Goal: Task Accomplishment & Management: Manage account settings

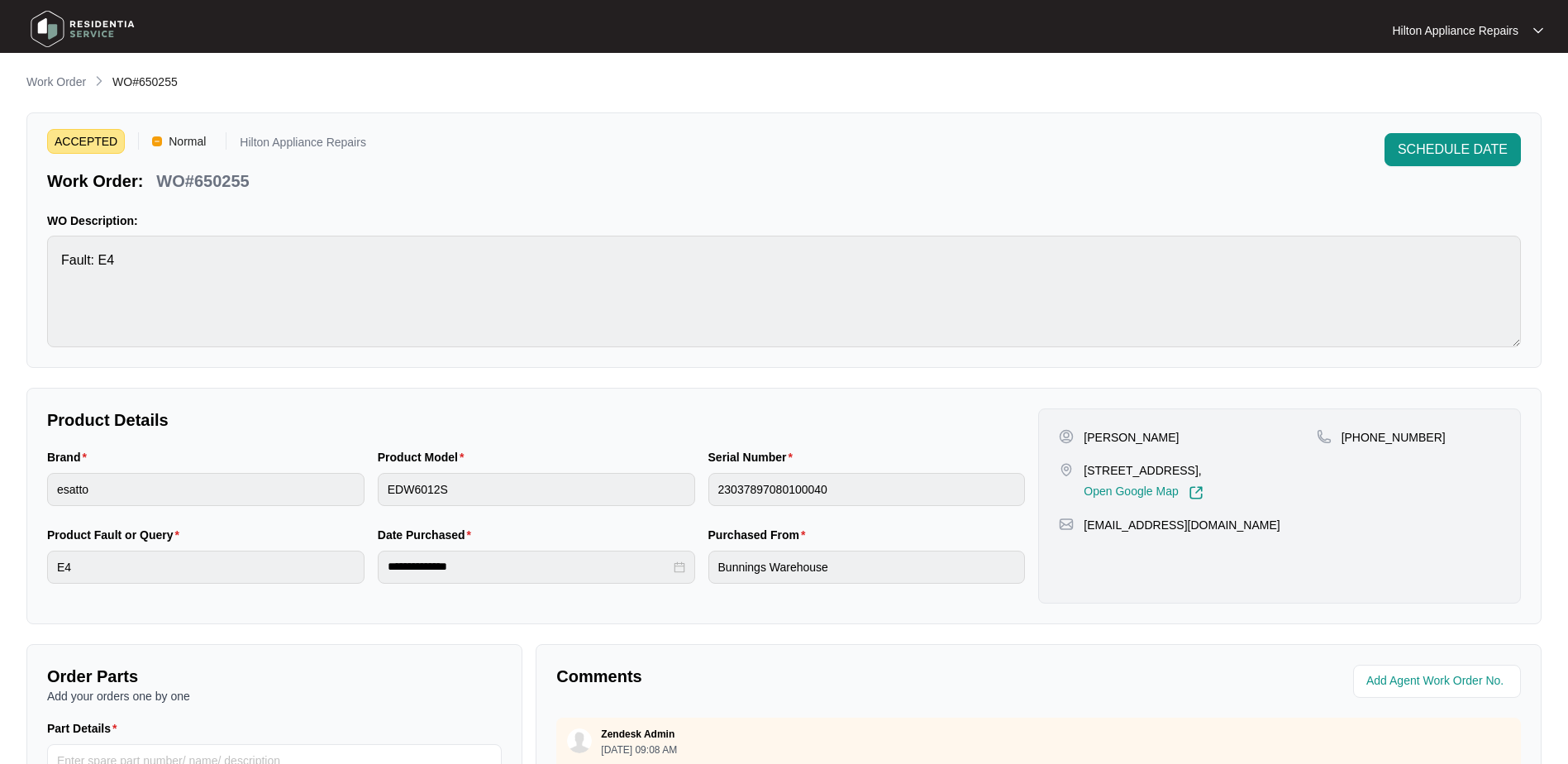
click at [305, 204] on div "ACCEPTED Normal Hilton Appliance Repairs Work Order: WO#650255 SCHEDULE DATE WO…" at bounding box center [784, 240] width 1515 height 255
drag, startPoint x: 268, startPoint y: 181, endPoint x: 162, endPoint y: 176, distance: 106.1
click at [162, 176] on div "Work Order: WO#650255" at bounding box center [206, 178] width 319 height 29
copy p "WO#650255"
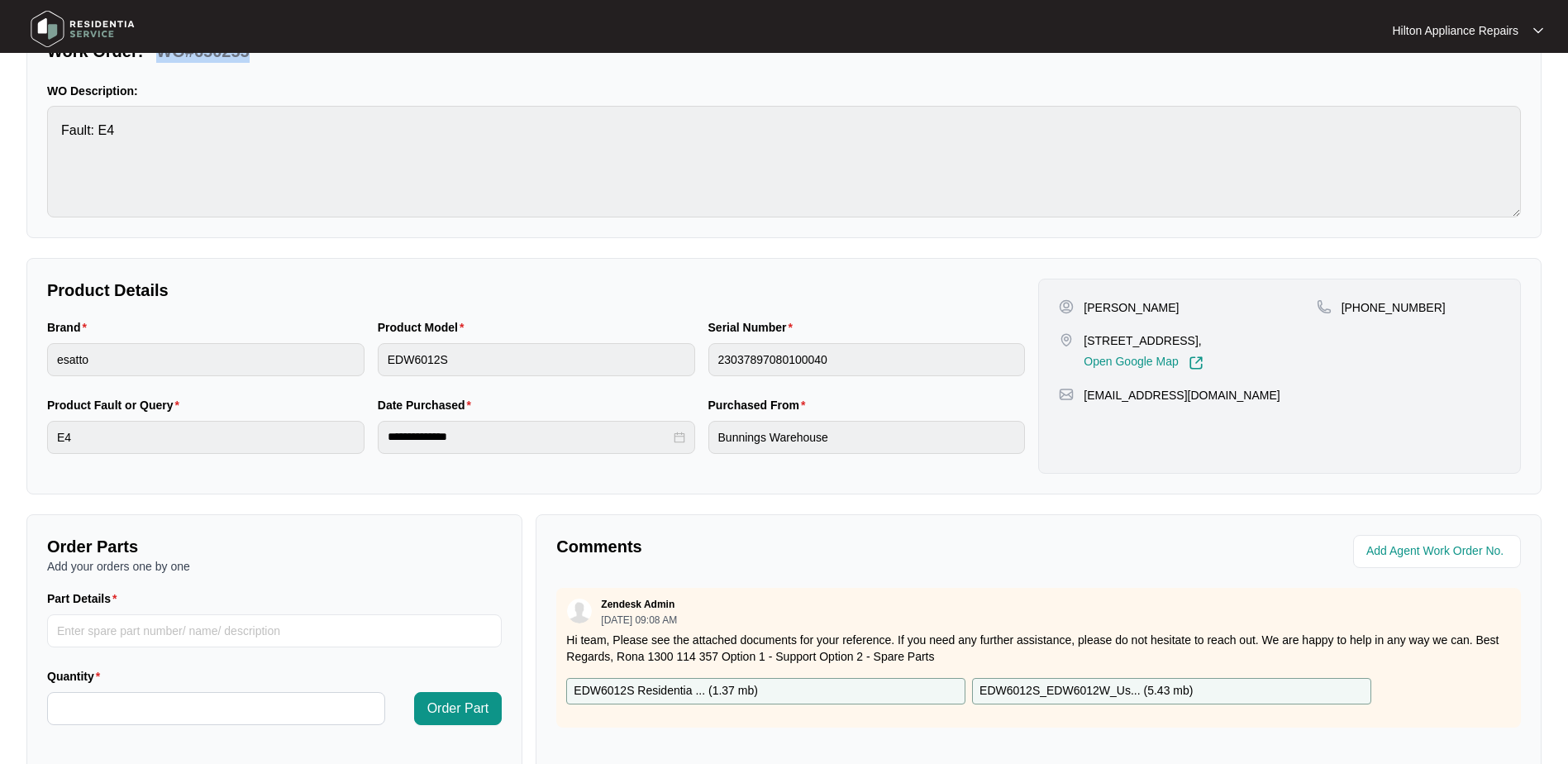
scroll to position [333, 0]
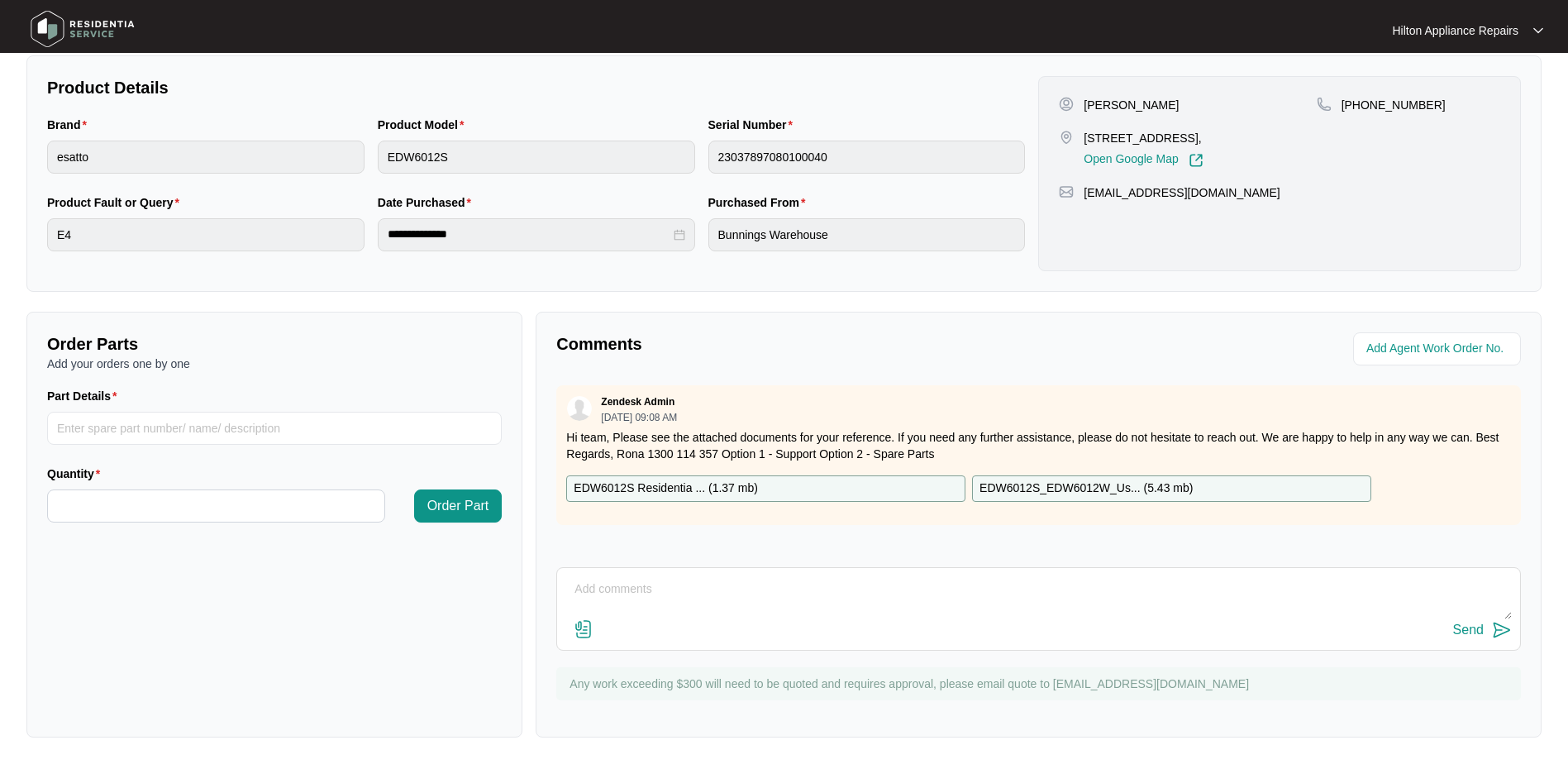
click at [588, 581] on textarea at bounding box center [1038, 598] width 946 height 43
paste textarea "Called [PERSON_NAME] LMTC $ Texted"
type textarea "Called [PERSON_NAME] LMTC $ Texted"
click at [1459, 629] on div "Send" at bounding box center [1468, 630] width 31 height 15
click at [1400, 347] on input "string" at bounding box center [1438, 349] width 145 height 20
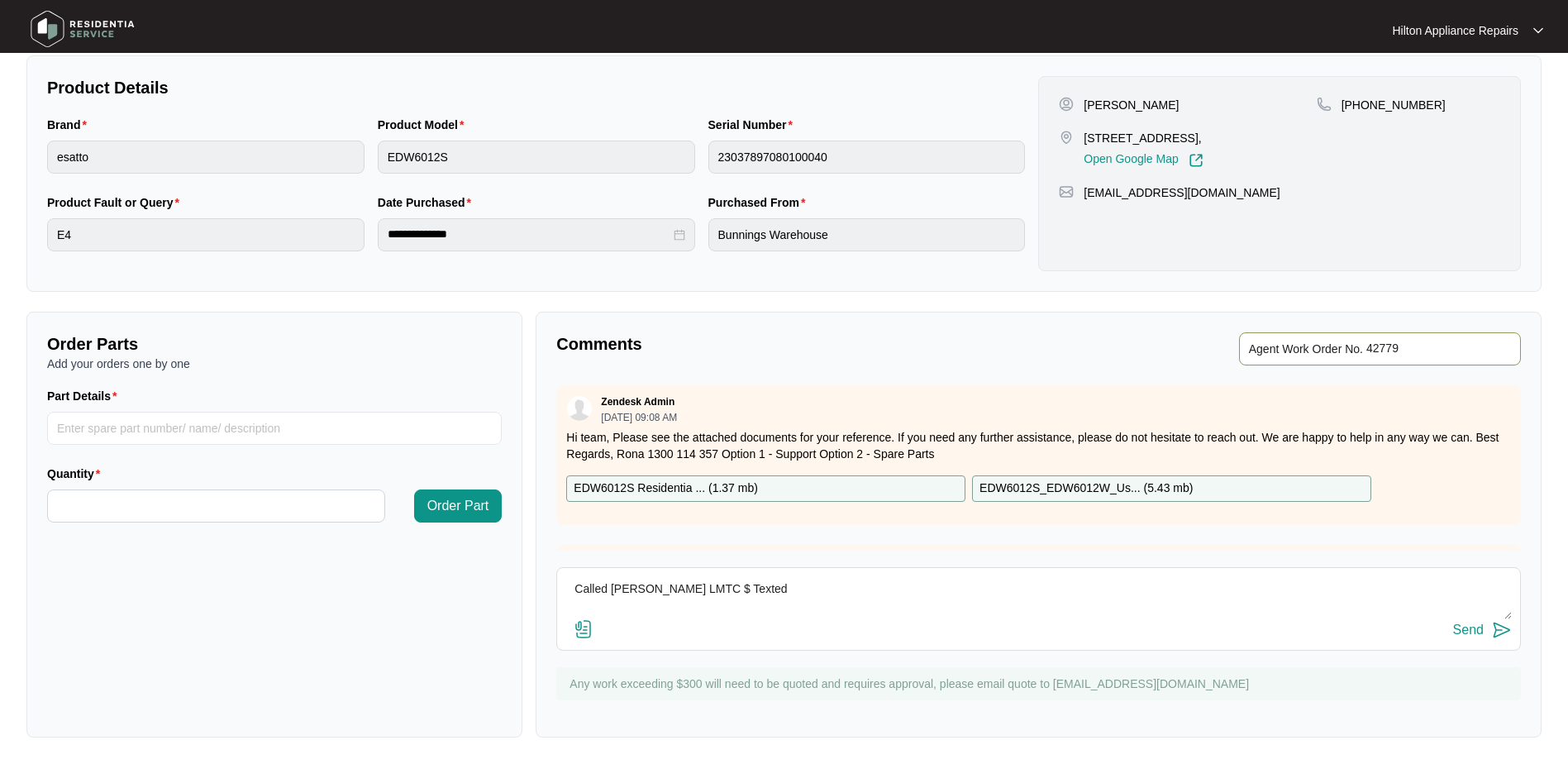
type input "42779"
click at [1055, 340] on div "Agent Work Order No." at bounding box center [1282, 349] width 475 height 33
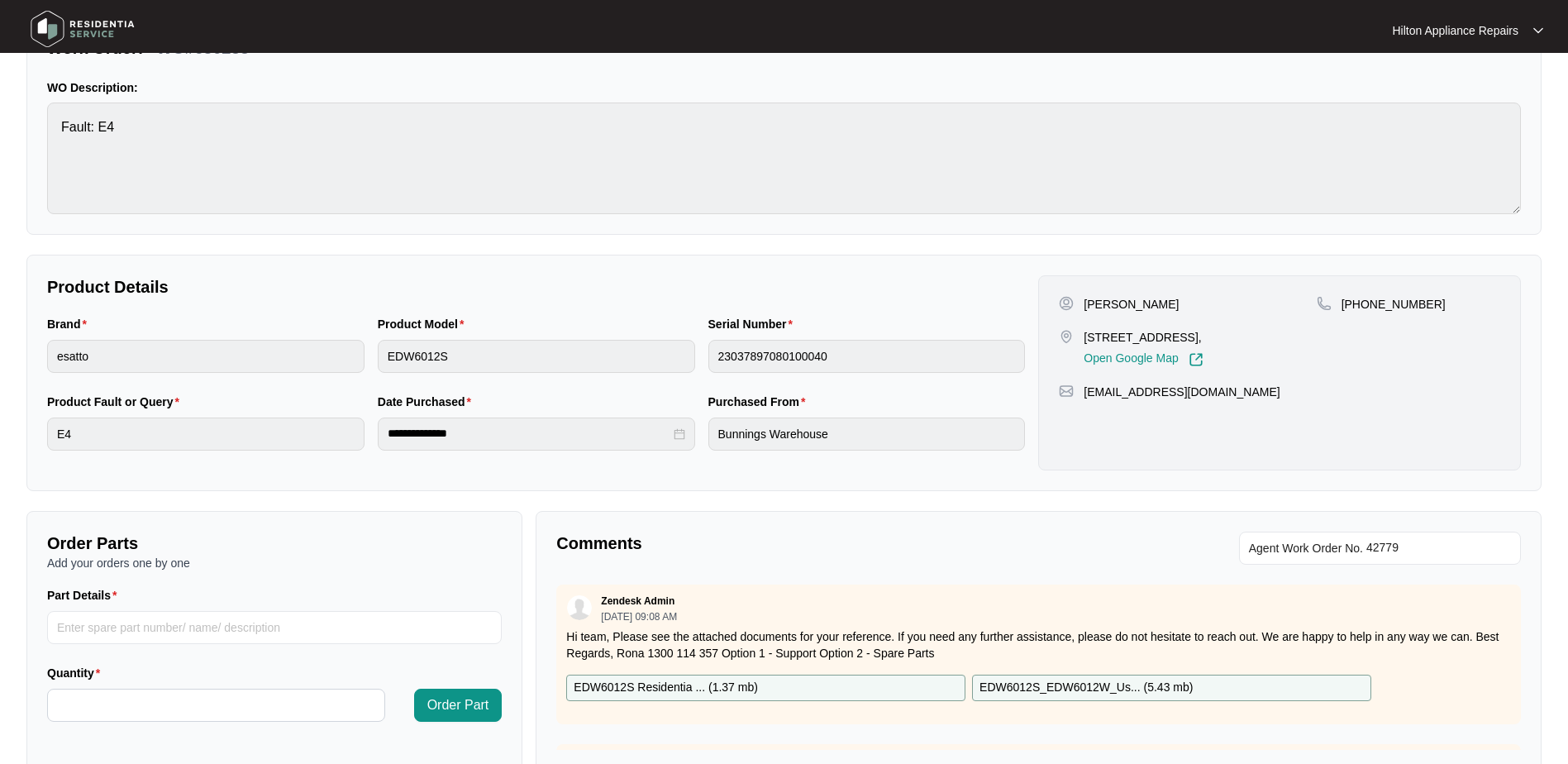
scroll to position [0, 0]
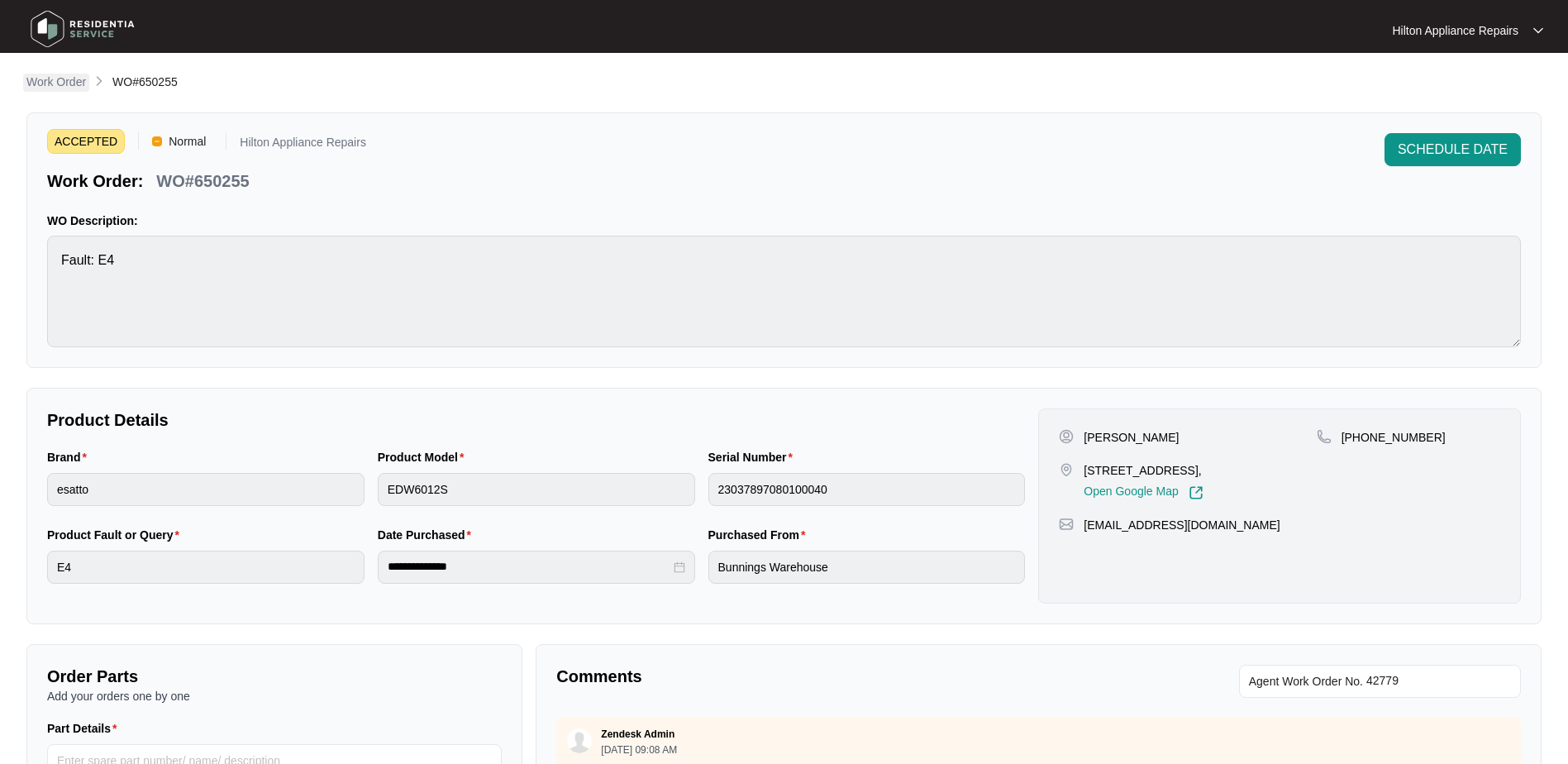
click at [58, 79] on p "Work Order" at bounding box center [56, 82] width 59 height 16
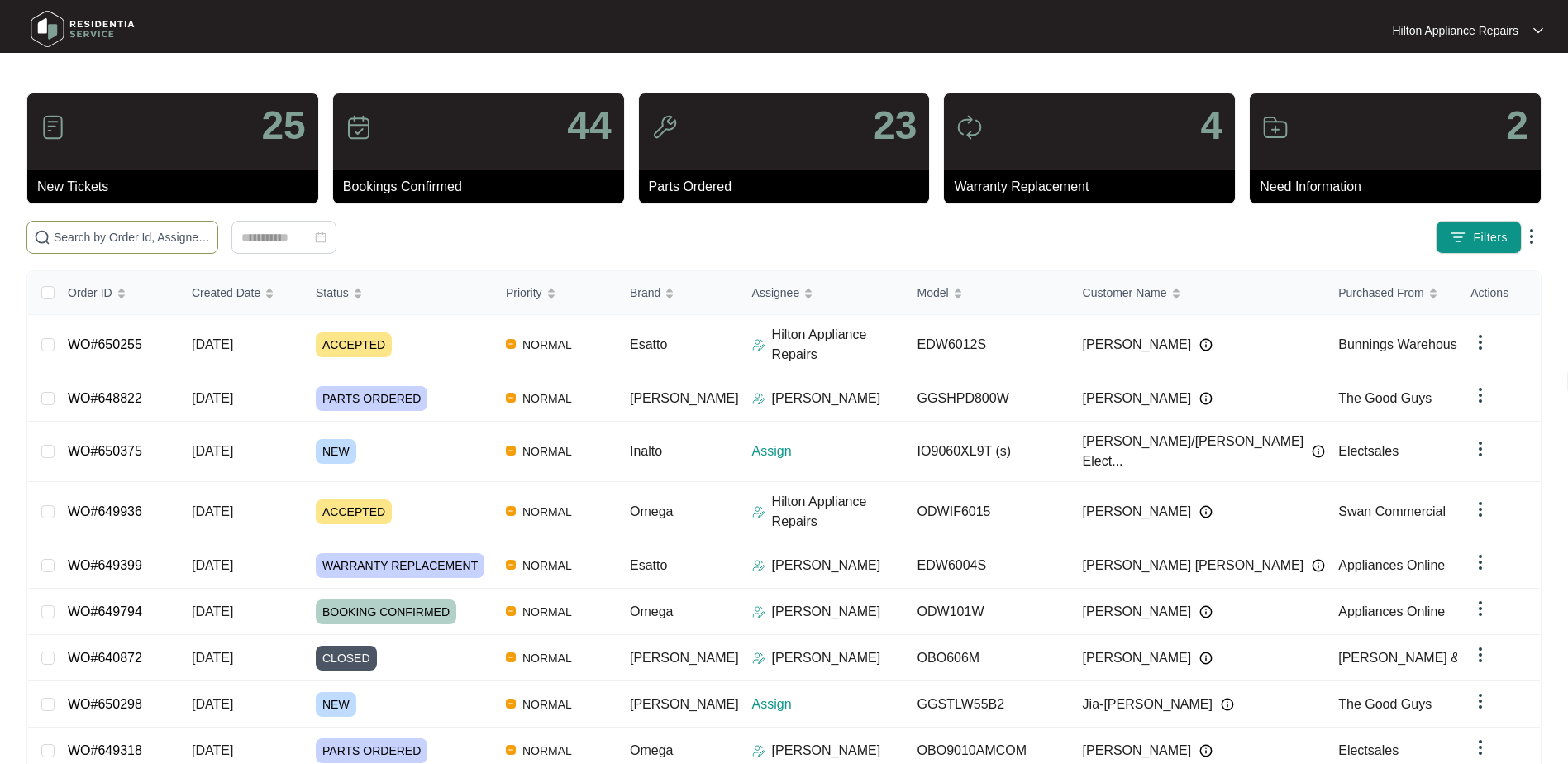
drag, startPoint x: 67, startPoint y: 250, endPoint x: 71, endPoint y: 242, distance: 8.9
click at [67, 250] on span at bounding box center [121, 237] width 191 height 33
paste input "650298"
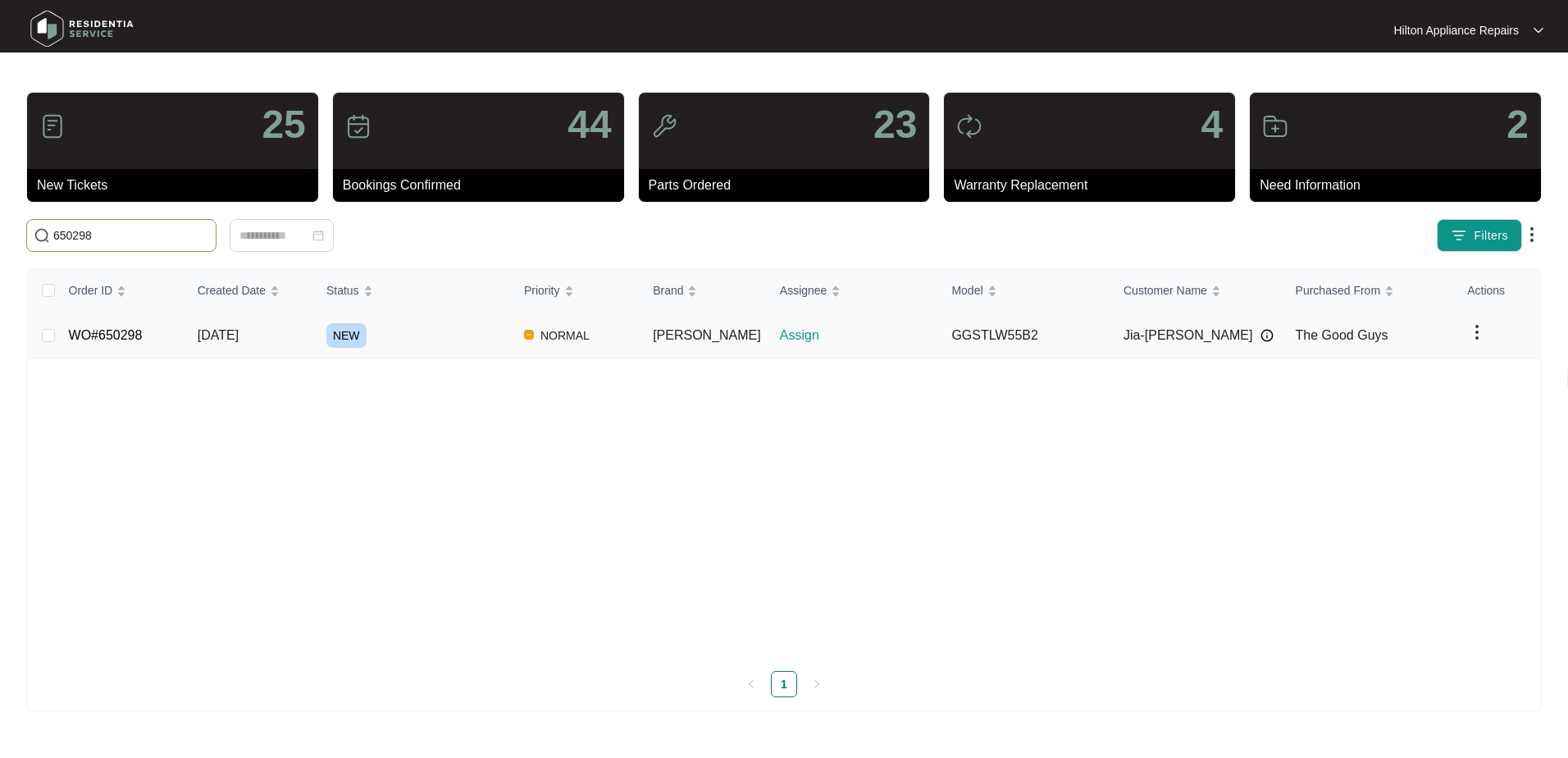
type input "650298"
click at [221, 342] on span "[DATE]" at bounding box center [218, 335] width 41 height 14
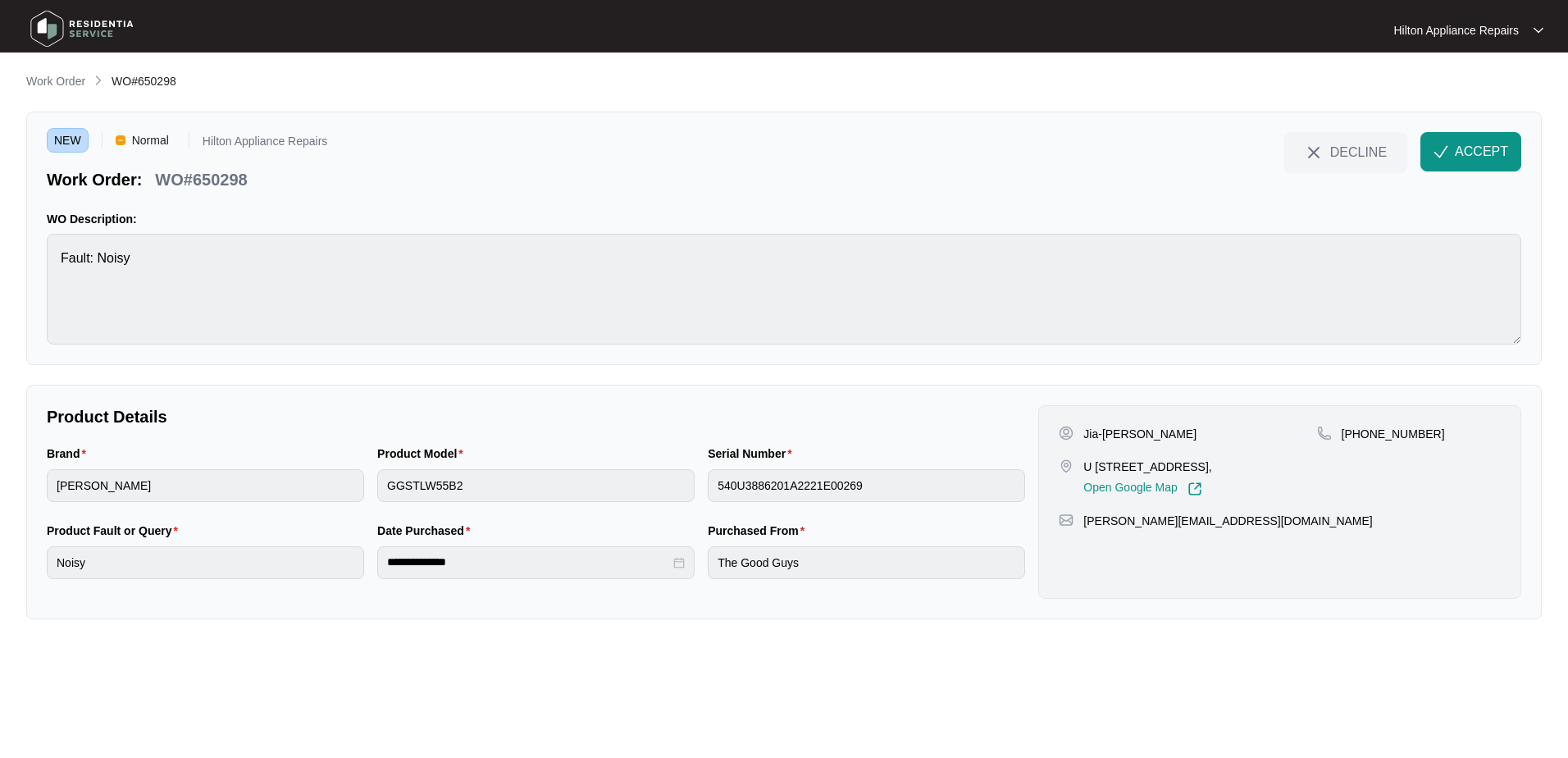
drag, startPoint x: 1209, startPoint y: 467, endPoint x: 1170, endPoint y: 466, distance: 39.0
click at [1170, 466] on p "U [STREET_ADDRESS]," at bounding box center [1146, 466] width 127 height 16
copy p "Lynwood"
click at [1278, 482] on div "U [STREET_ADDRESS], Open Google Map" at bounding box center [1186, 477] width 258 height 37
drag, startPoint x: 1217, startPoint y: 469, endPoint x: 1097, endPoint y: 468, distance: 120.0
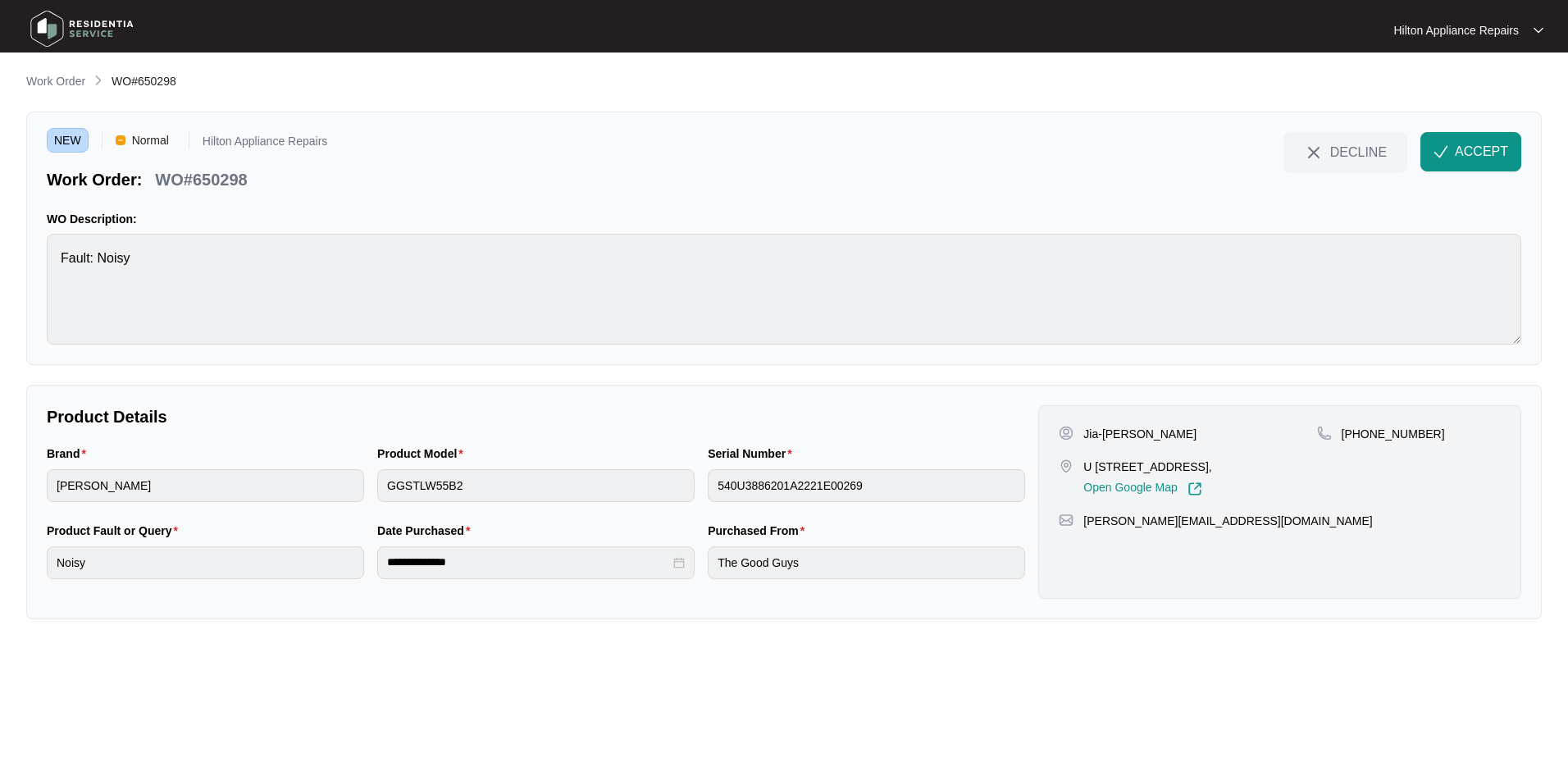
click at [1097, 468] on p "U [STREET_ADDRESS]," at bounding box center [1146, 466] width 127 height 16
copy p "[STREET_ADDRESS]"
drag, startPoint x: 1126, startPoint y: 433, endPoint x: 1083, endPoint y: 431, distance: 43.0
click at [1083, 431] on p "Jia-[PERSON_NAME]" at bounding box center [1139, 433] width 113 height 16
copy p "[PERSON_NAME]"
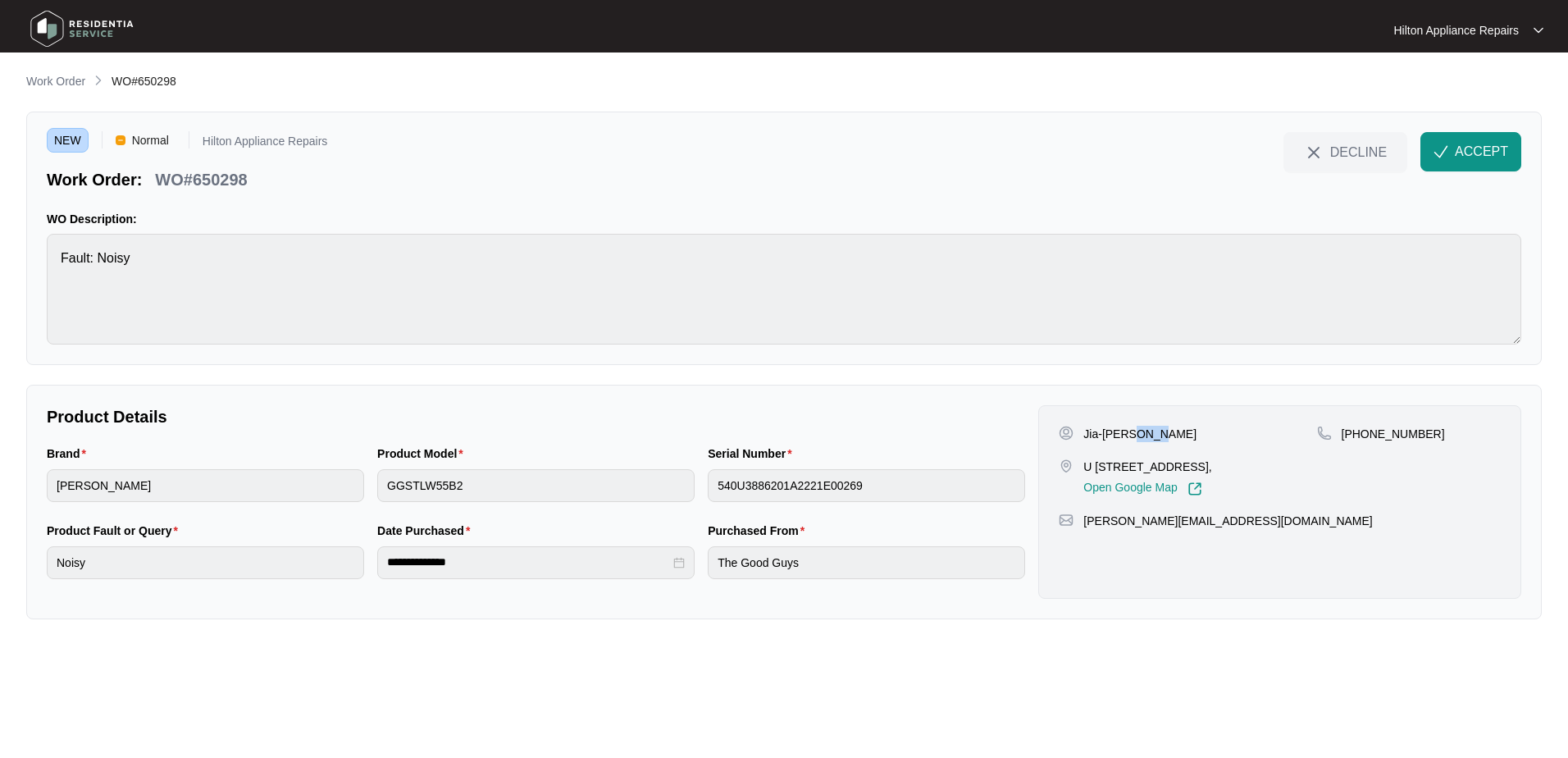
drag, startPoint x: 1156, startPoint y: 434, endPoint x: 1127, endPoint y: 436, distance: 29.1
click at [1127, 436] on div "Jia-[PERSON_NAME]" at bounding box center [1186, 433] width 258 height 16
copy p "Hung"
drag, startPoint x: 1419, startPoint y: 434, endPoint x: 1359, endPoint y: 438, distance: 60.1
click at [1359, 438] on div "[PHONE_NUMBER]" at bounding box center [1408, 433] width 184 height 16
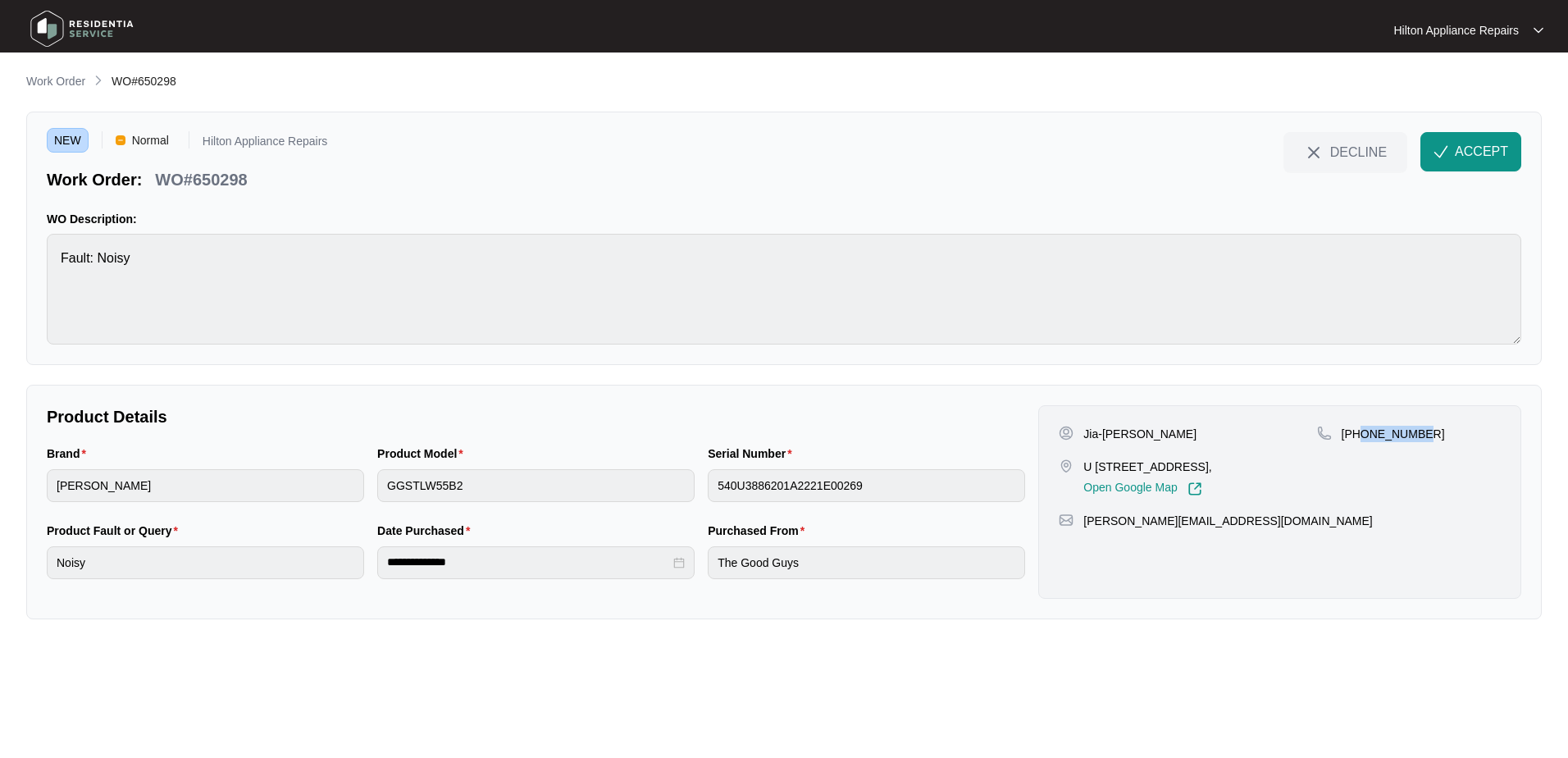
copy p "468811369"
click at [1465, 147] on span "ACCEPT" at bounding box center [1482, 152] width 53 height 20
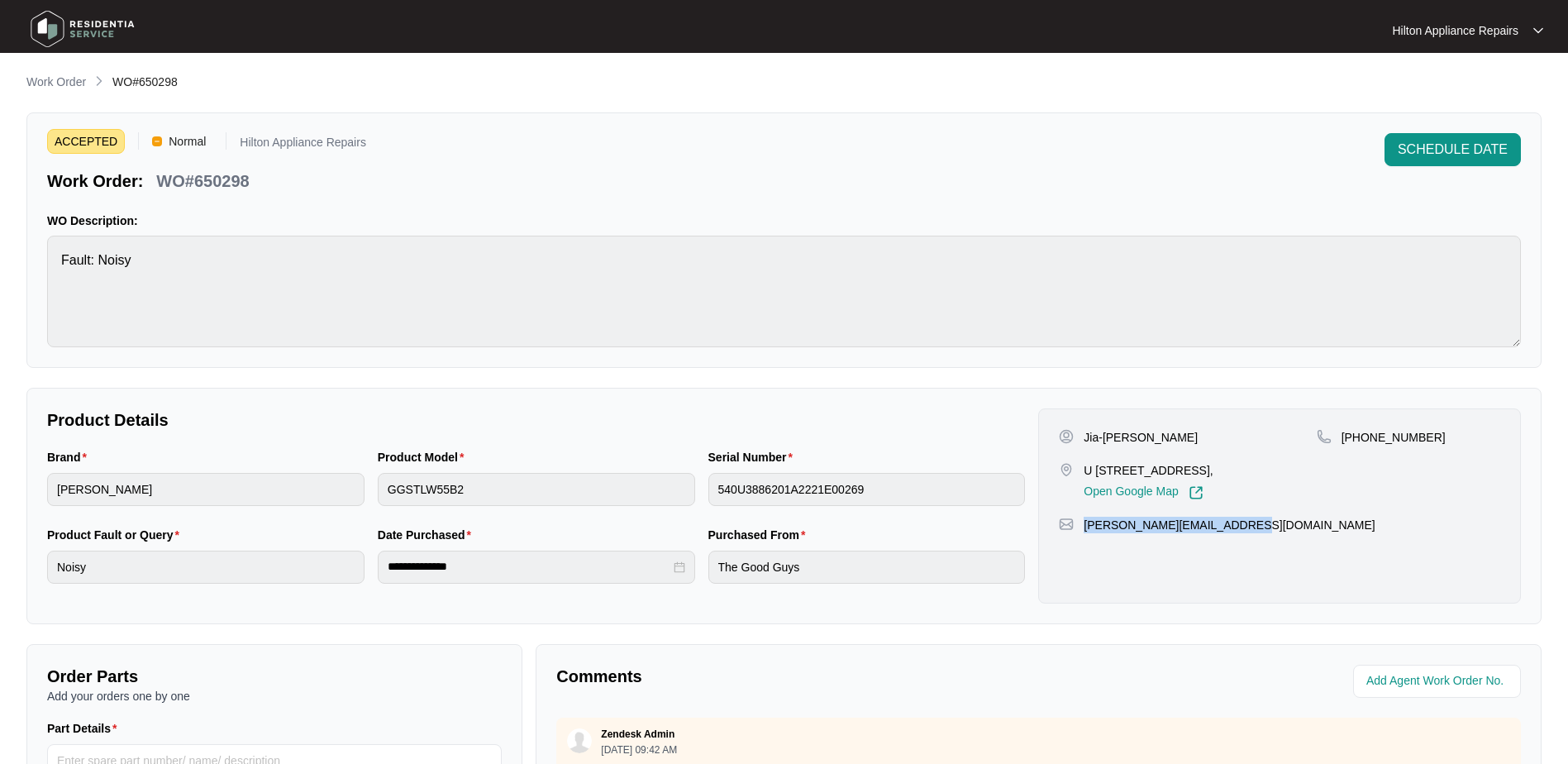
drag, startPoint x: 1242, startPoint y: 521, endPoint x: 1081, endPoint y: 525, distance: 161.0
click at [1081, 525] on div "[PERSON_NAME][EMAIL_ADDRESS][DOMAIN_NAME]" at bounding box center [1279, 525] width 441 height 16
copy p "[PERSON_NAME][EMAIL_ADDRESS][DOMAIN_NAME]"
click at [295, 470] on div "Brand [PERSON_NAME] Product Model GGSTLW55B2 Serial Number 540U3886201A2221E002…" at bounding box center [536, 487] width 991 height 77
click at [338, 479] on div "Brand [PERSON_NAME] Product Model GGSTLW55B2 Serial Number 540U3886201A2221E002…" at bounding box center [536, 487] width 991 height 77
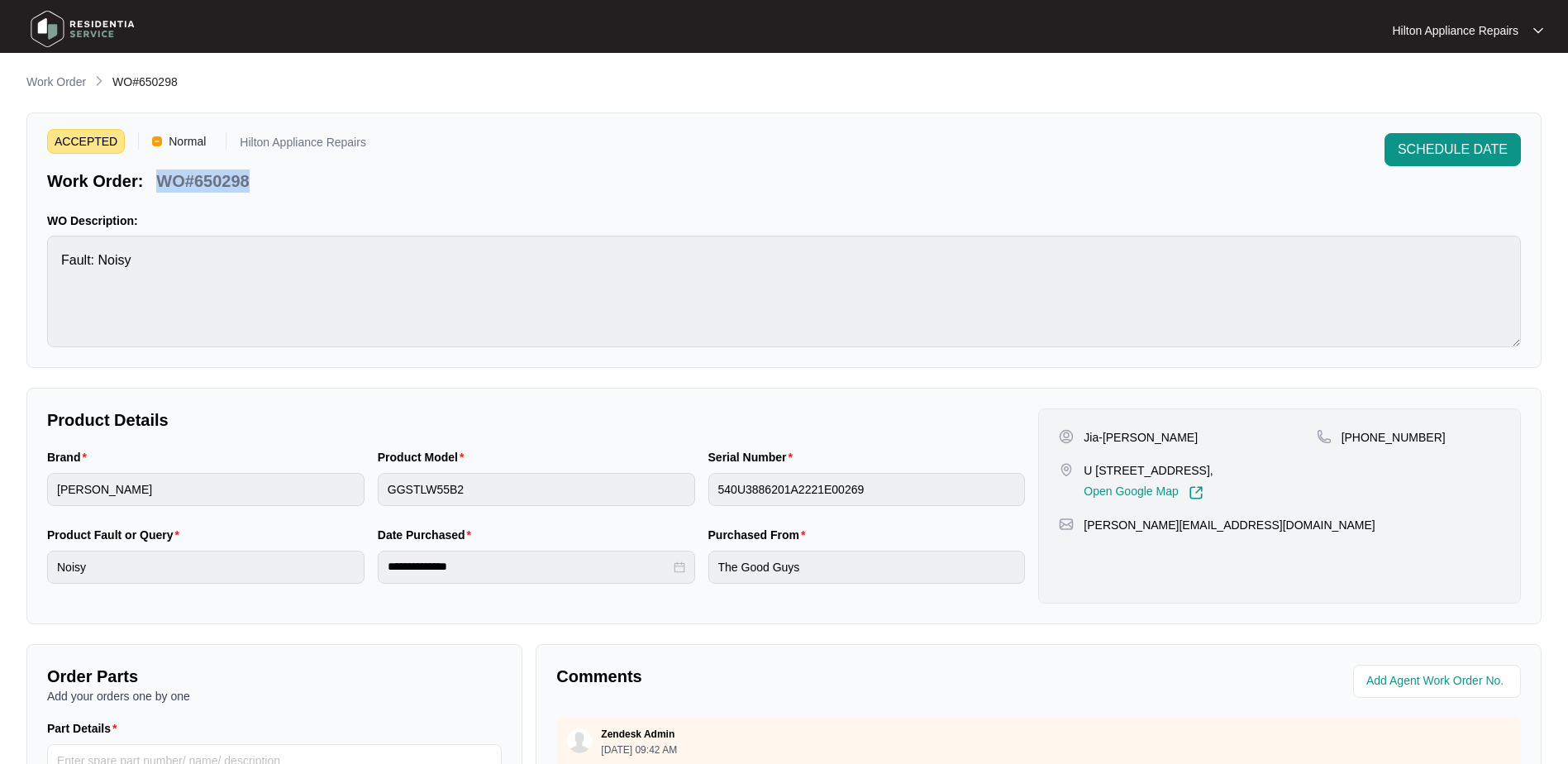
drag, startPoint x: 261, startPoint y: 187, endPoint x: 158, endPoint y: 189, distance: 103.0
click at [158, 189] on div "Work Order: WO#650298" at bounding box center [206, 178] width 319 height 29
copy p "WO#650298"
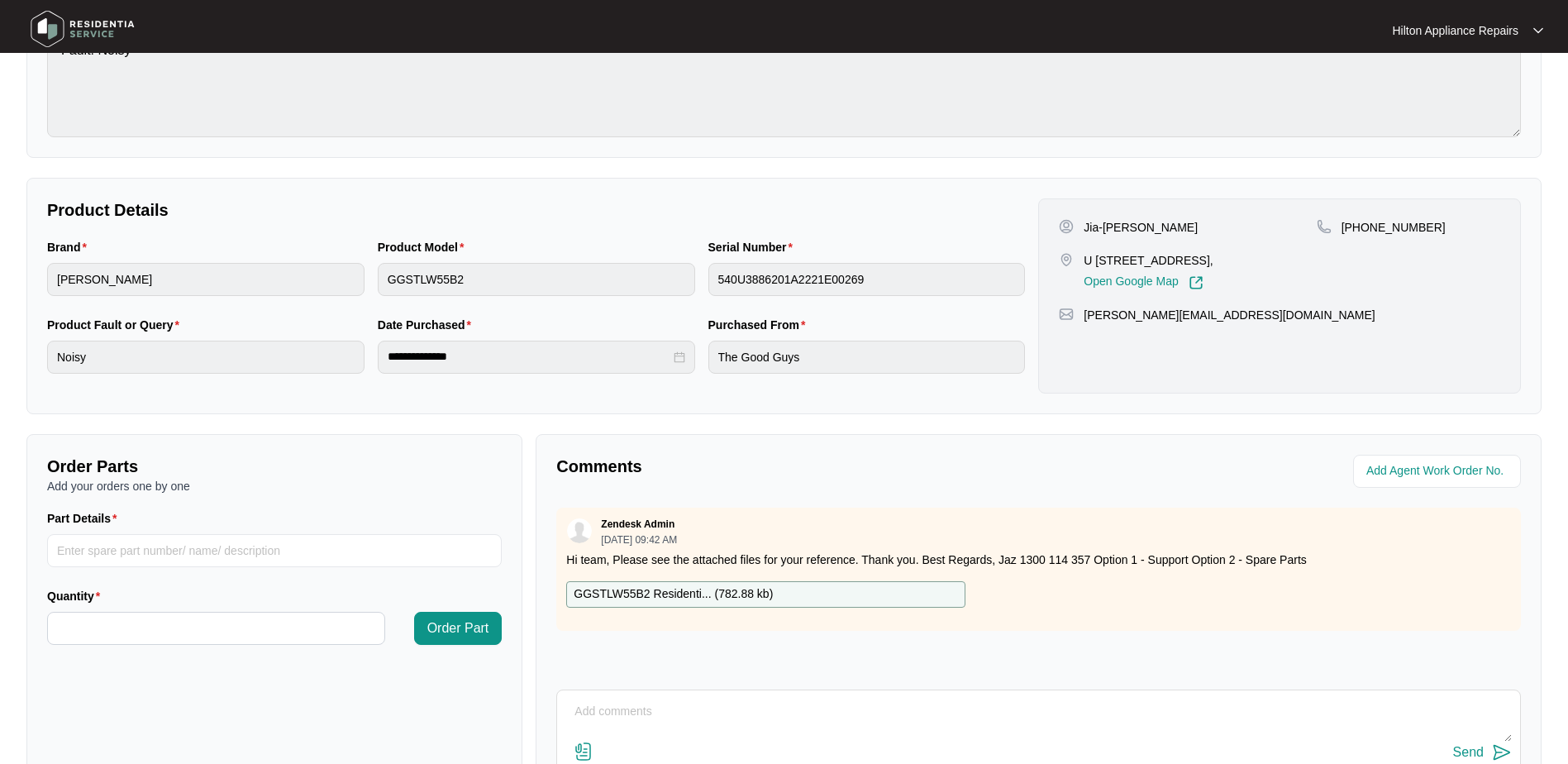
scroll to position [333, 0]
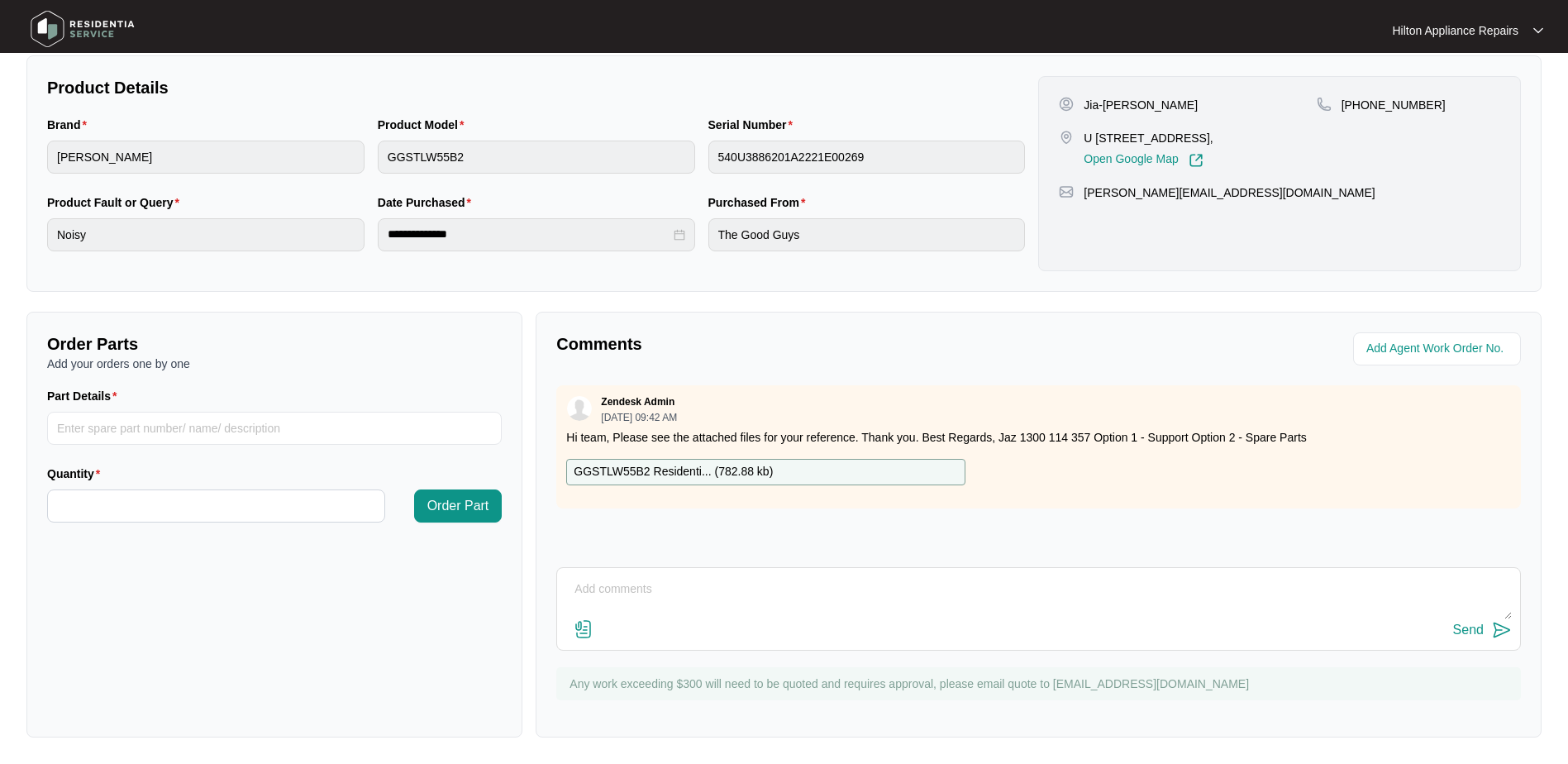
click at [619, 593] on textarea at bounding box center [1038, 598] width 946 height 43
paste textarea "Called [PERSON_NAME] LMTC & Texted"
type textarea "Called [PERSON_NAME] LMTC & Texted"
click at [1467, 626] on div "Send" at bounding box center [1468, 630] width 31 height 15
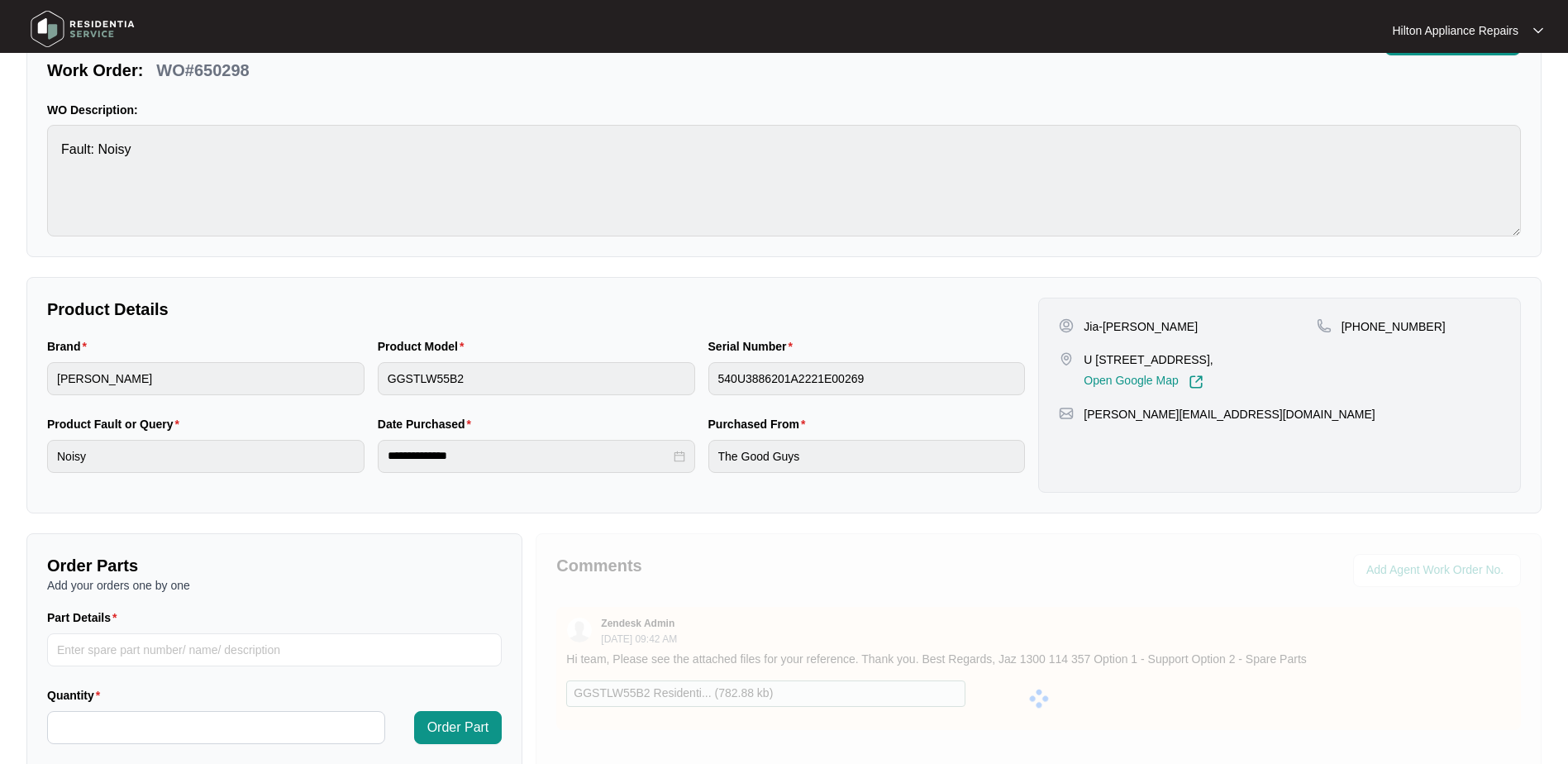
scroll to position [3, 0]
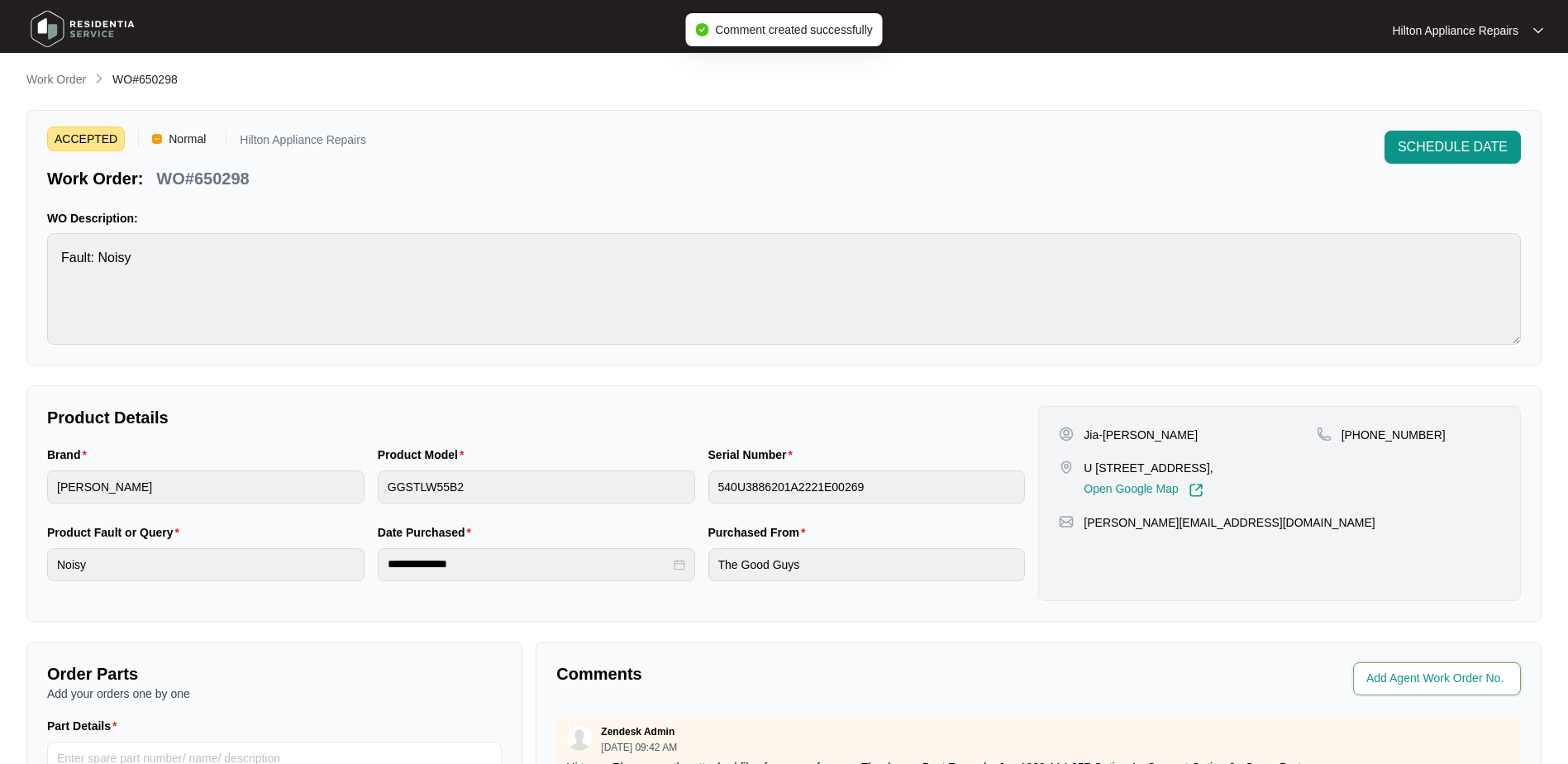
click at [1399, 676] on input "string" at bounding box center [1438, 679] width 145 height 20
type input "42783"
click at [1051, 678] on div "Agent Work Order No." at bounding box center [1282, 679] width 475 height 33
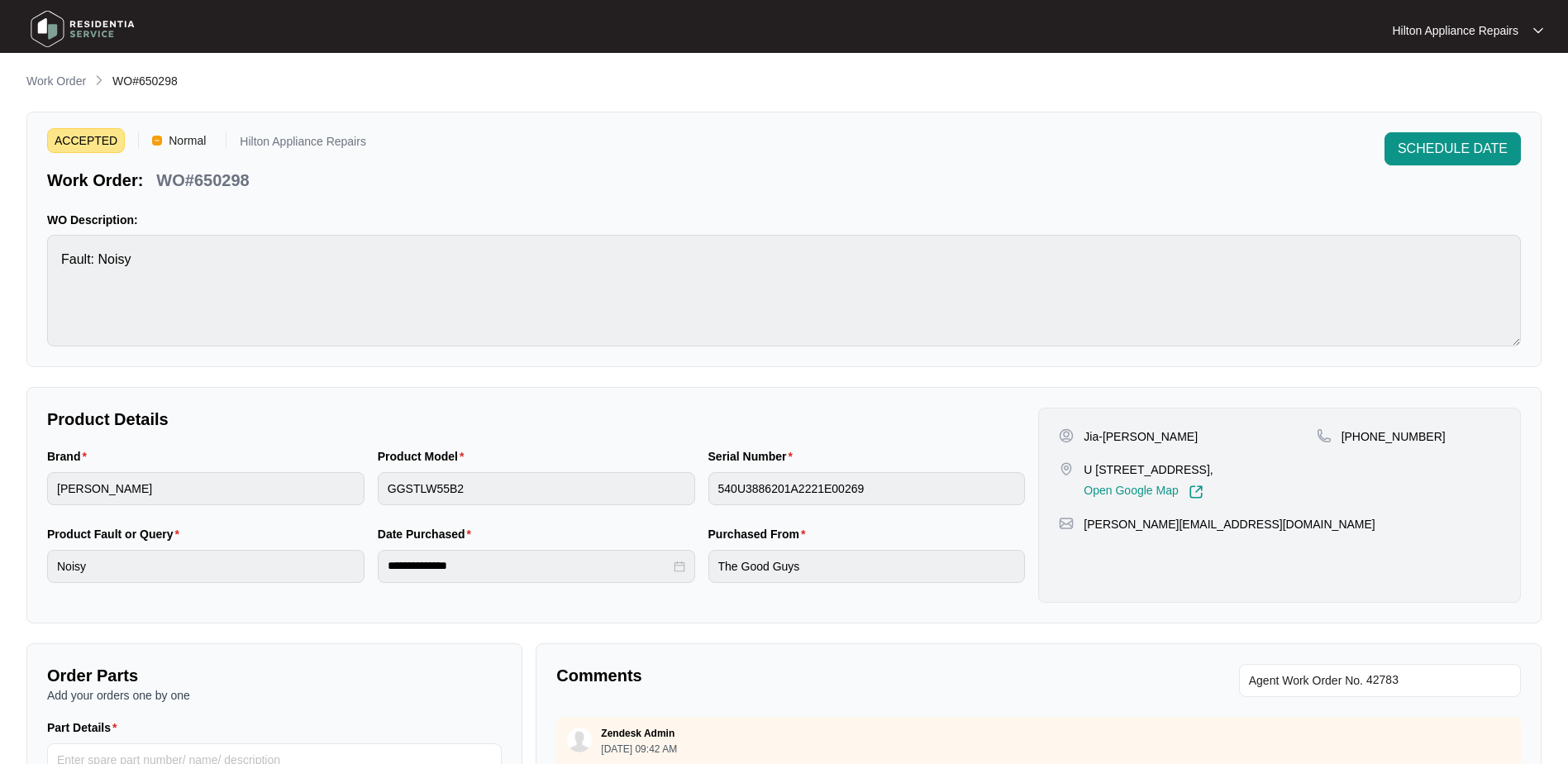
scroll to position [0, 0]
click at [58, 77] on p "Work Order" at bounding box center [56, 82] width 59 height 16
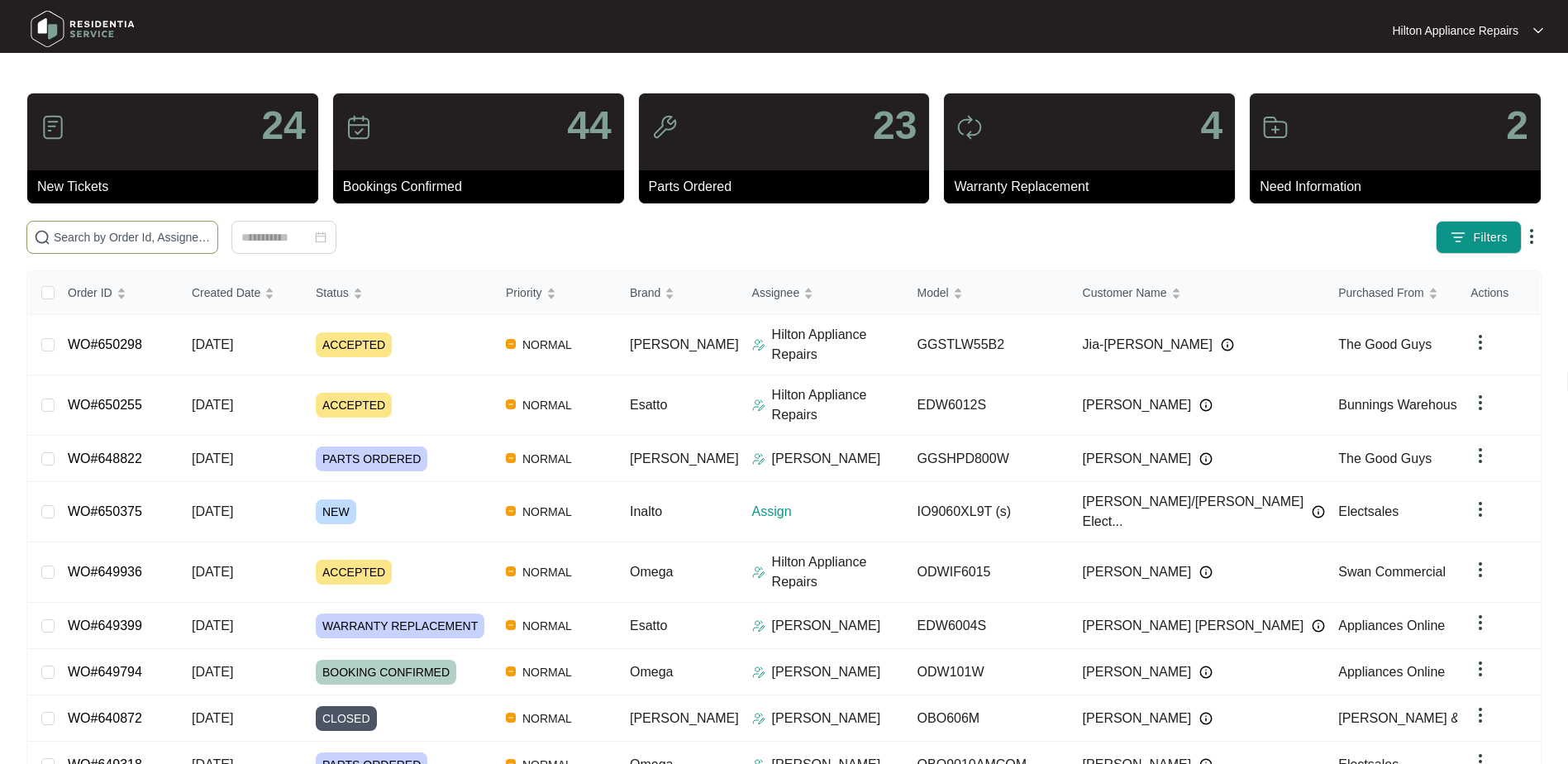
click at [66, 237] on input "text" at bounding box center [132, 237] width 157 height 18
paste input "WO#650255"
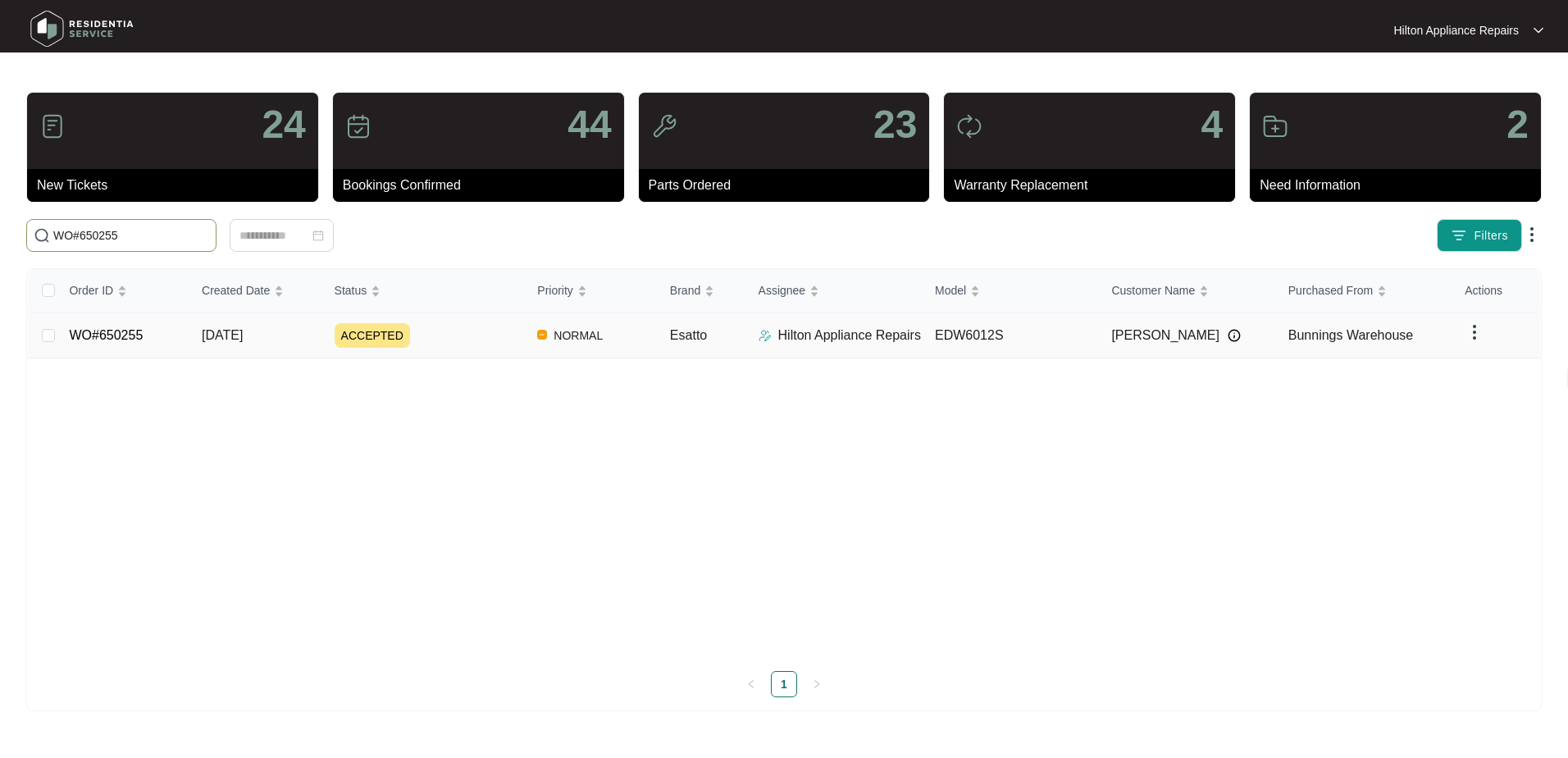
type input "WO#650255"
click at [226, 334] on span "[DATE]" at bounding box center [222, 335] width 41 height 14
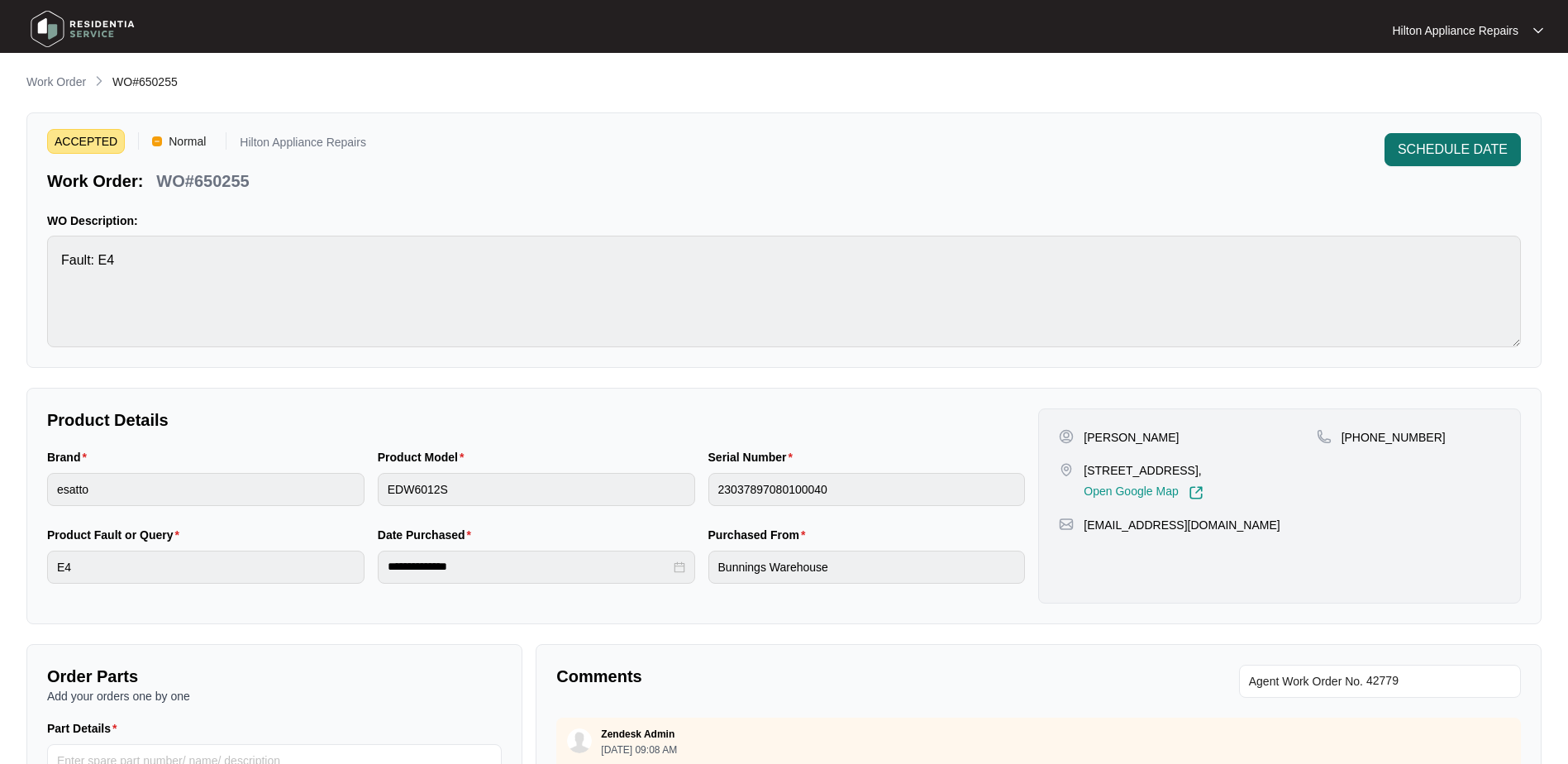
click at [1434, 147] on span "SCHEDULE DATE" at bounding box center [1452, 149] width 110 height 20
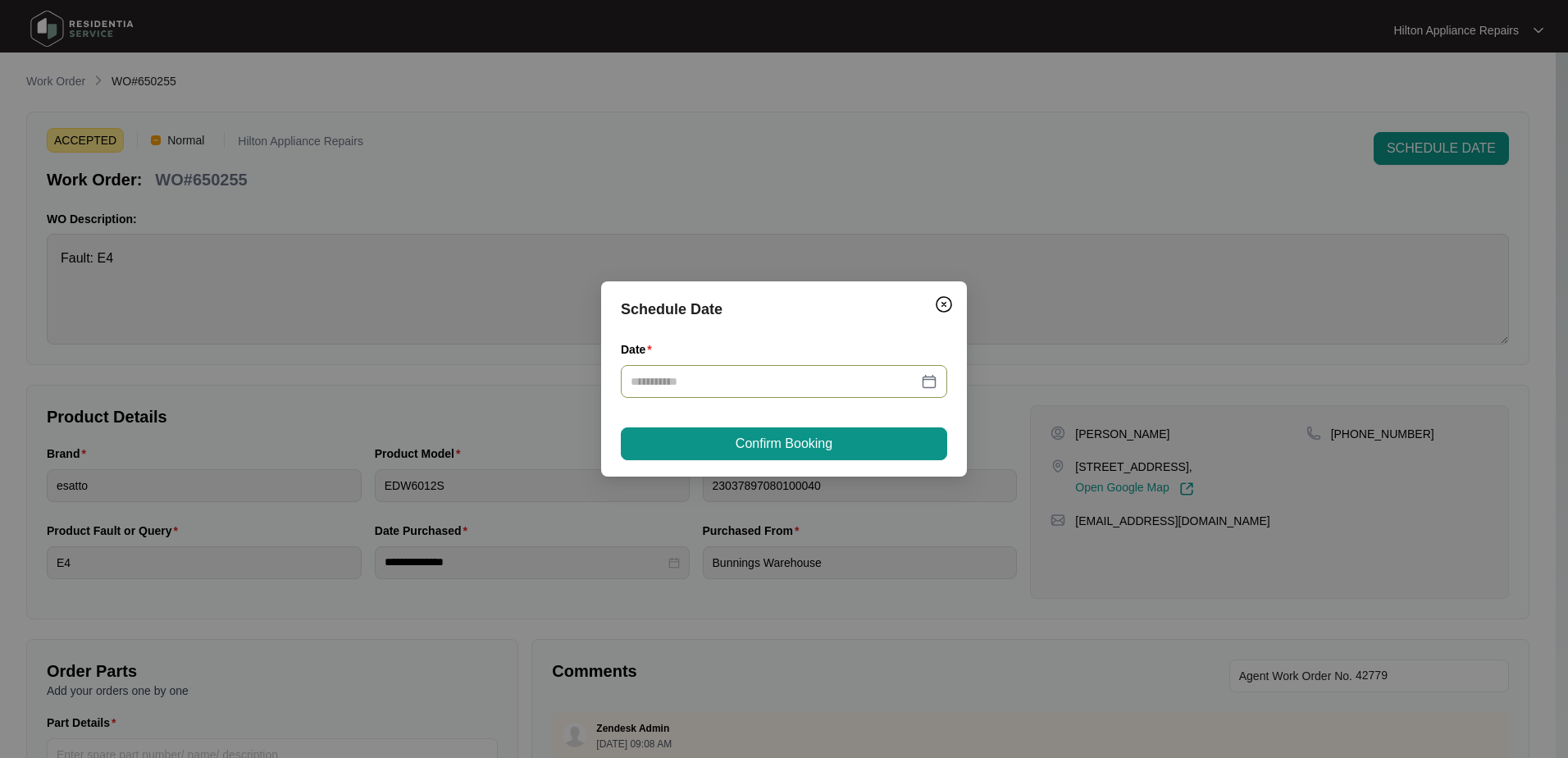
click at [934, 382] on div at bounding box center [784, 382] width 307 height 18
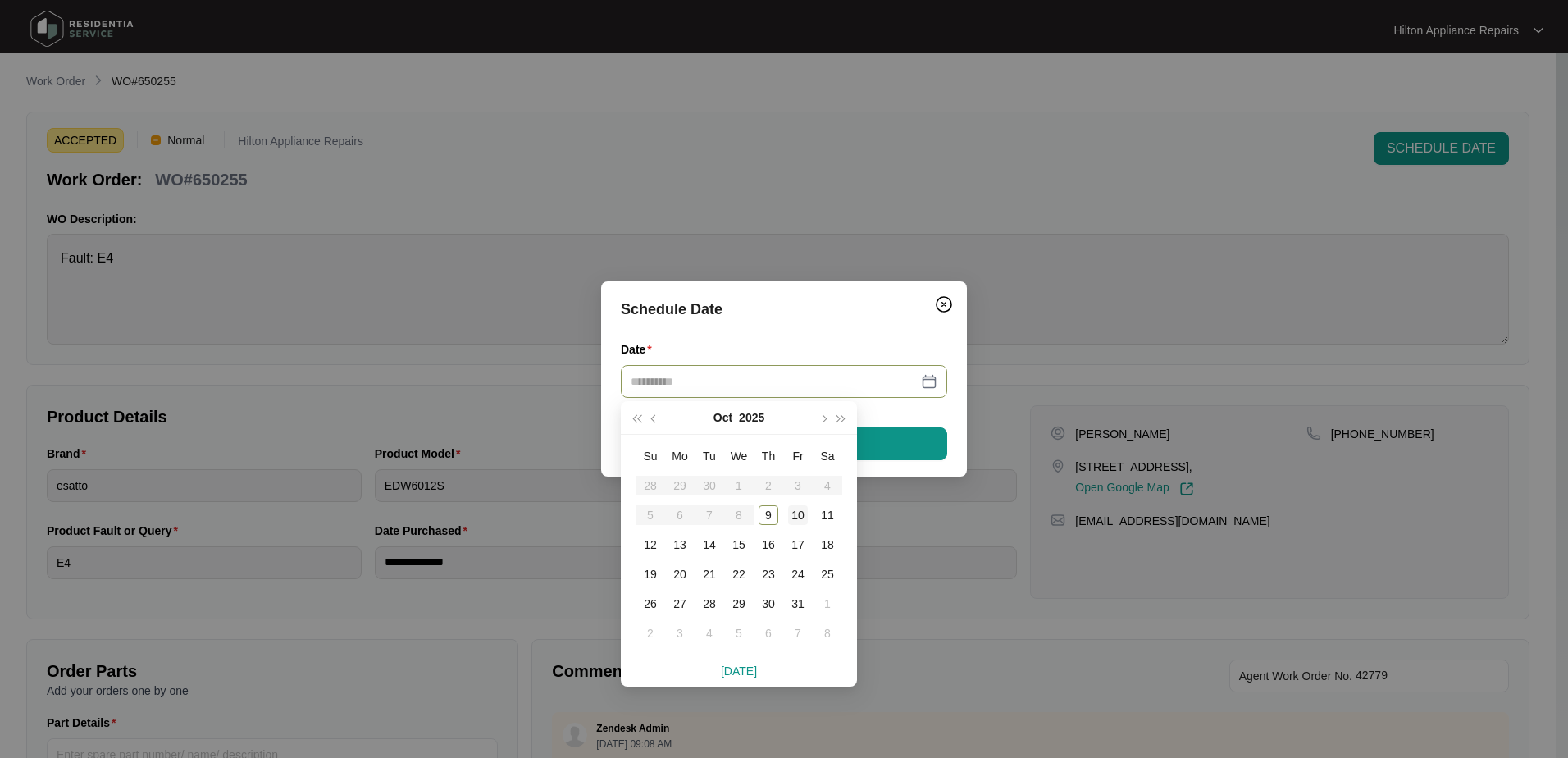
type input "**********"
click at [795, 513] on div "10" at bounding box center [798, 515] width 20 height 20
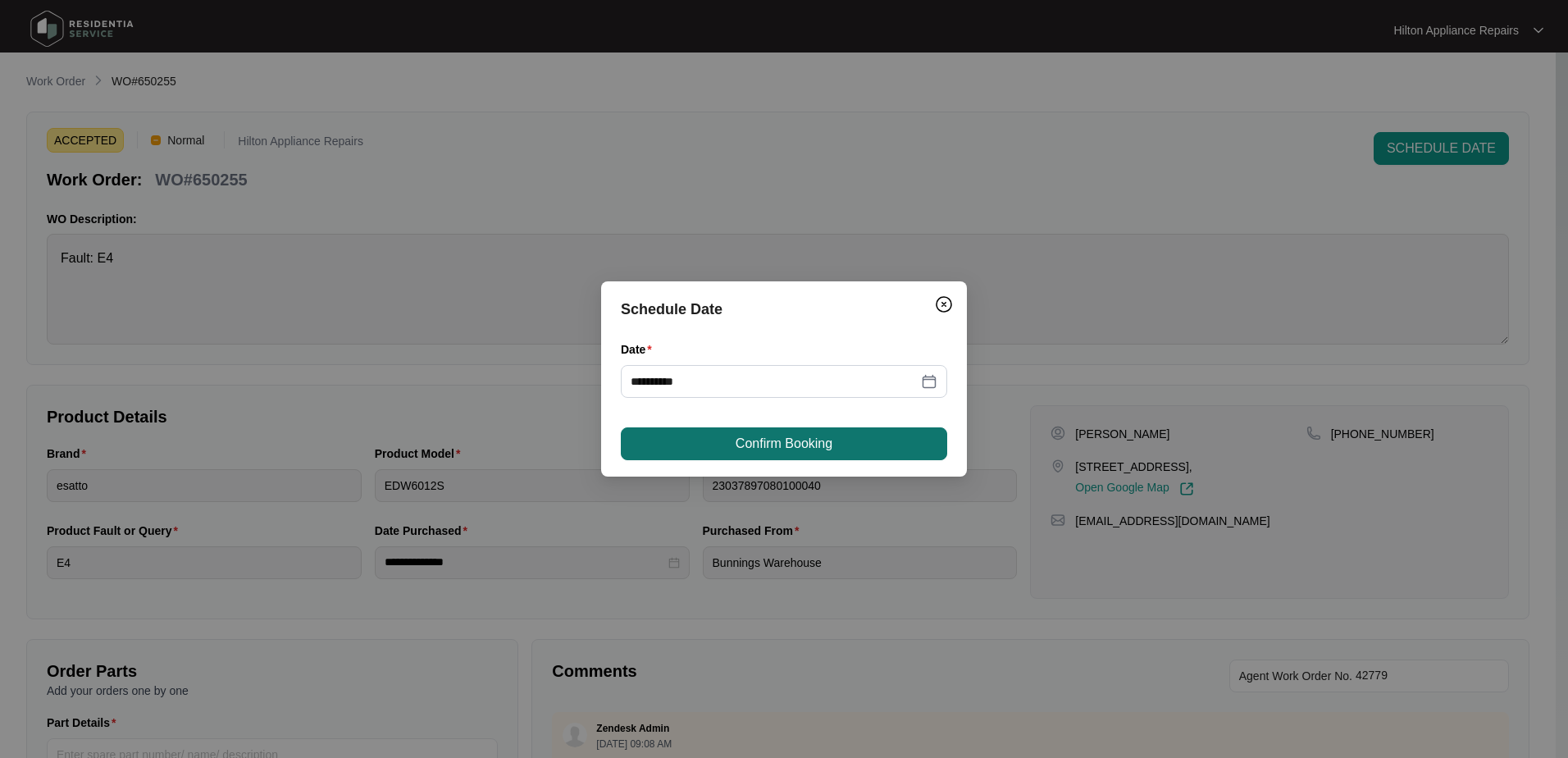
click at [829, 452] on span "Confirm Booking" at bounding box center [784, 444] width 97 height 20
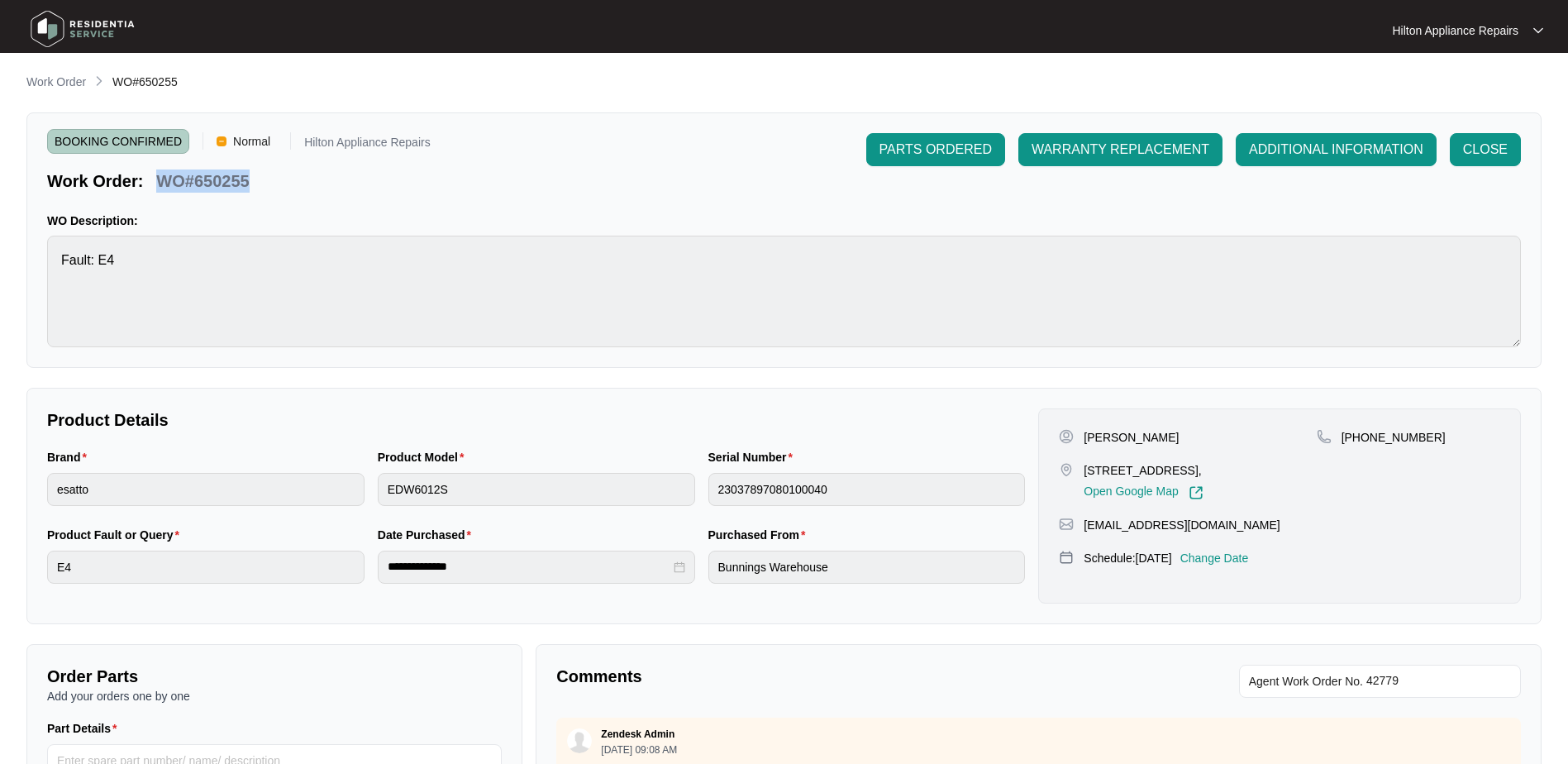
drag, startPoint x: 252, startPoint y: 182, endPoint x: 157, endPoint y: 186, distance: 95.1
click at [157, 186] on div "WO#650255" at bounding box center [202, 178] width 106 height 29
copy p "WO#650255"
click at [47, 83] on p "Work Order" at bounding box center [56, 82] width 59 height 16
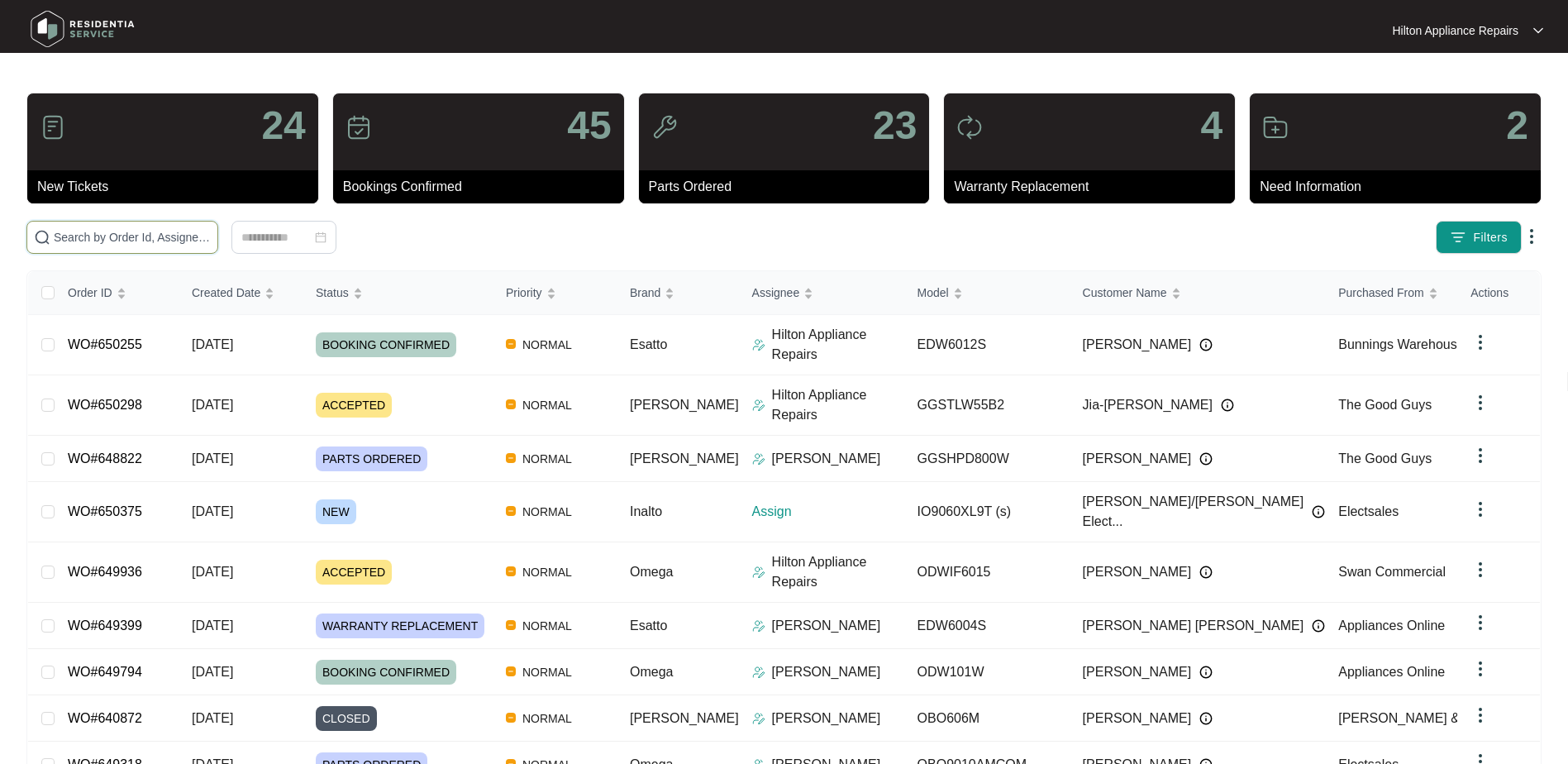
click at [97, 243] on input "text" at bounding box center [132, 237] width 157 height 18
paste input "WO#650255"
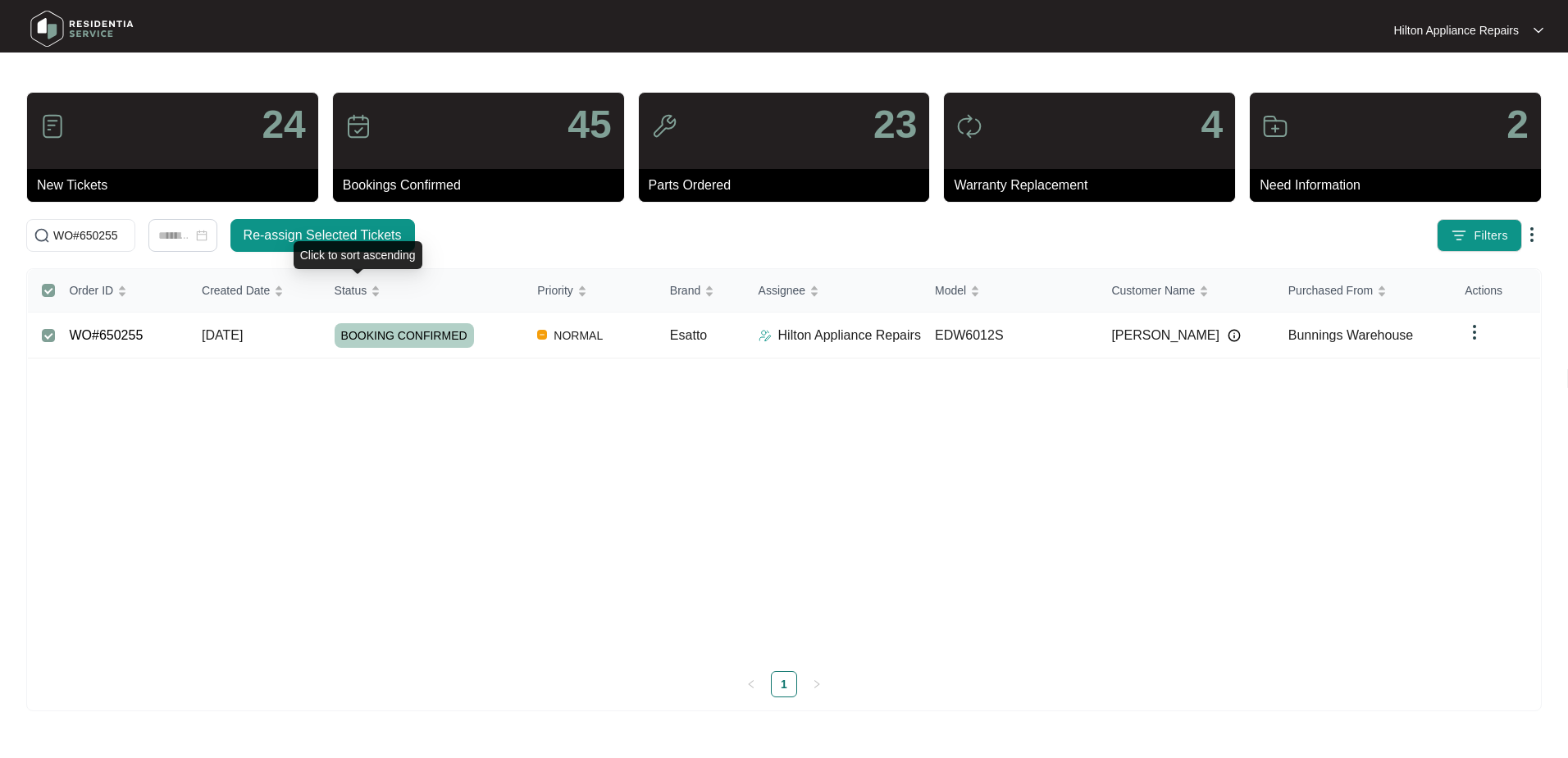
click at [331, 241] on div "Click to sort ascending" at bounding box center [357, 254] width 128 height 28
click at [357, 231] on span "Re-assign Selected Tickets" at bounding box center [323, 235] width 159 height 20
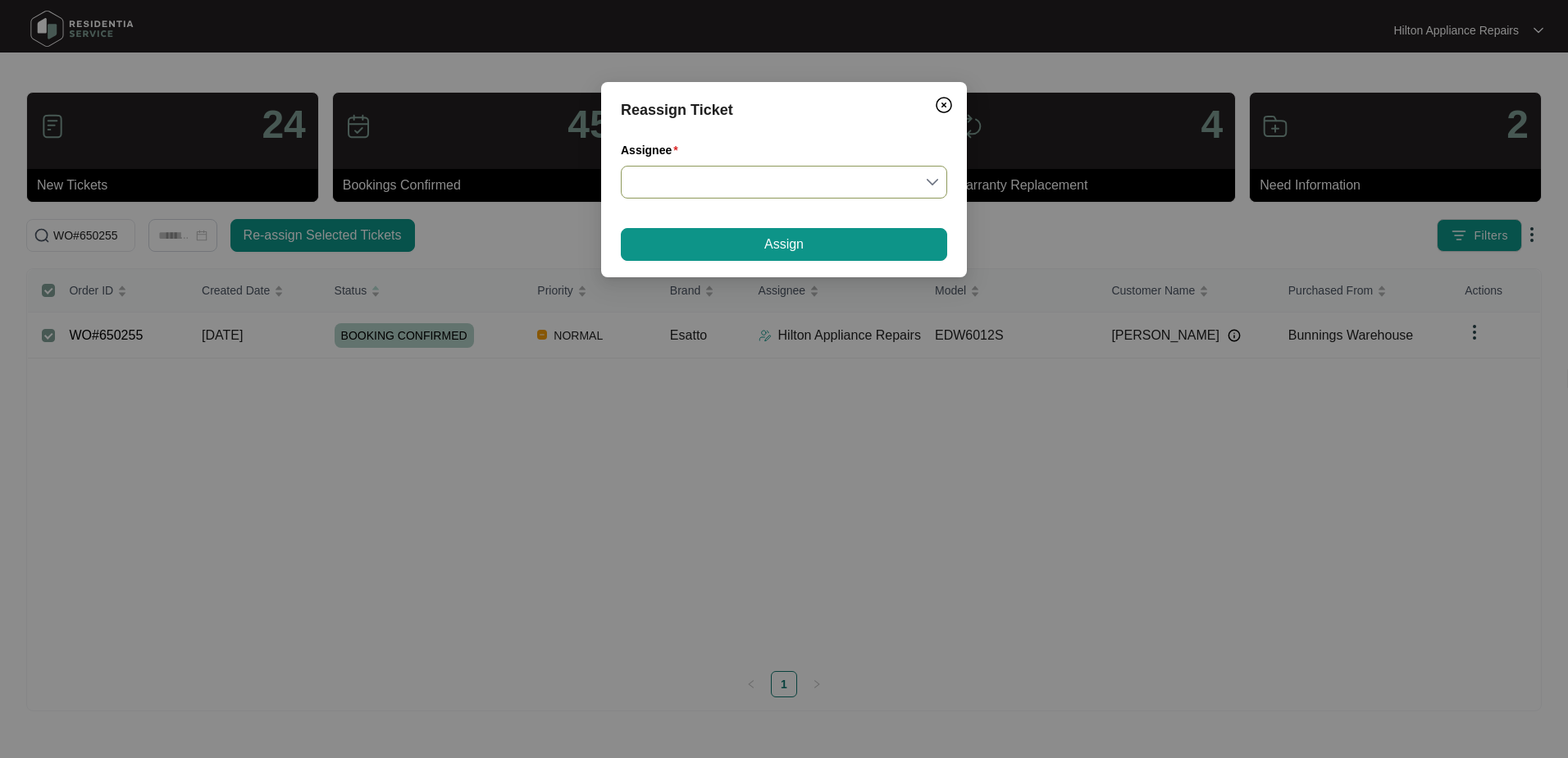
click at [930, 184] on input "Assignee" at bounding box center [784, 182] width 307 height 31
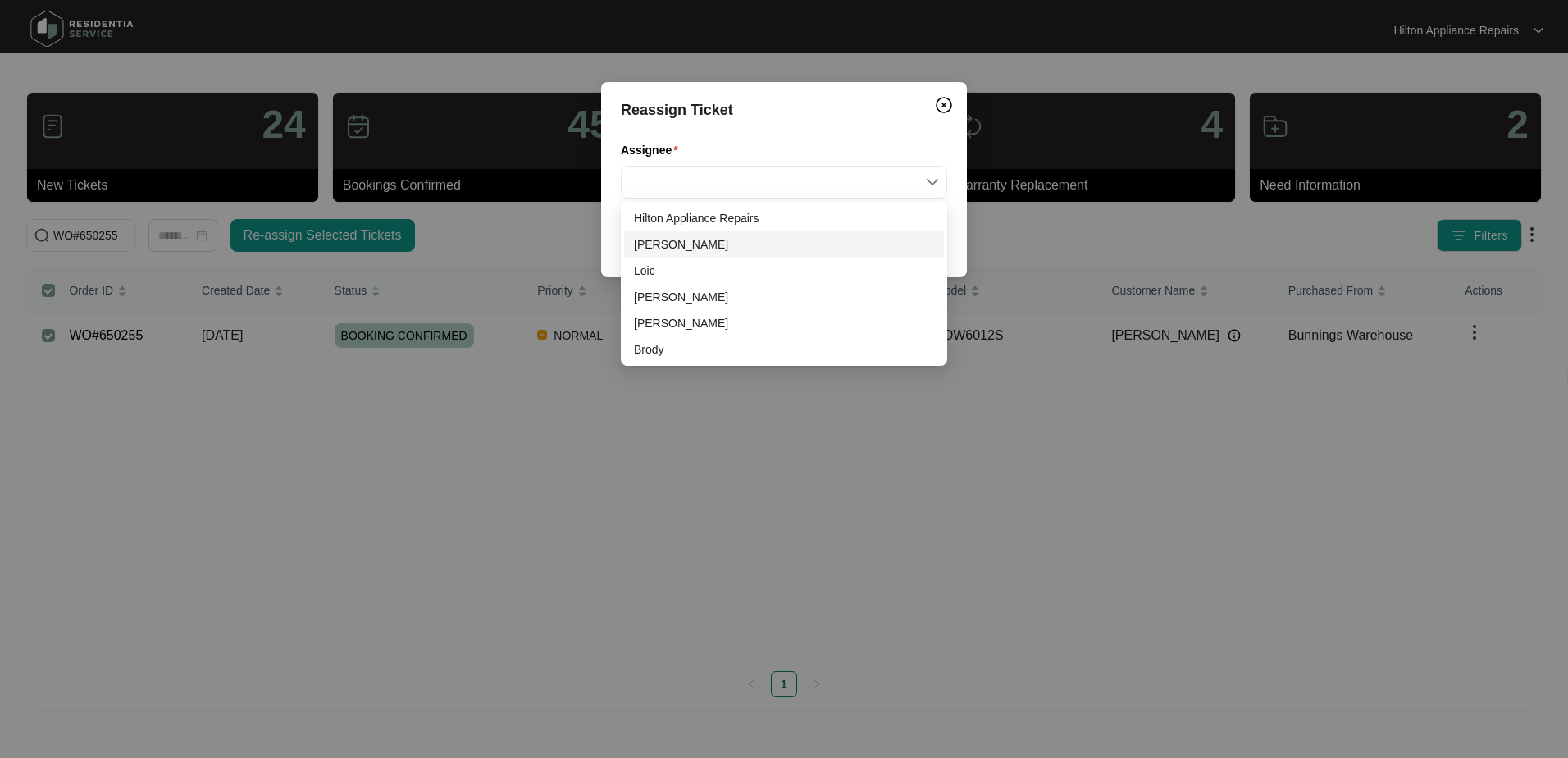
click at [653, 236] on div "[PERSON_NAME]" at bounding box center [784, 244] width 300 height 18
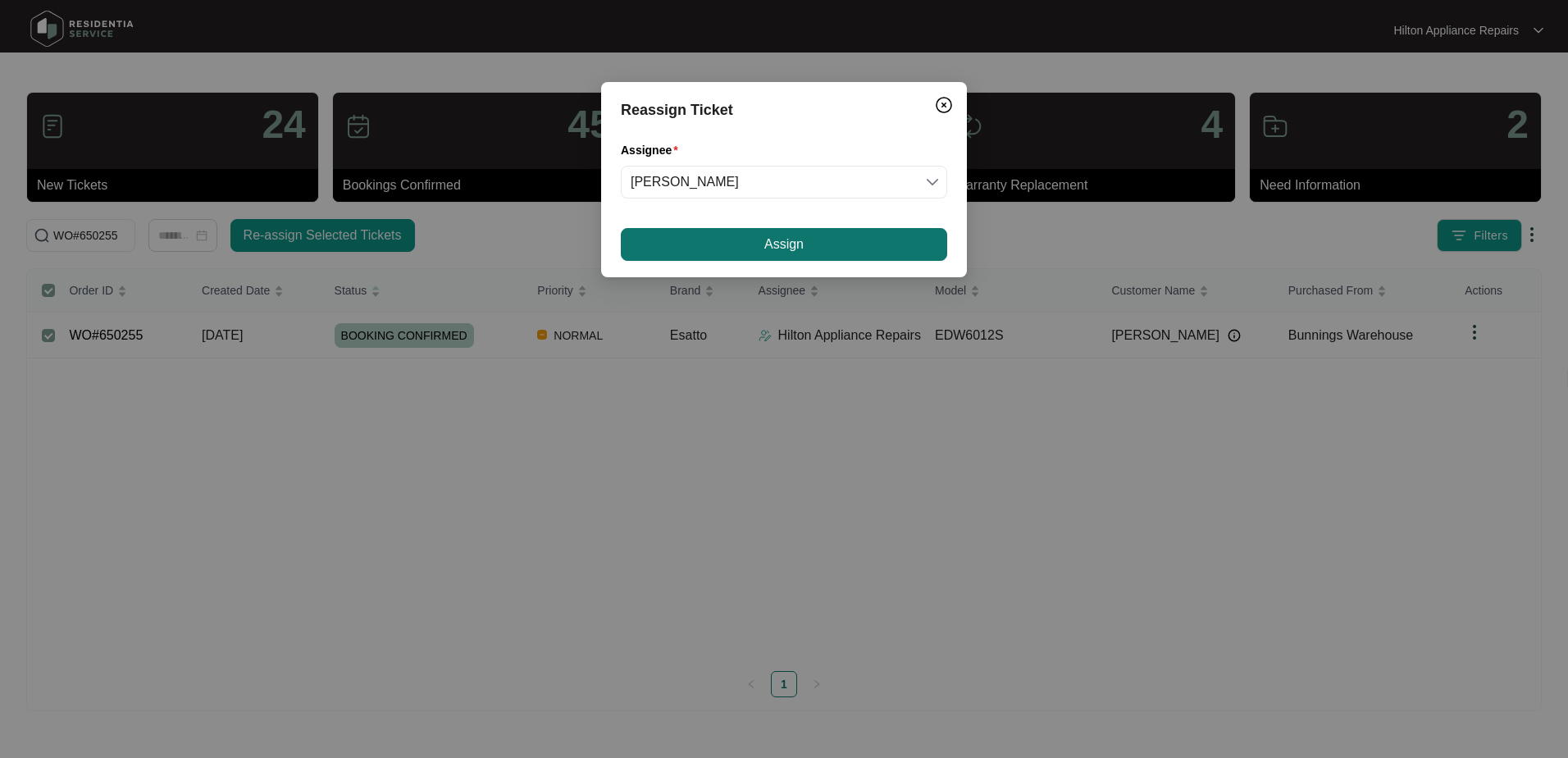
click at [761, 240] on button "Assign" at bounding box center [784, 244] width 326 height 33
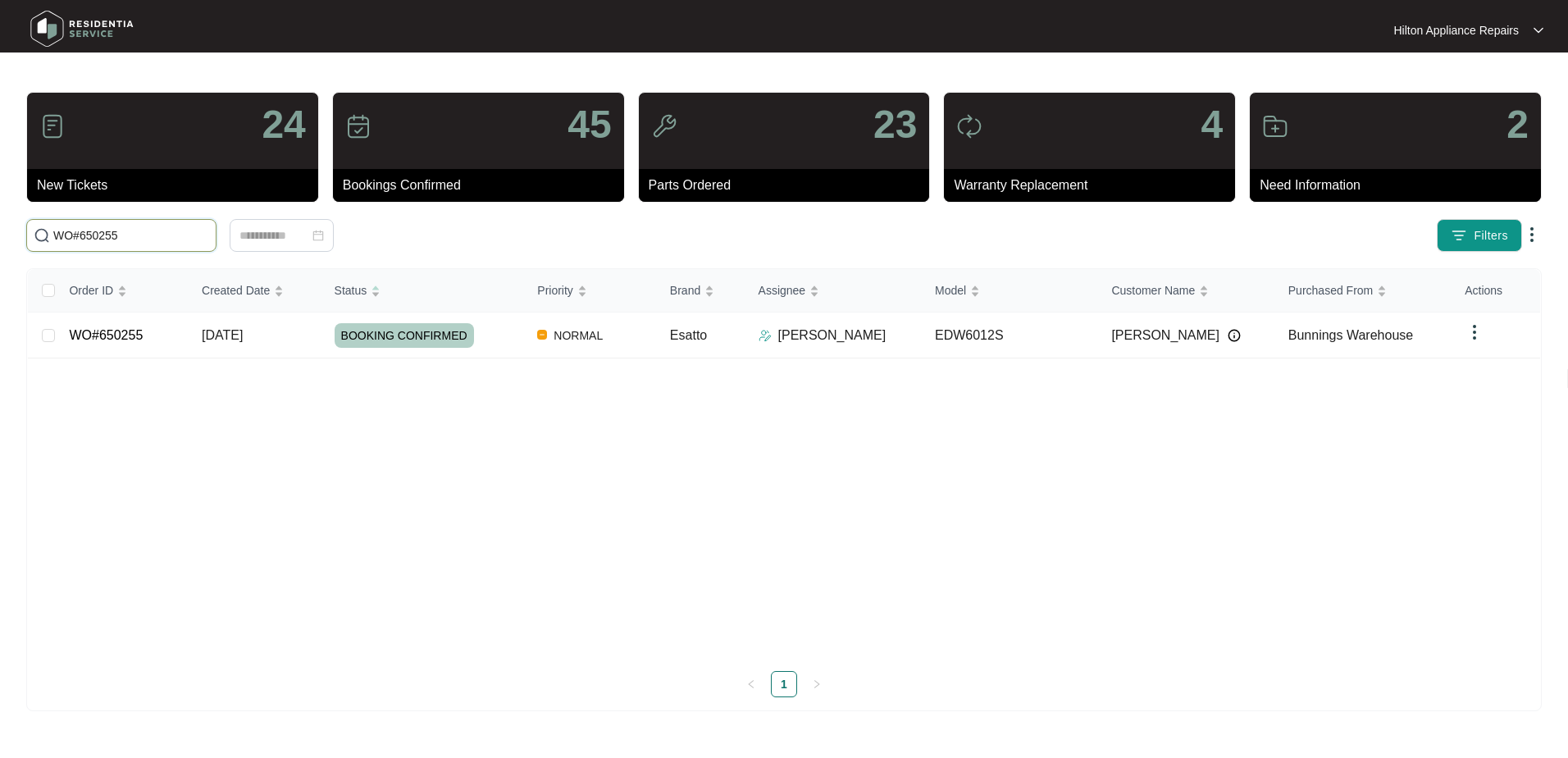
click at [94, 235] on input "WO#650255" at bounding box center [131, 235] width 156 height 18
drag, startPoint x: 131, startPoint y: 237, endPoint x: -32, endPoint y: 240, distance: 163.0
click at [0, 240] on html "Hilton Appliance Repairs Hilton App... 24 New Tickets 45 Bookings Confirmed 23 …" at bounding box center [784, 379] width 1568 height 758
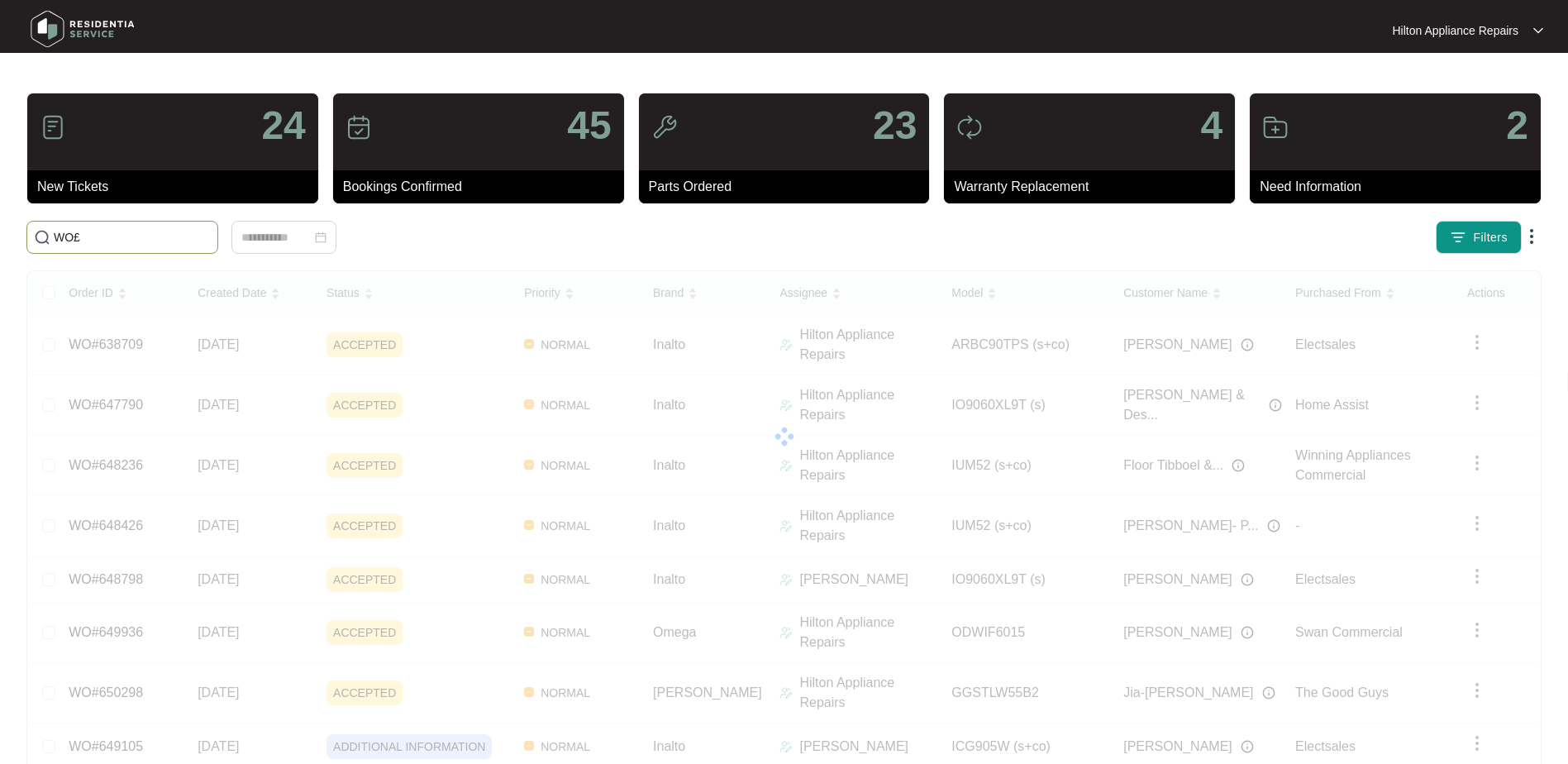
paste input "650375"
type input "WO£650375"
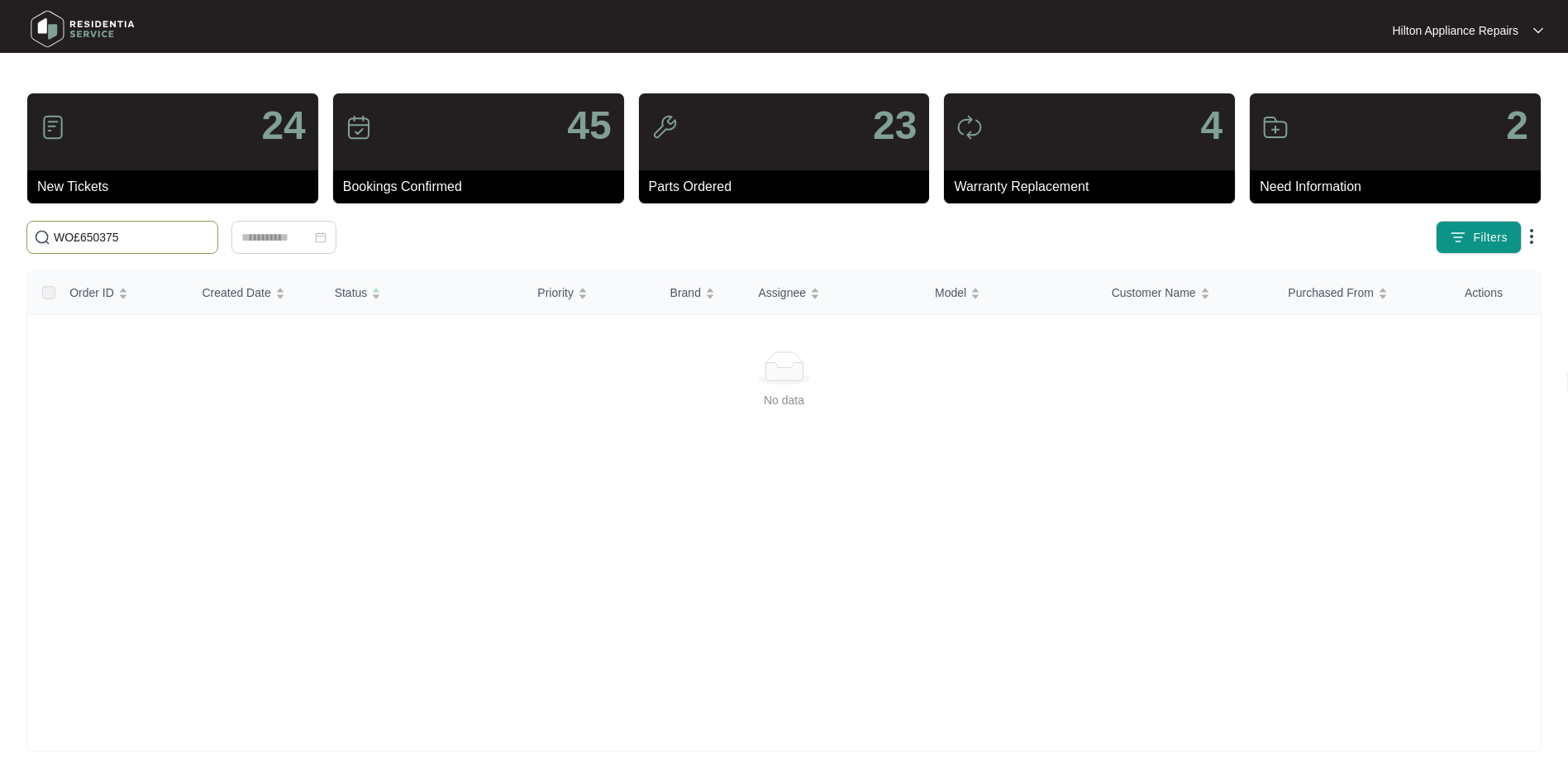
drag, startPoint x: 148, startPoint y: 240, endPoint x: -32, endPoint y: 235, distance: 180.1
click at [0, 235] on html "Hilton Appliance Repairs Hilton App... 24 New Tickets 45 Bookings Confirmed 23 …" at bounding box center [784, 388] width 1568 height 777
paste input "650375"
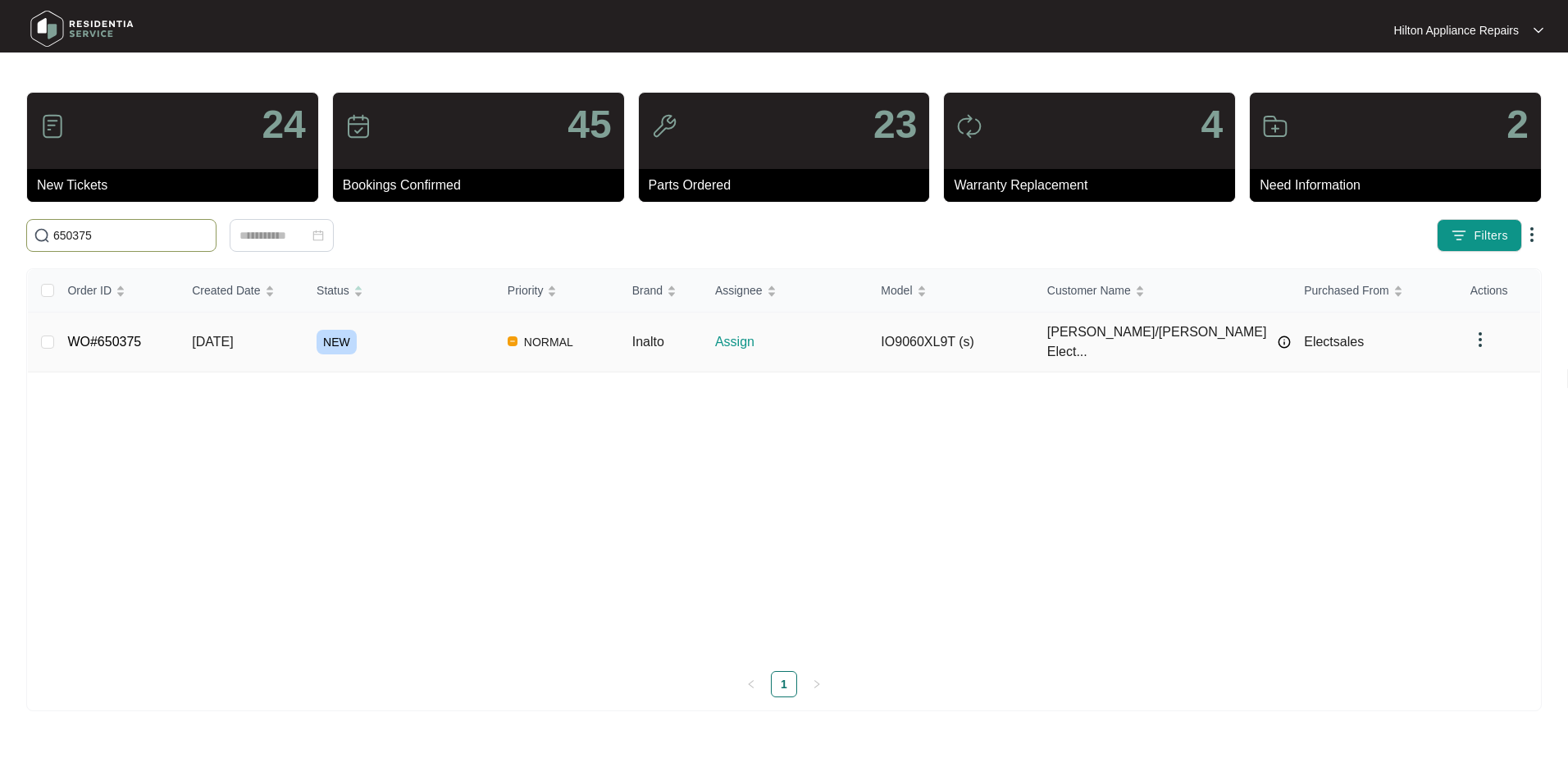
type input "650375"
click at [233, 337] on span "[DATE]" at bounding box center [212, 342] width 41 height 14
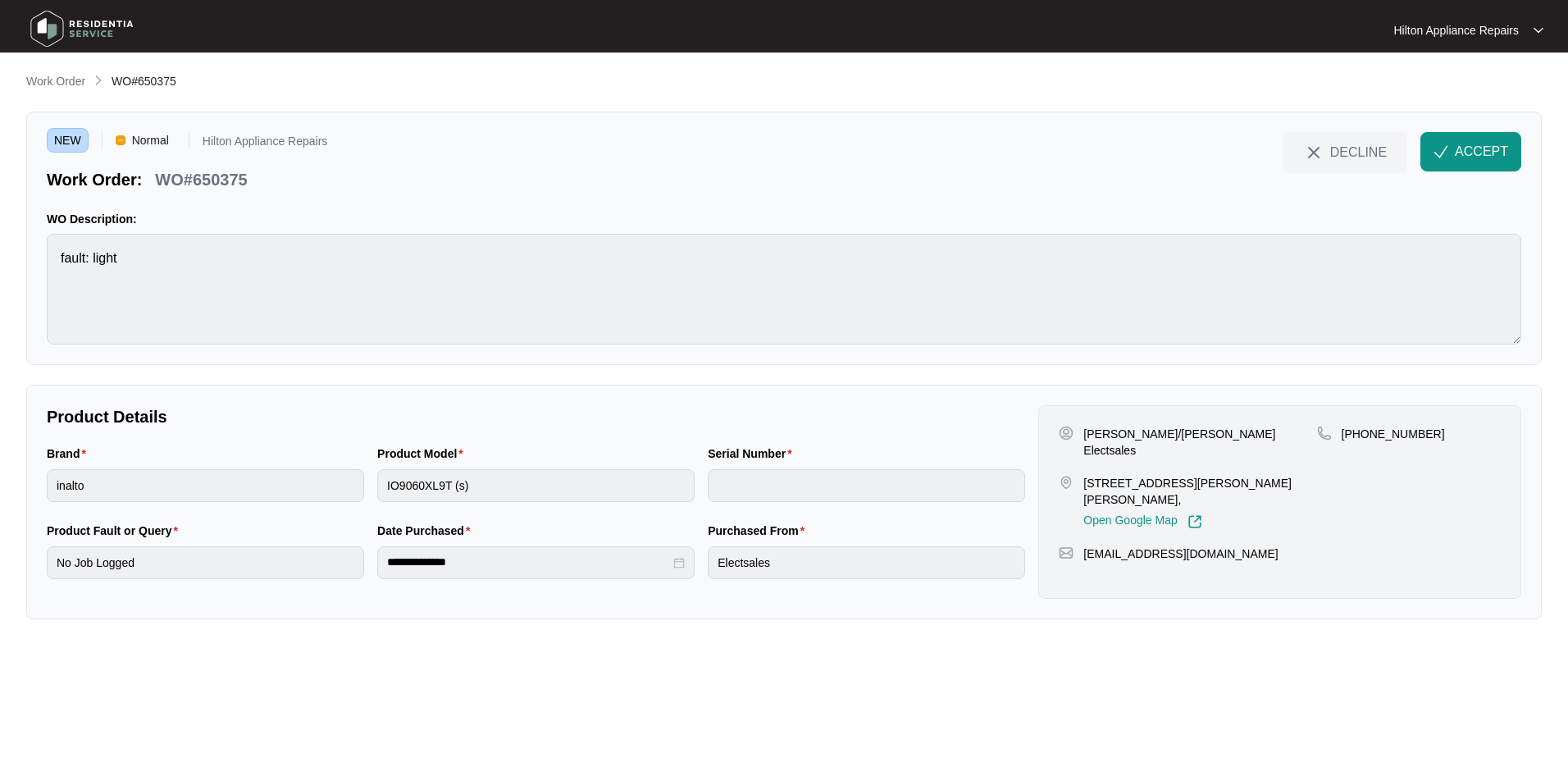
click at [50, 78] on p "Work Order" at bounding box center [55, 81] width 59 height 16
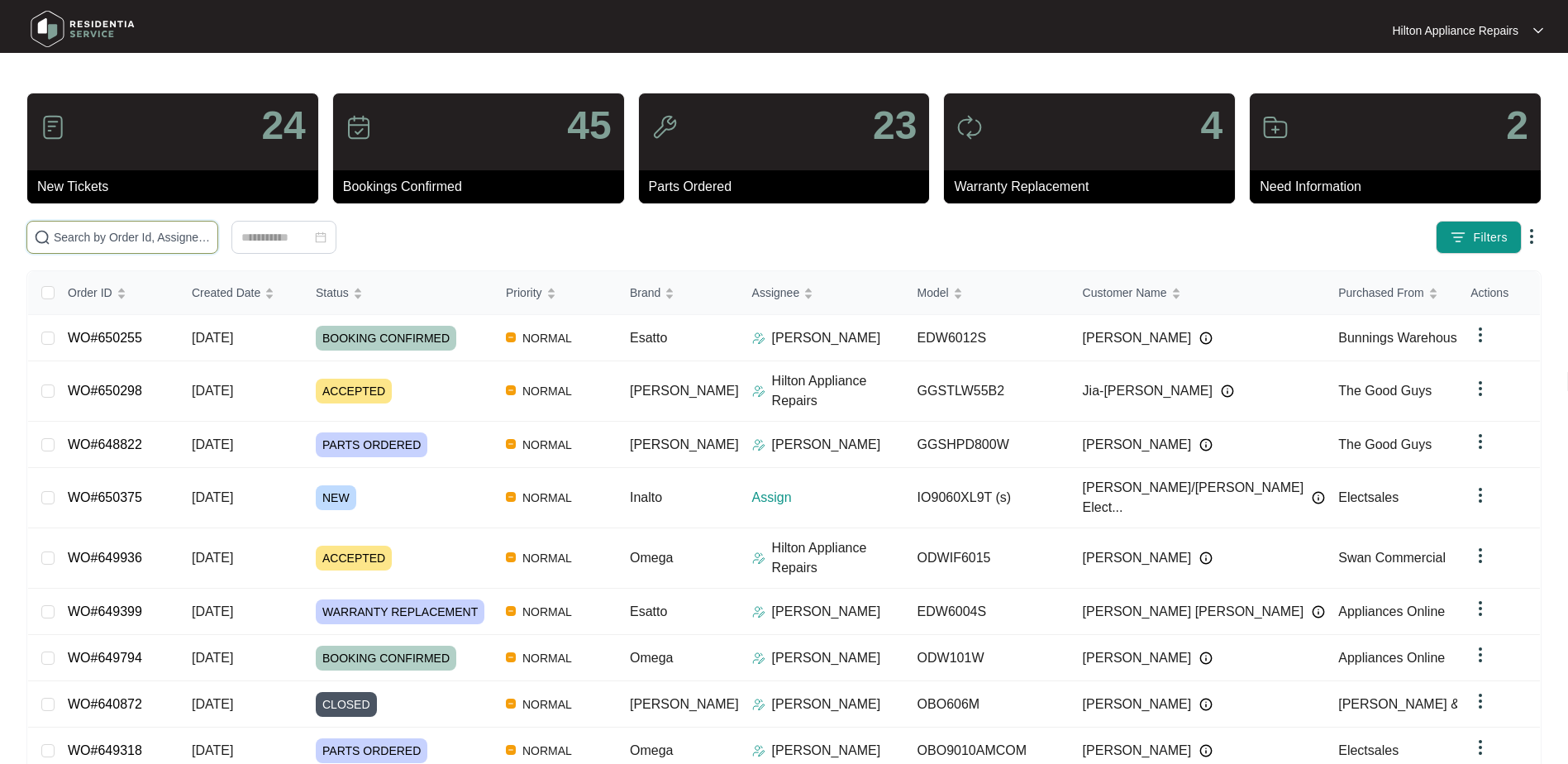
click at [67, 234] on input "text" at bounding box center [132, 237] width 157 height 18
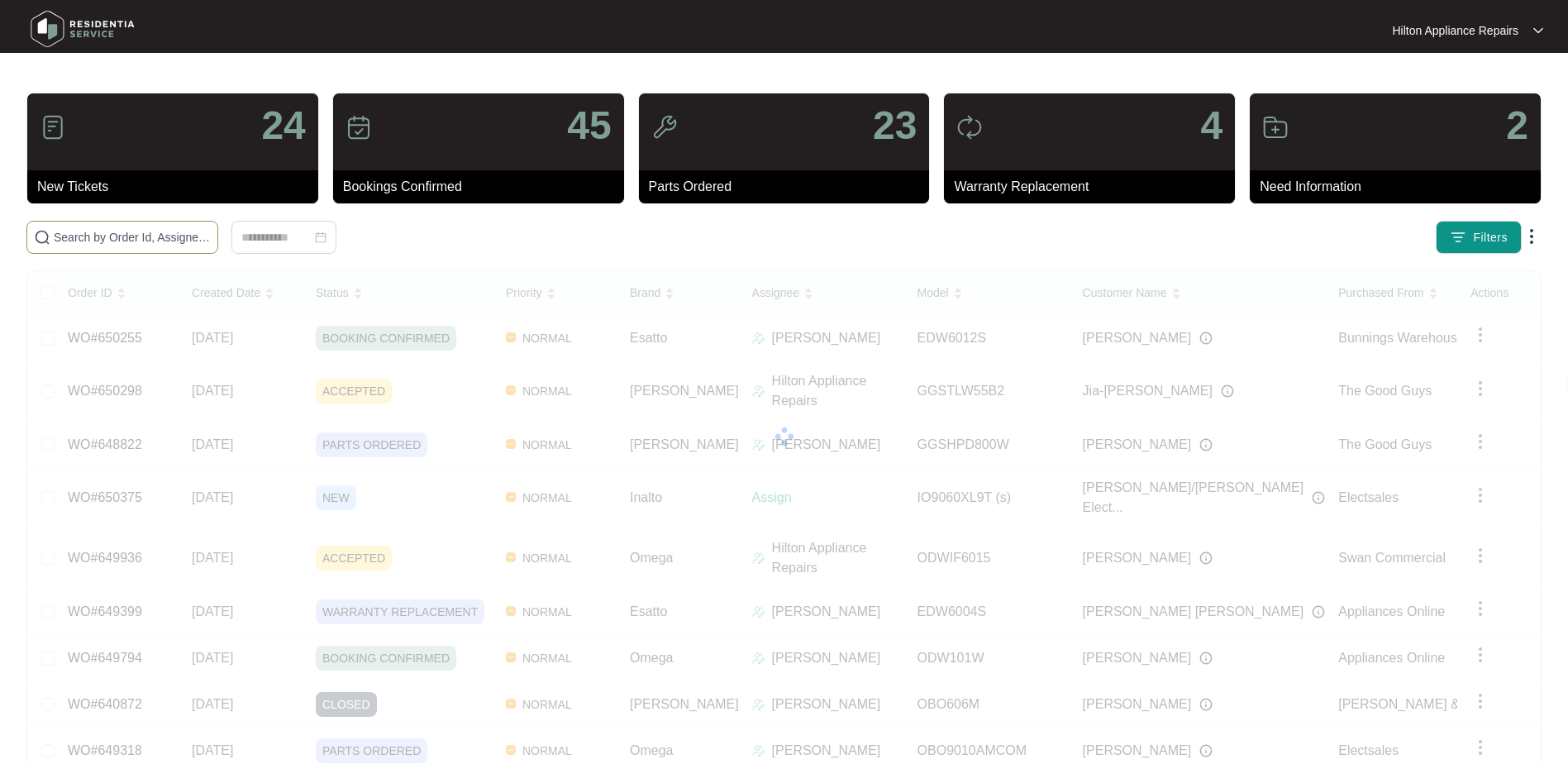
paste input "650255"
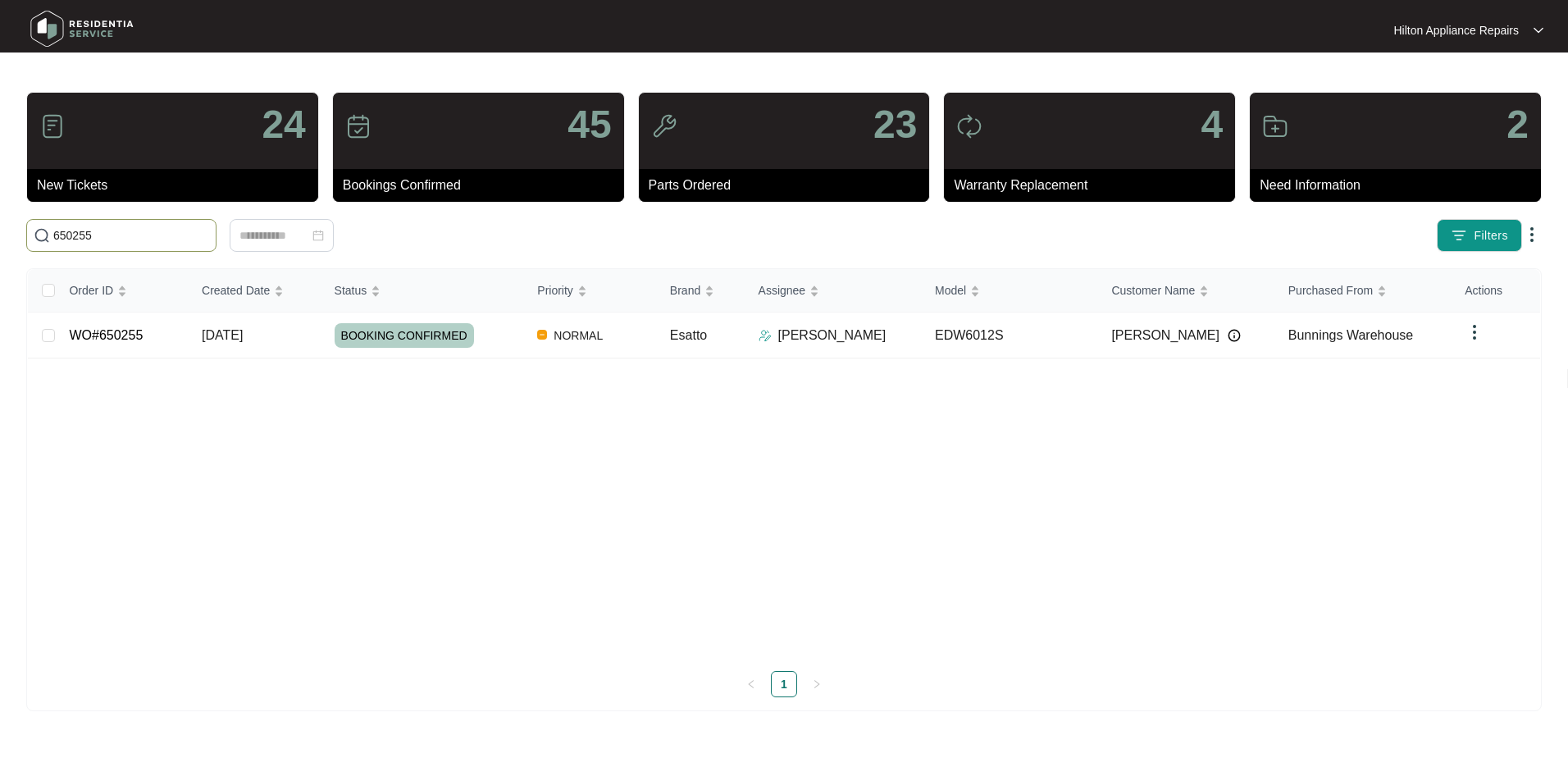
type input "650255"
click at [242, 334] on span "[DATE]" at bounding box center [222, 335] width 41 height 14
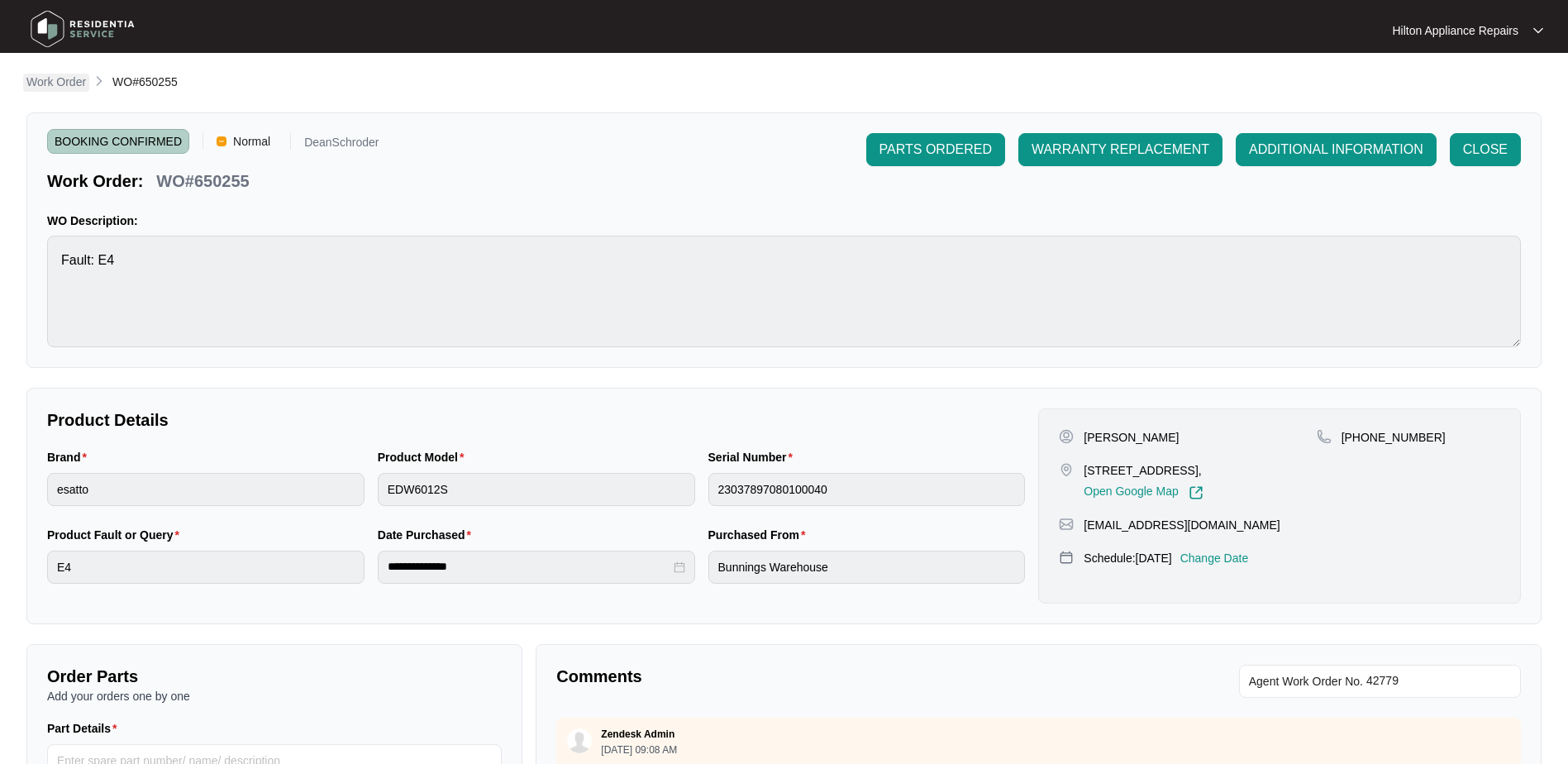
click at [51, 79] on p "Work Order" at bounding box center [56, 82] width 59 height 16
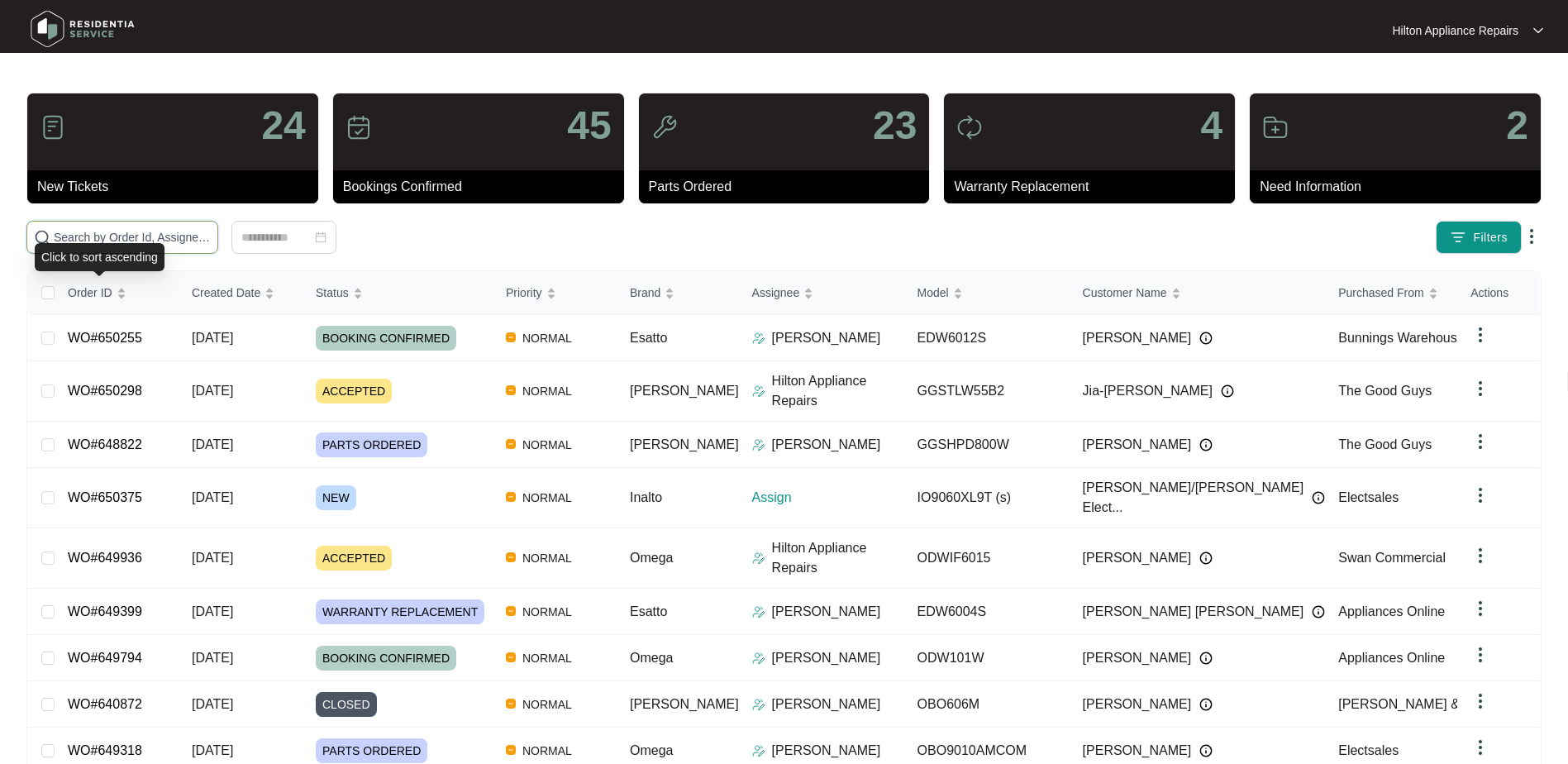
click at [89, 242] on input "text" at bounding box center [132, 237] width 157 height 18
type input "v"
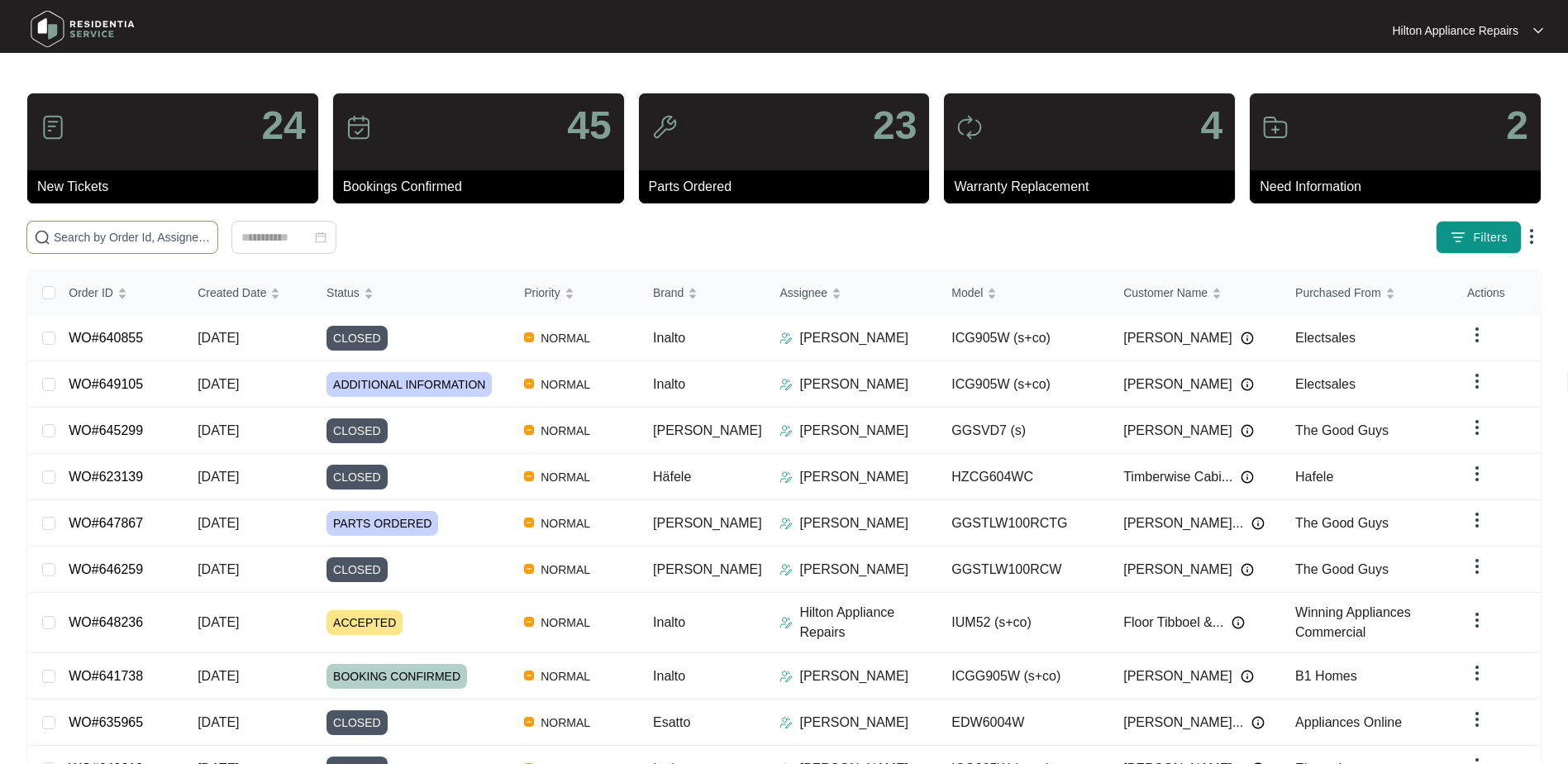
paste input "650375"
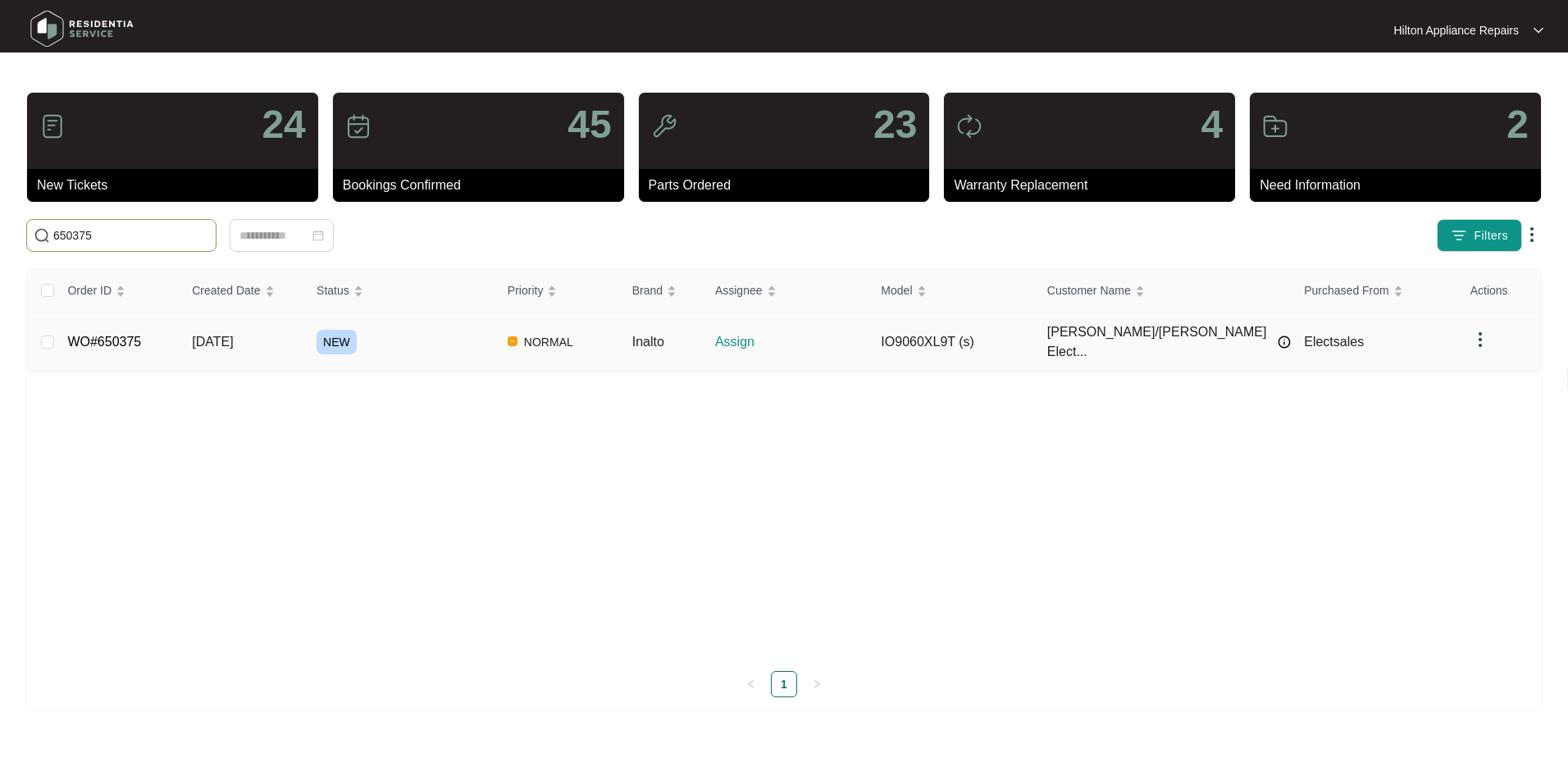
type input "650375"
click at [233, 334] on span "[DATE]" at bounding box center [212, 342] width 41 height 14
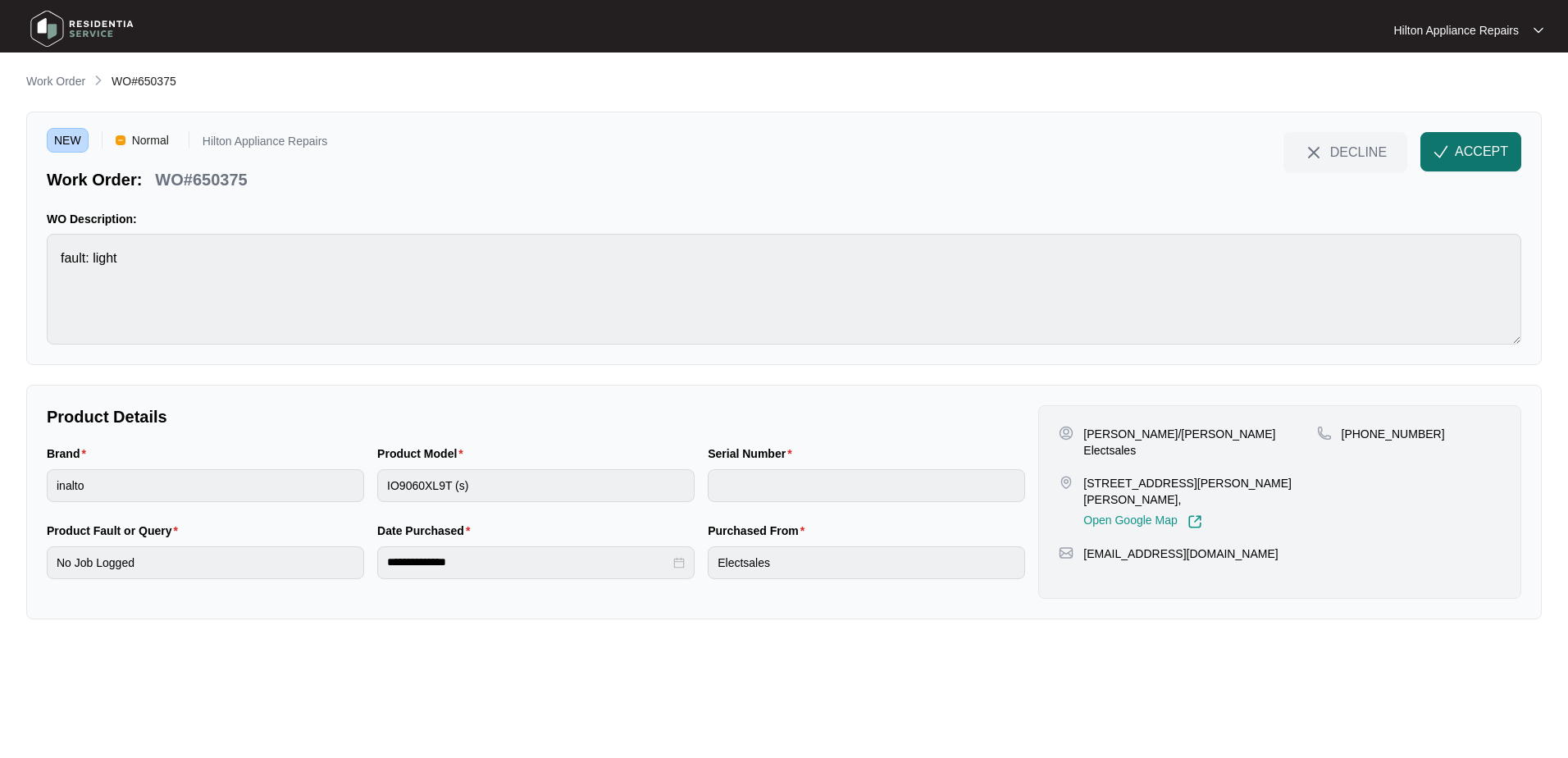
click at [1461, 153] on span "ACCEPT" at bounding box center [1482, 152] width 53 height 20
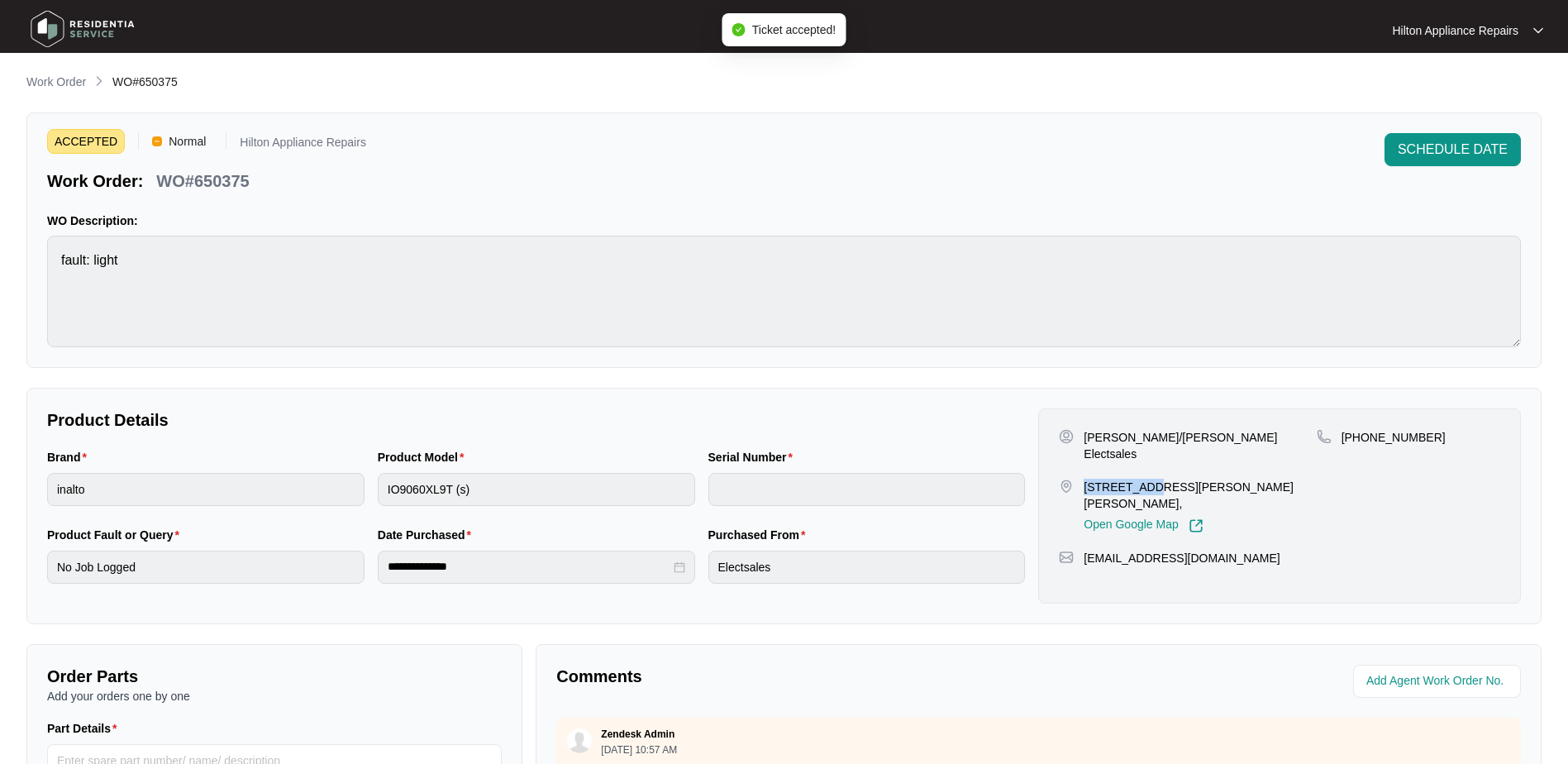
drag, startPoint x: 1139, startPoint y: 469, endPoint x: 1085, endPoint y: 471, distance: 54.0
click at [1085, 479] on p "[STREET_ADDRESS][PERSON_NAME][PERSON_NAME]," at bounding box center [1200, 495] width 232 height 33
copy p "41 [PERSON_NAME]"
click at [43, 83] on p "Work Order" at bounding box center [56, 82] width 59 height 16
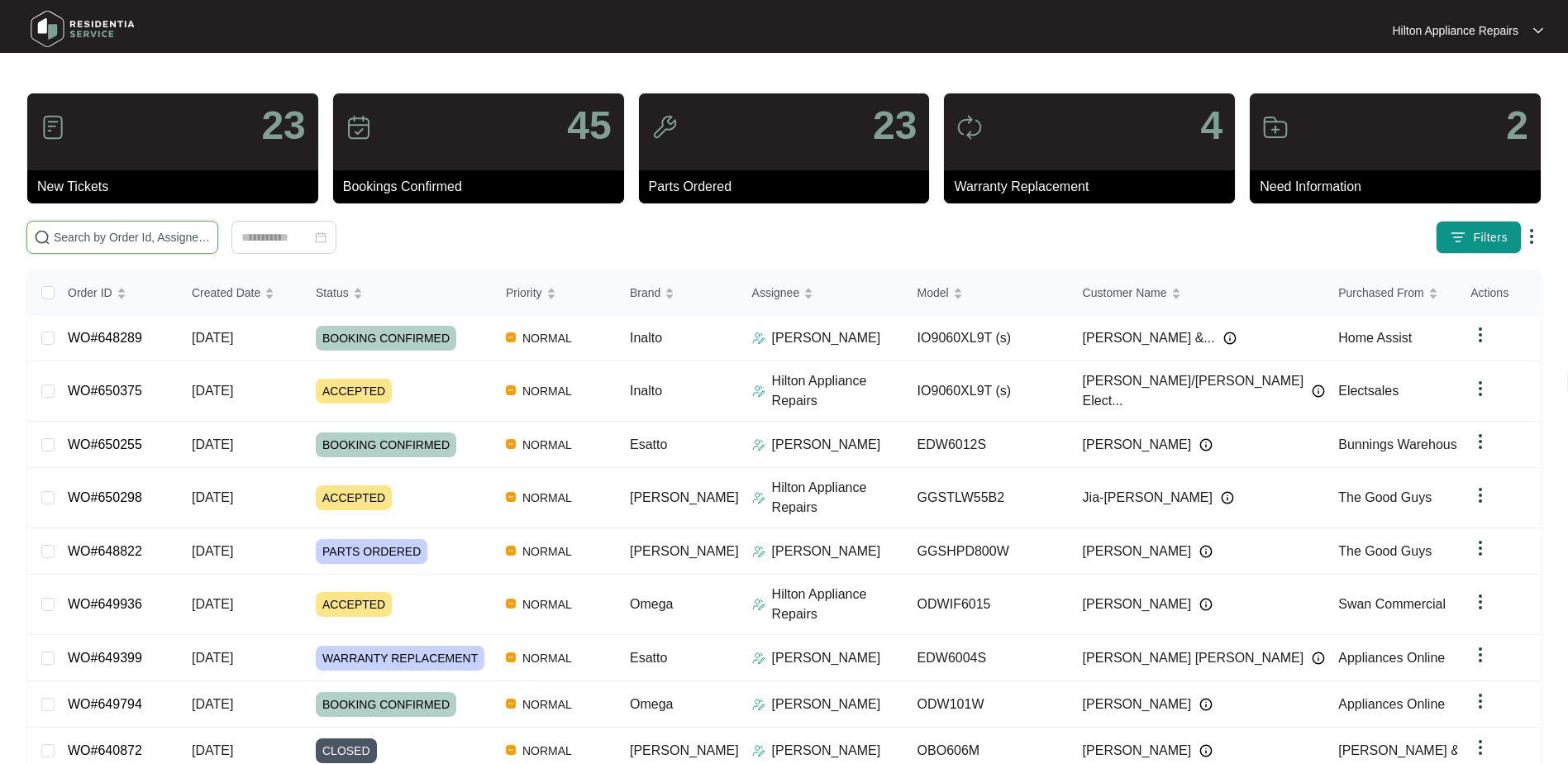
click at [88, 235] on input "text" at bounding box center [132, 237] width 157 height 18
paste input "WO#650298"
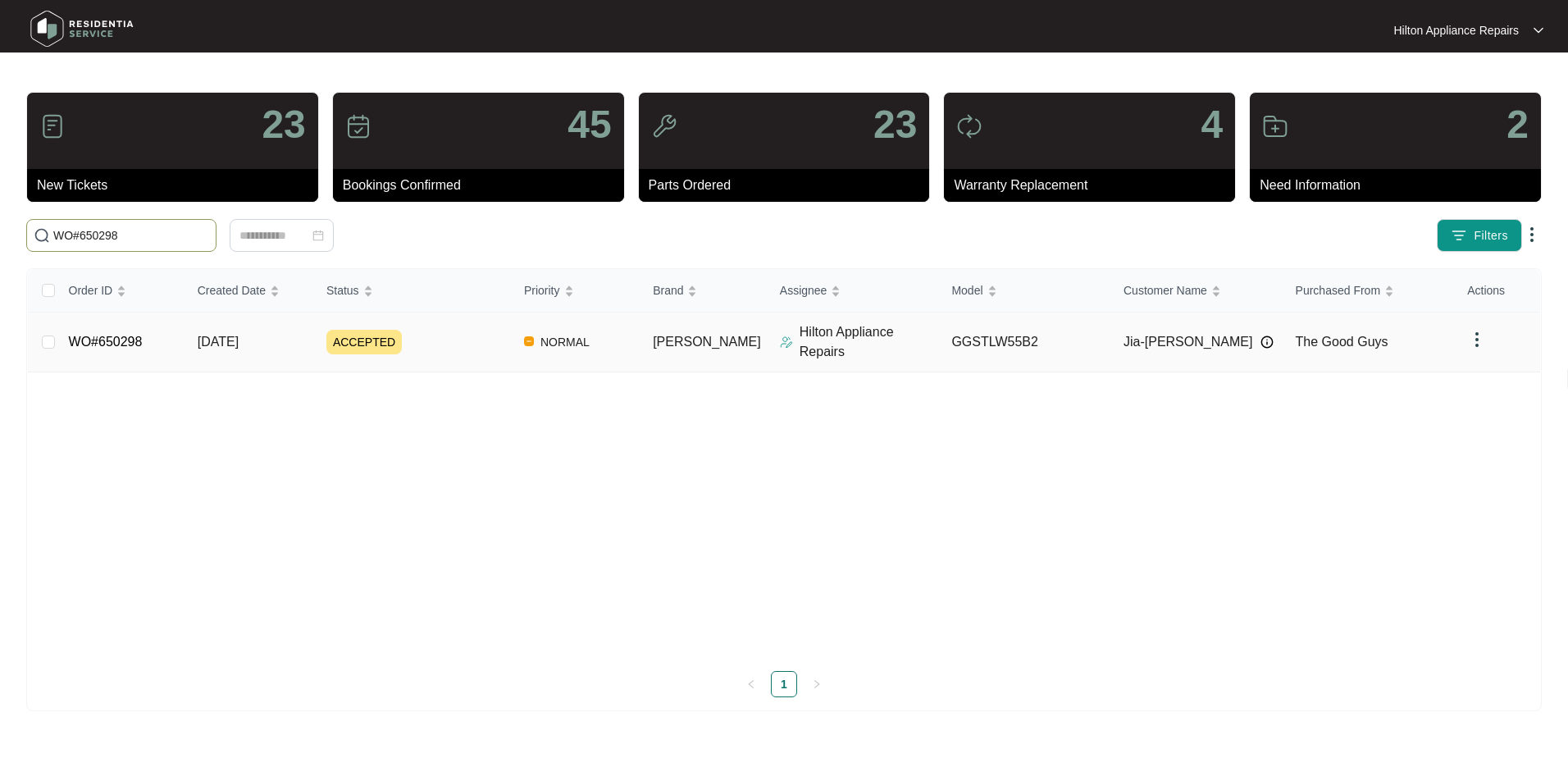
type input "WO#650298"
click at [239, 334] on span "[DATE]" at bounding box center [218, 342] width 41 height 14
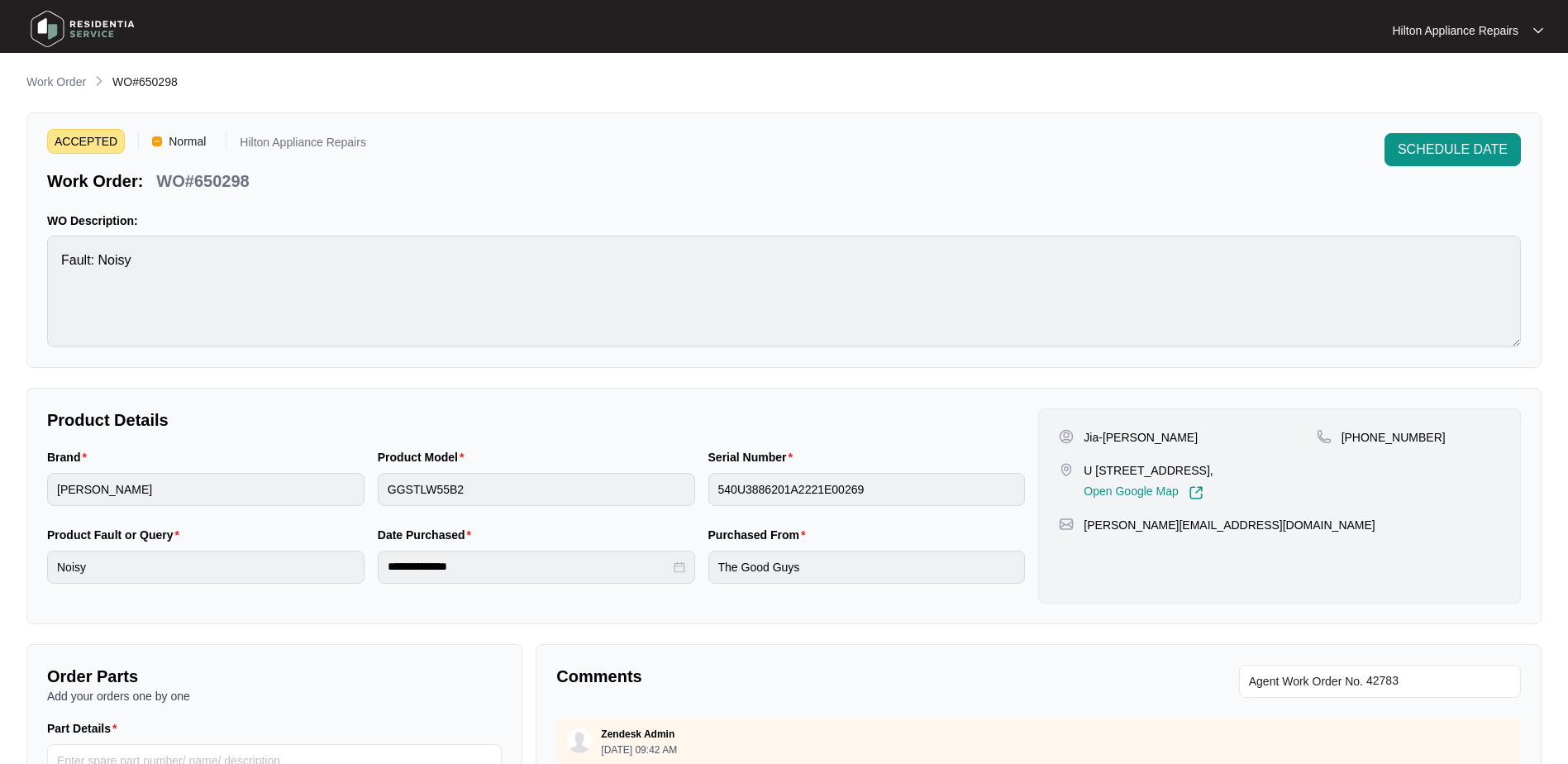
click at [1212, 474] on p "U [STREET_ADDRESS]," at bounding box center [1147, 470] width 128 height 16
drag, startPoint x: 1217, startPoint y: 472, endPoint x: 1171, endPoint y: 467, distance: 46.3
click at [1171, 467] on p "U [STREET_ADDRESS]," at bounding box center [1147, 470] width 128 height 16
click at [1435, 148] on span "SCHEDULE DATE" at bounding box center [1452, 149] width 110 height 20
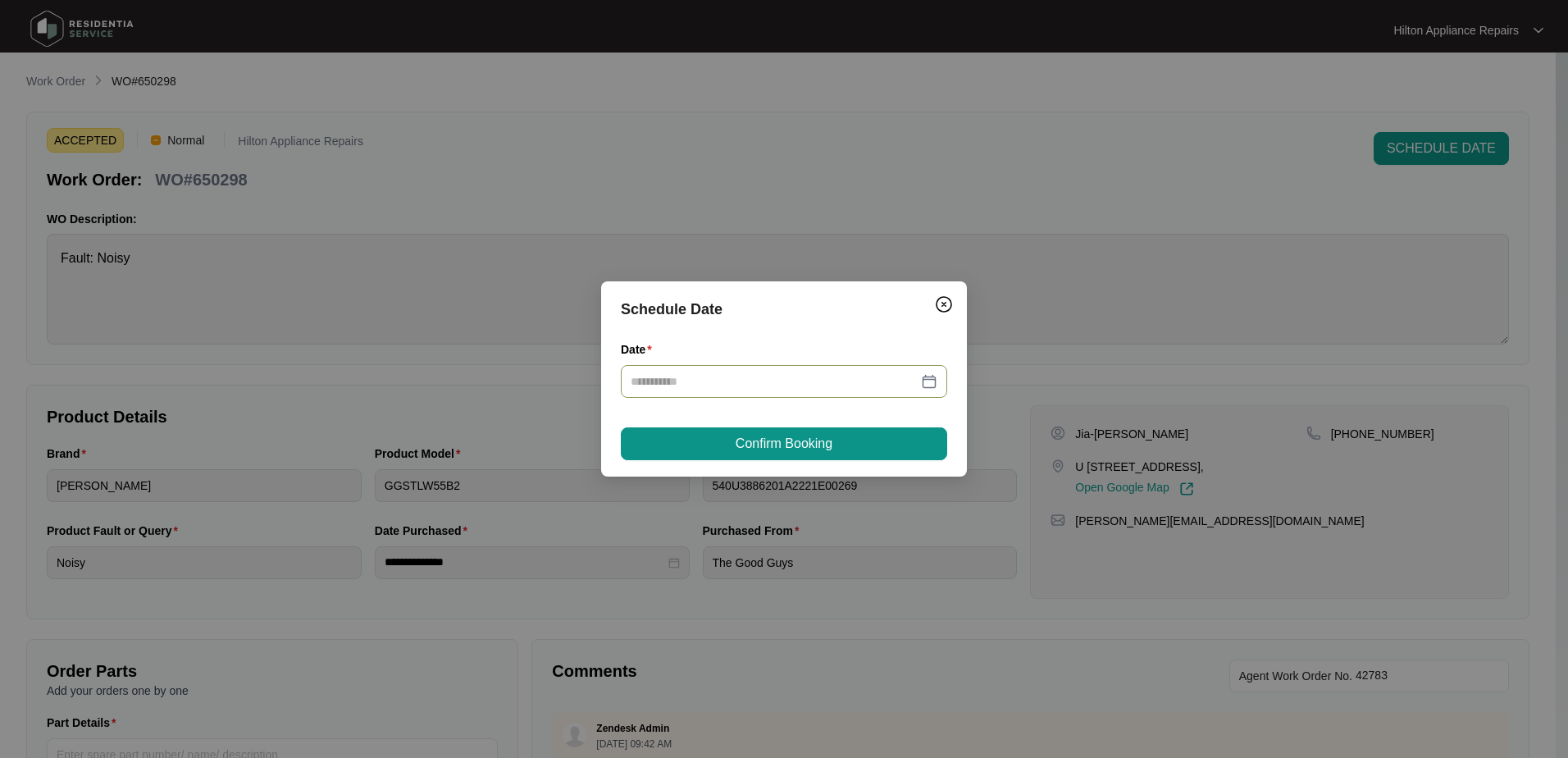
click at [924, 381] on div at bounding box center [784, 382] width 307 height 18
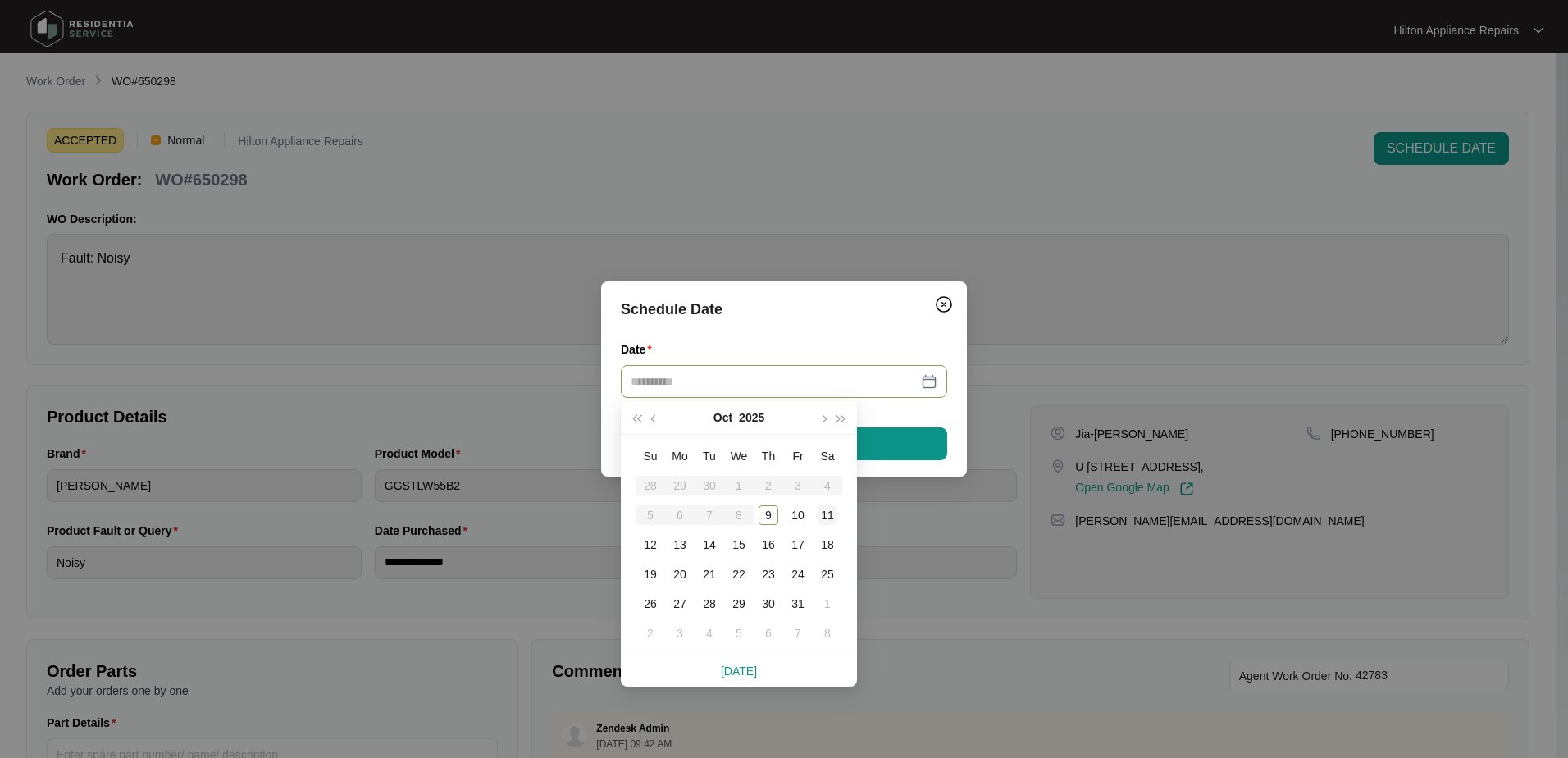
type input "**********"
click at [828, 515] on div "11" at bounding box center [827, 515] width 20 height 20
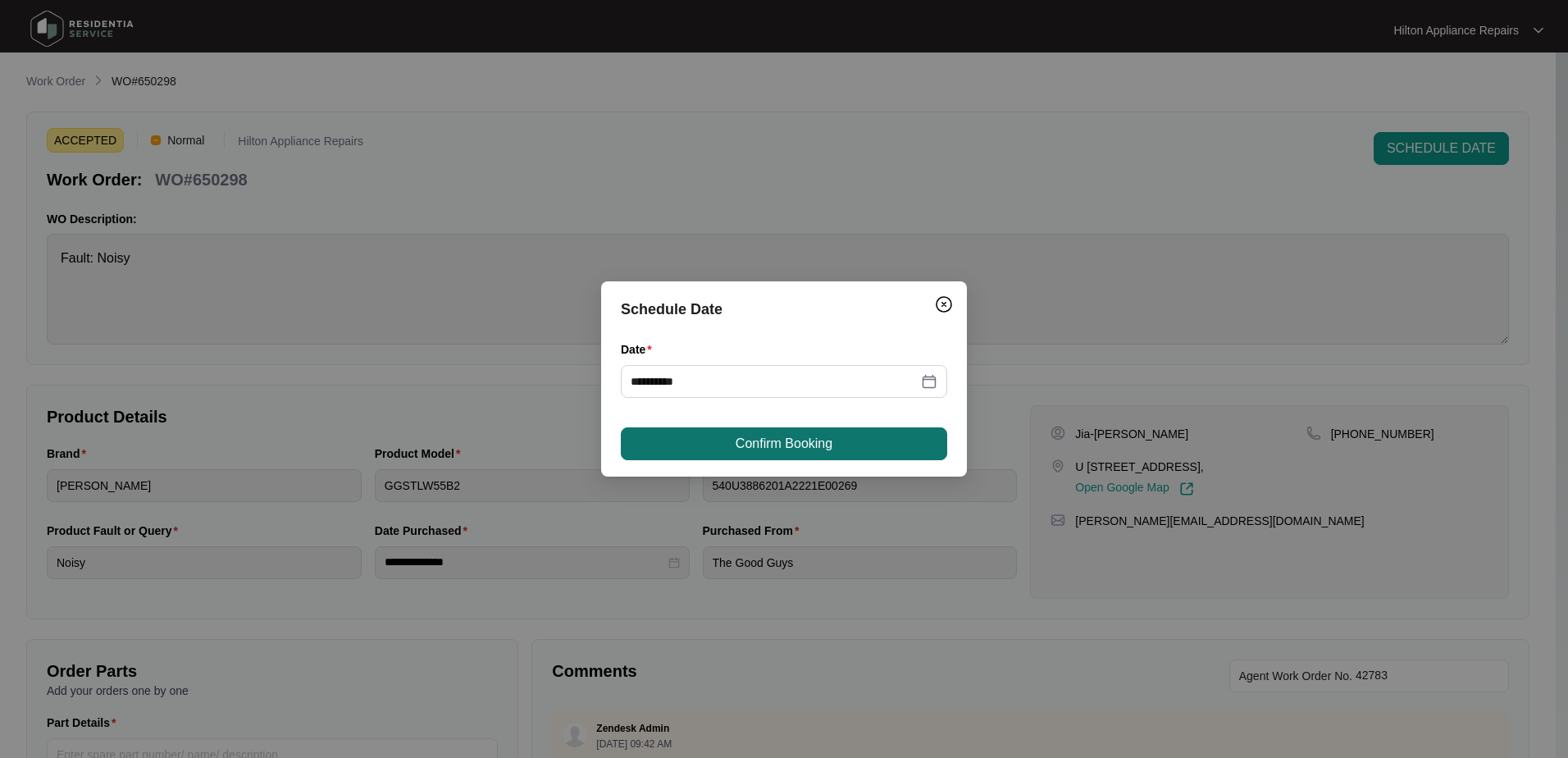
click at [807, 437] on span "Confirm Booking" at bounding box center [784, 444] width 97 height 20
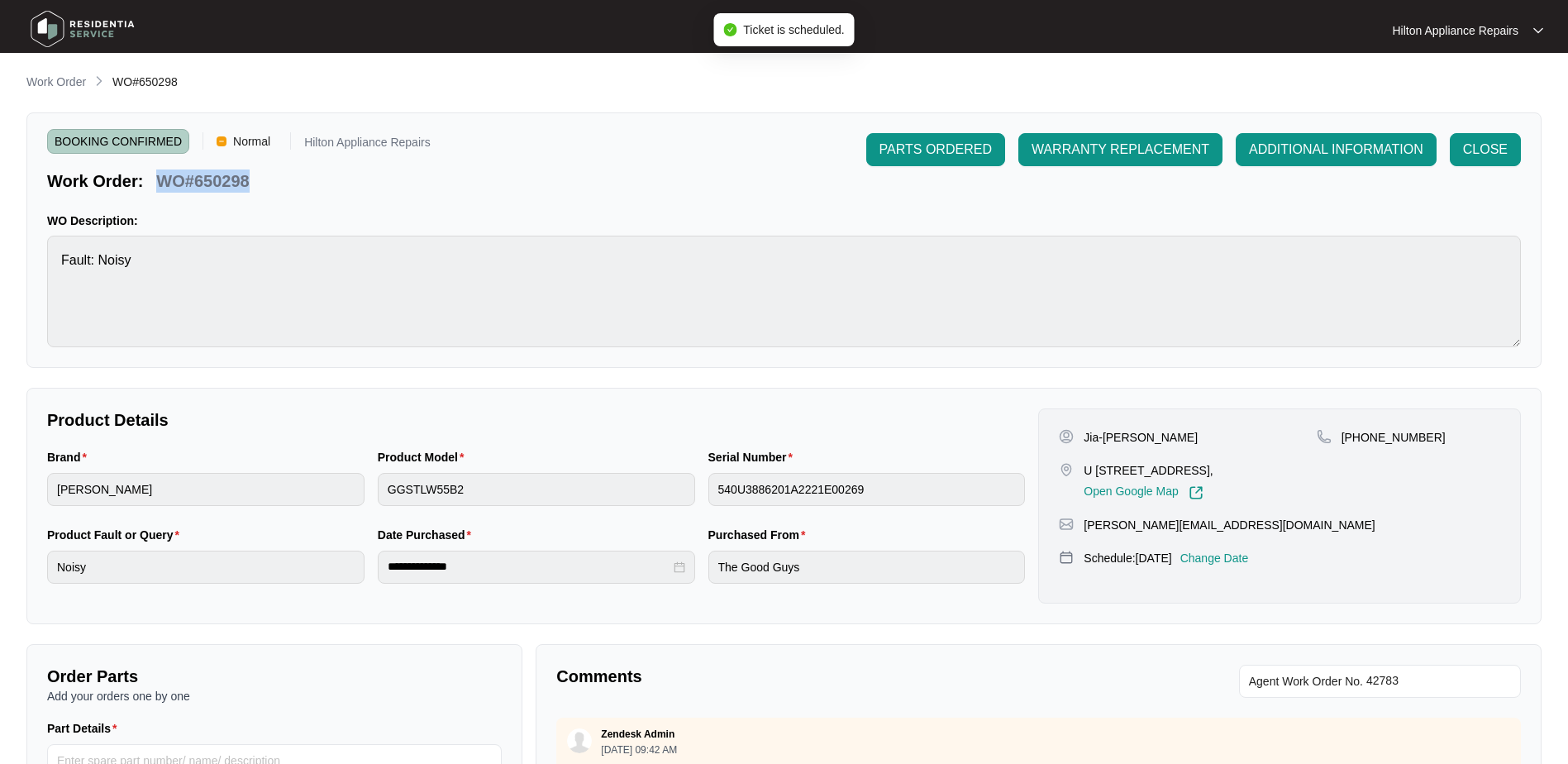
drag, startPoint x: 256, startPoint y: 181, endPoint x: 160, endPoint y: 185, distance: 96.1
click at [160, 185] on div "Work Order: WO#650298" at bounding box center [238, 178] width 384 height 29
click at [48, 89] on p "Work Order" at bounding box center [56, 82] width 59 height 16
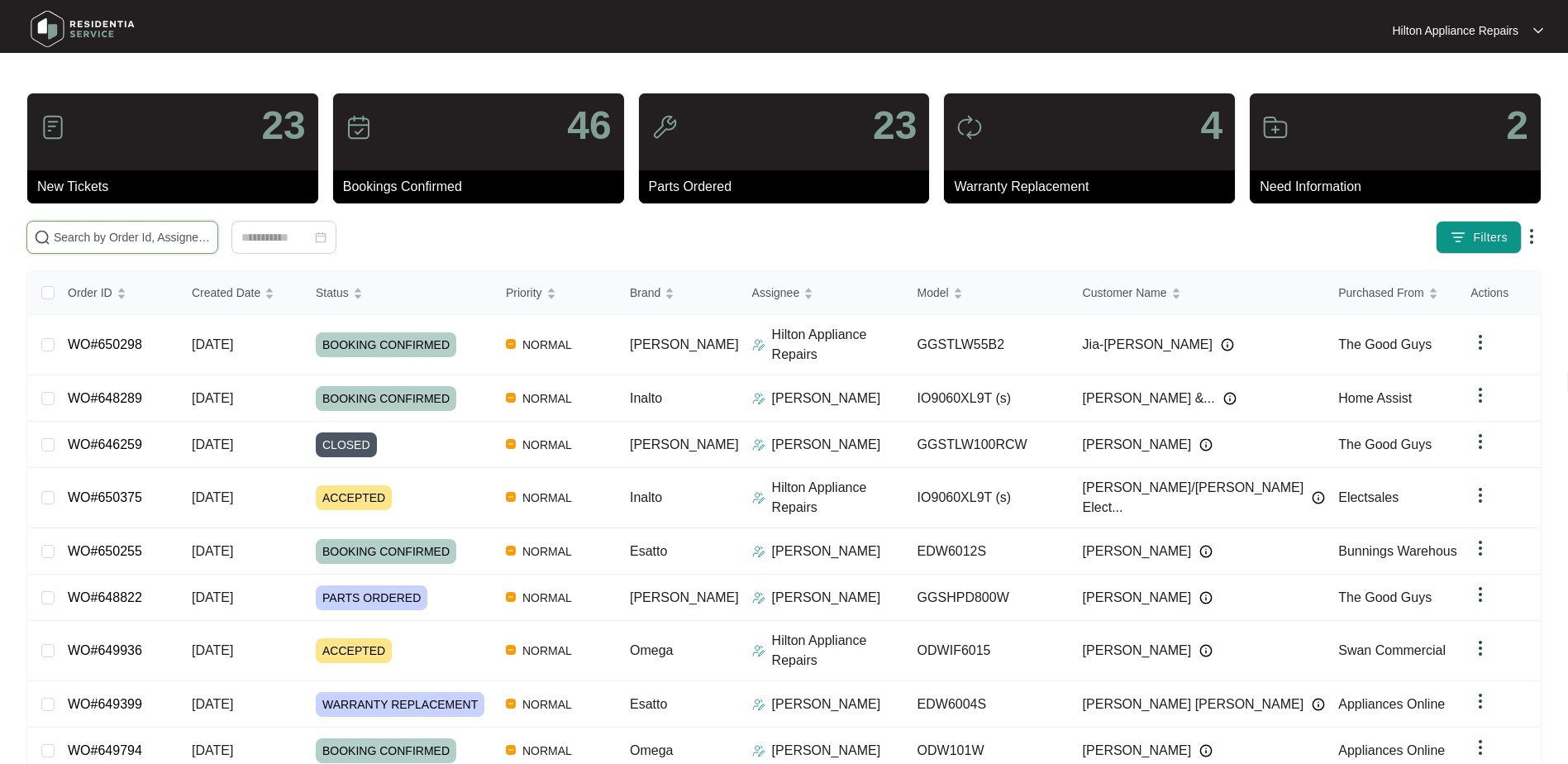
click at [96, 234] on input "text" at bounding box center [132, 237] width 157 height 18
paste input "WO#650298"
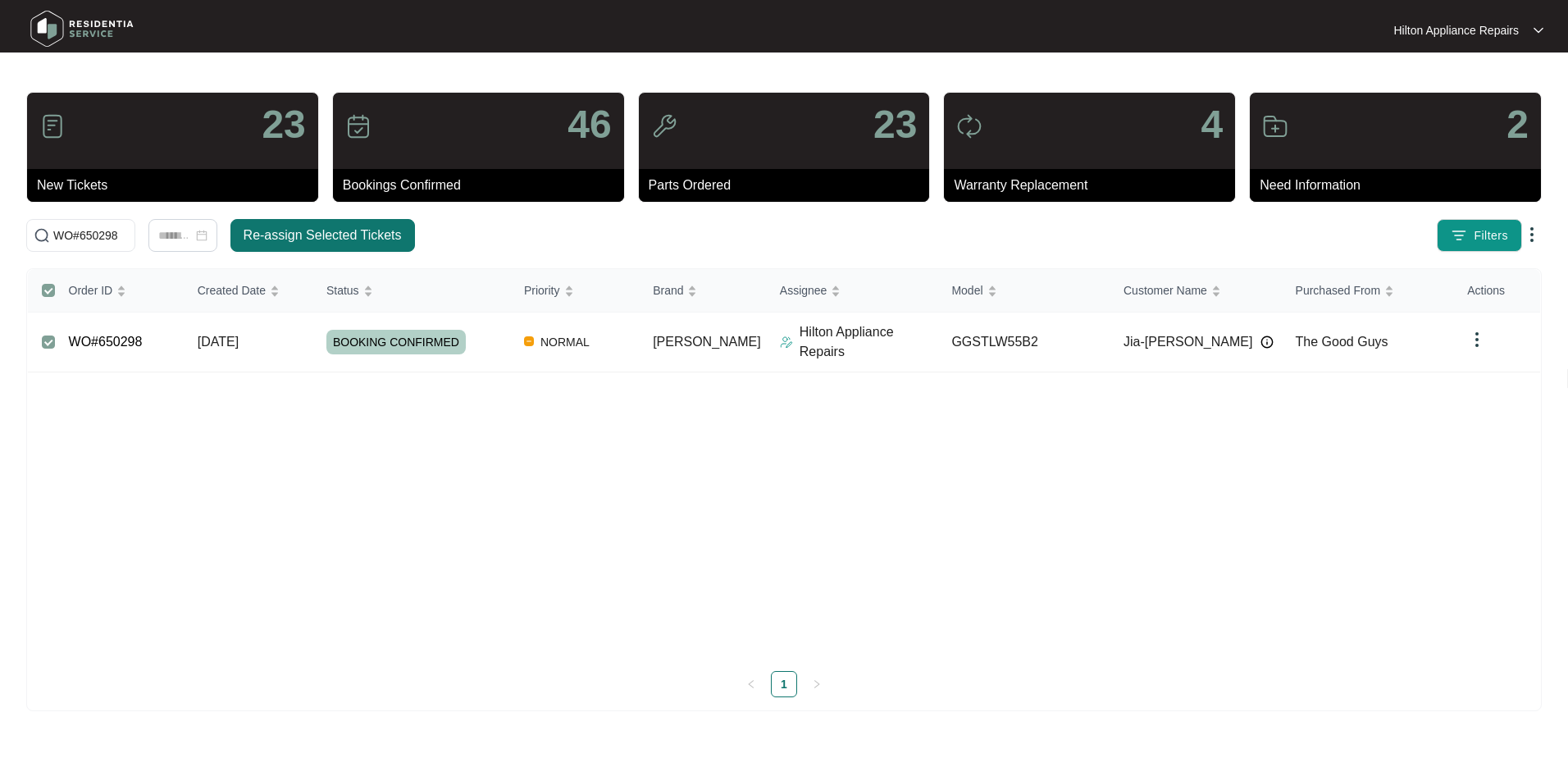
click at [332, 236] on span "Re-assign Selected Tickets" at bounding box center [323, 235] width 159 height 20
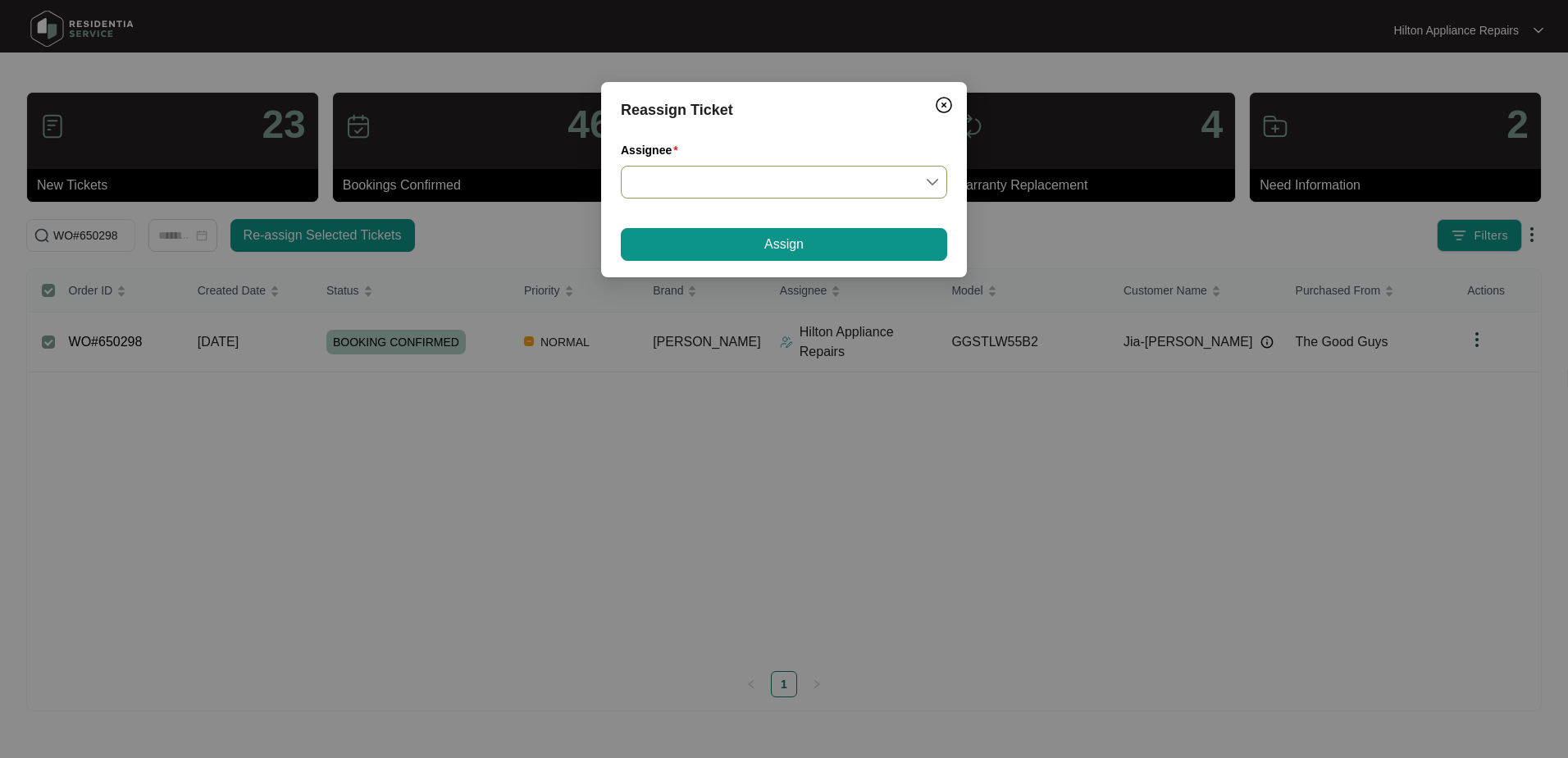
click at [927, 181] on input "Assignee" at bounding box center [784, 182] width 307 height 31
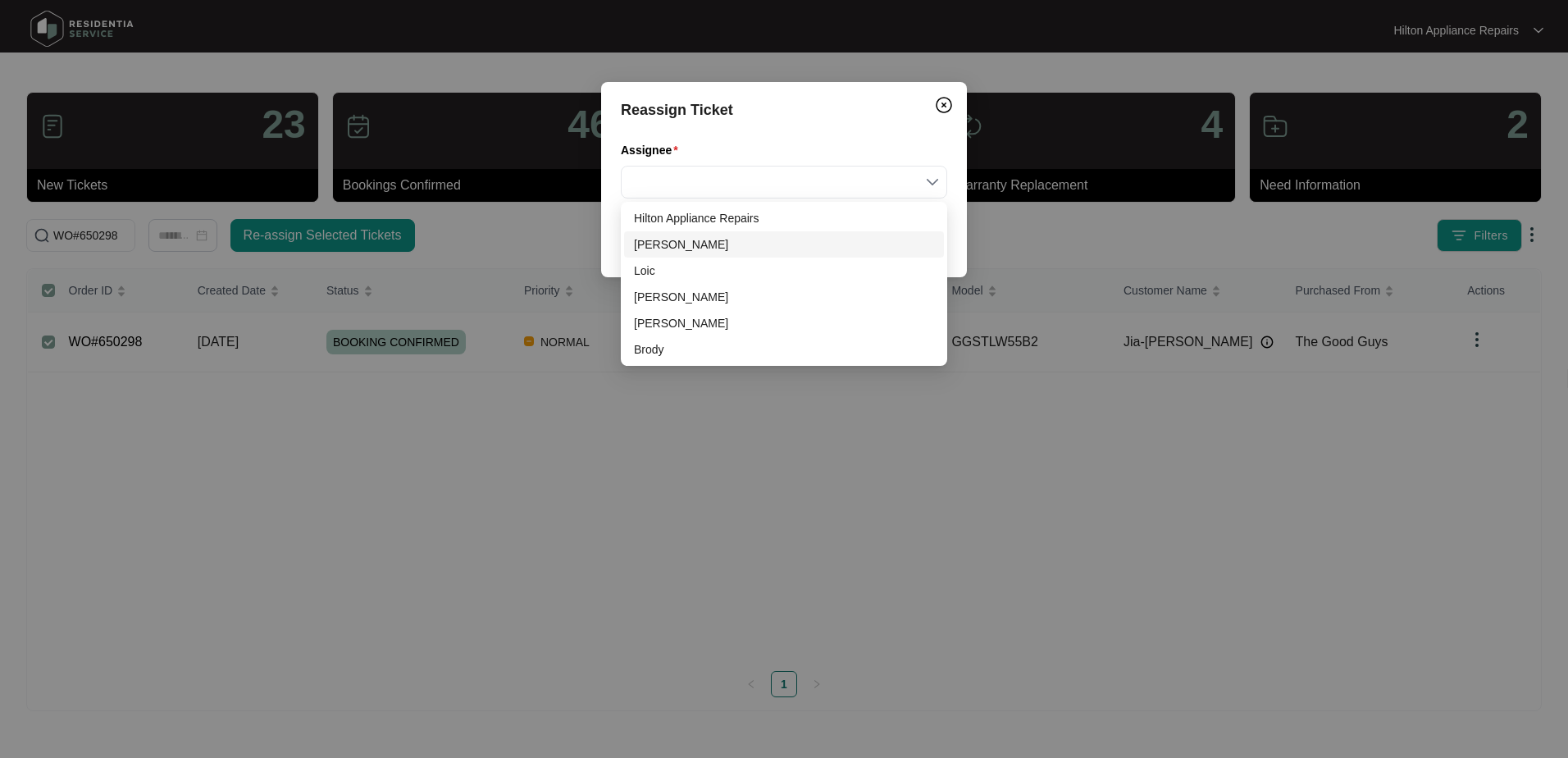
click at [646, 246] on div "[PERSON_NAME]" at bounding box center [784, 244] width 300 height 18
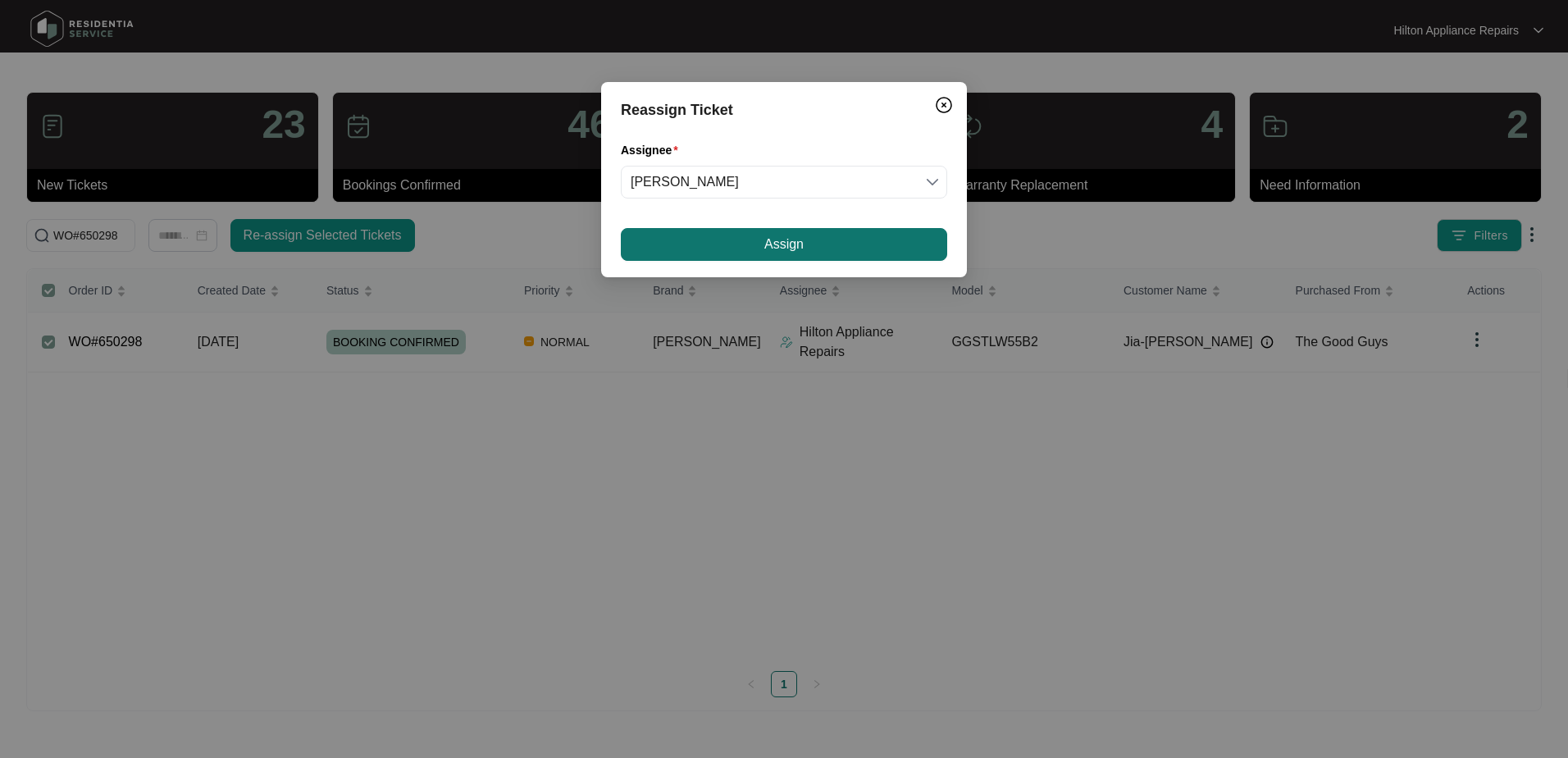
click at [716, 241] on button "Assign" at bounding box center [784, 244] width 326 height 33
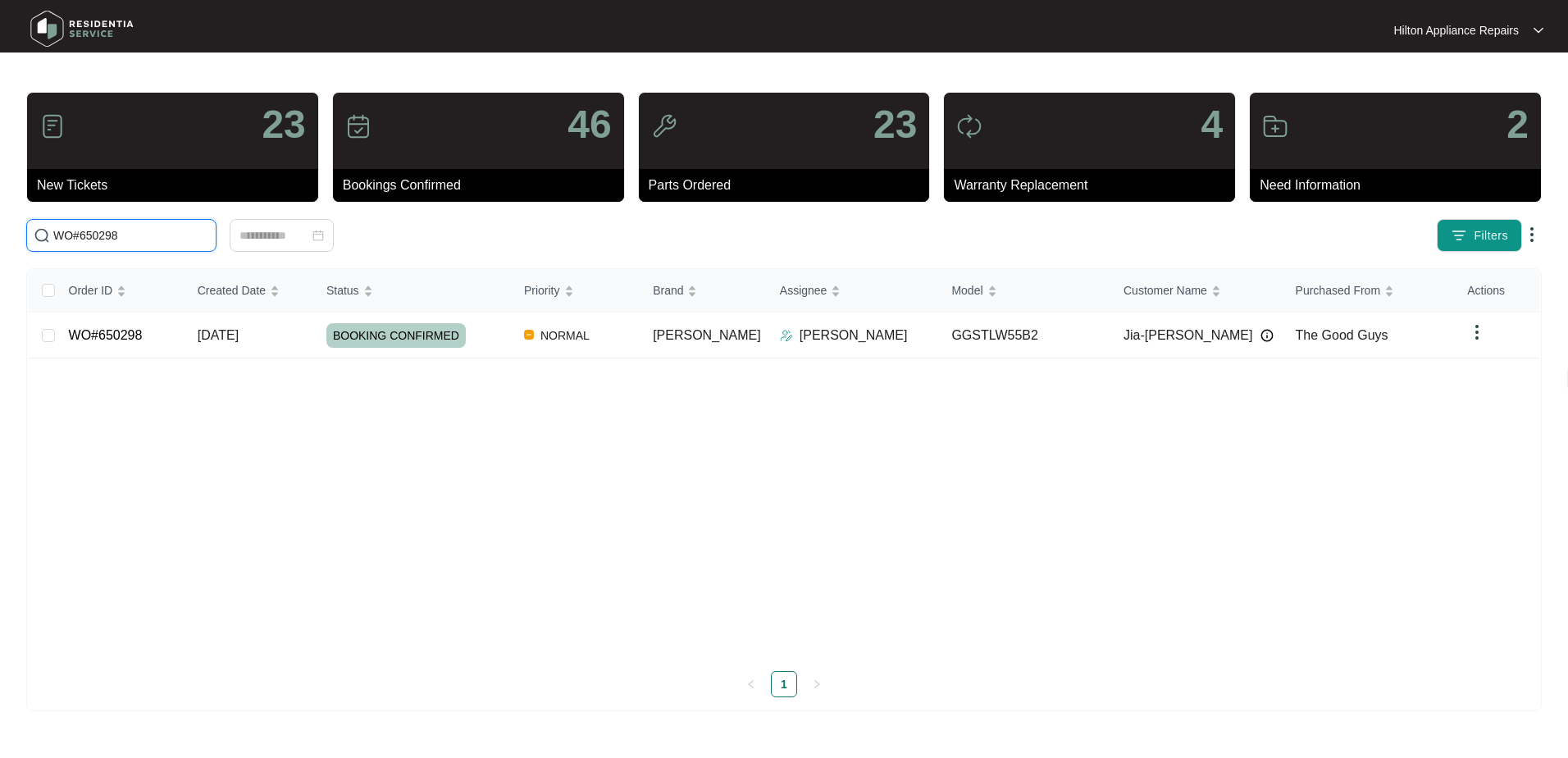
drag, startPoint x: 134, startPoint y: 235, endPoint x: -28, endPoint y: 228, distance: 162.2
click at [0, 228] on html "Hilton Appliance Repairs Hilton App... 23 New Tickets 46 Bookings Confirmed 23 …" at bounding box center [784, 379] width 1568 height 758
paste input "650375"
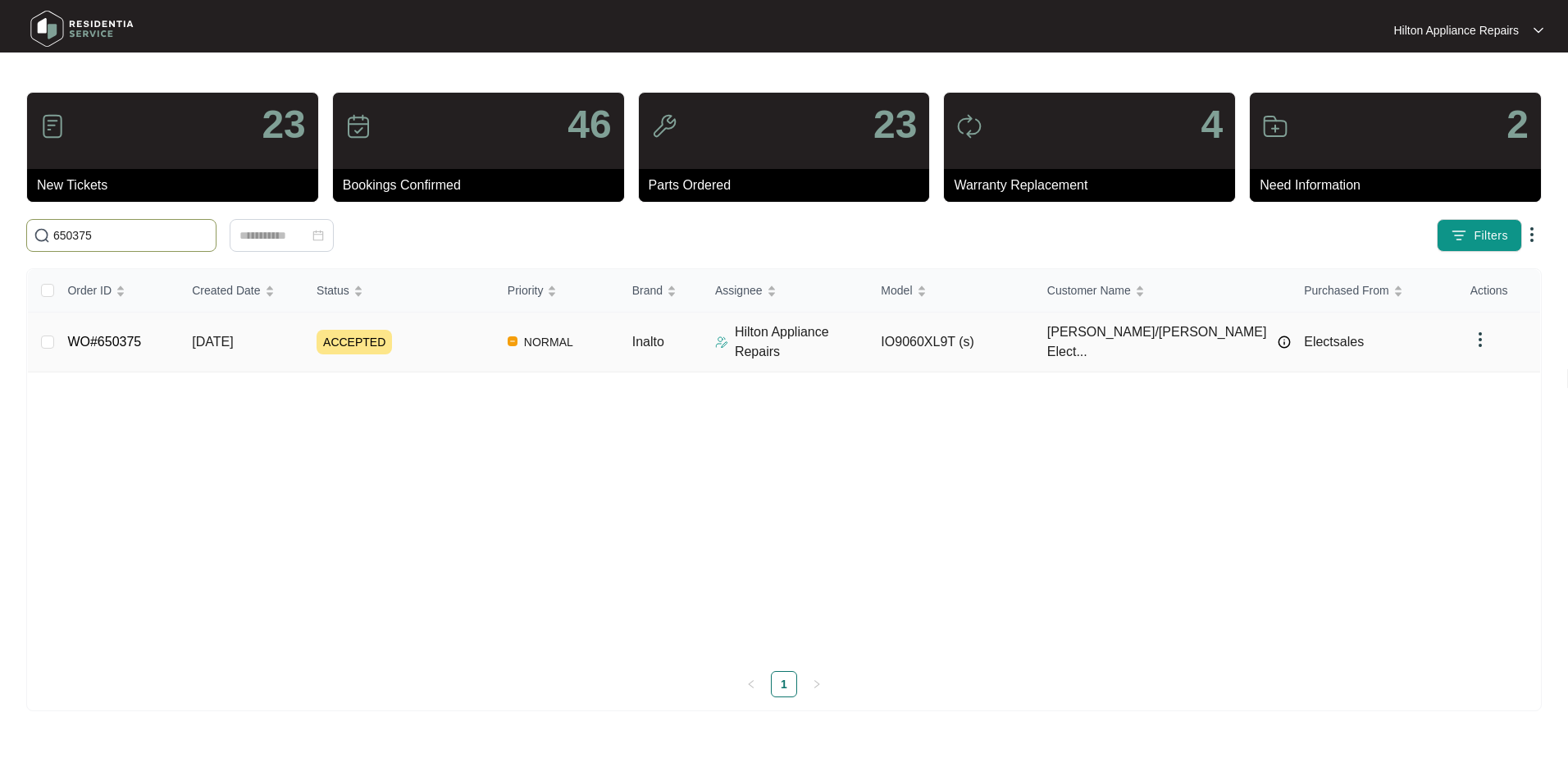
type input "650375"
click at [217, 334] on span "[DATE]" at bounding box center [212, 342] width 41 height 14
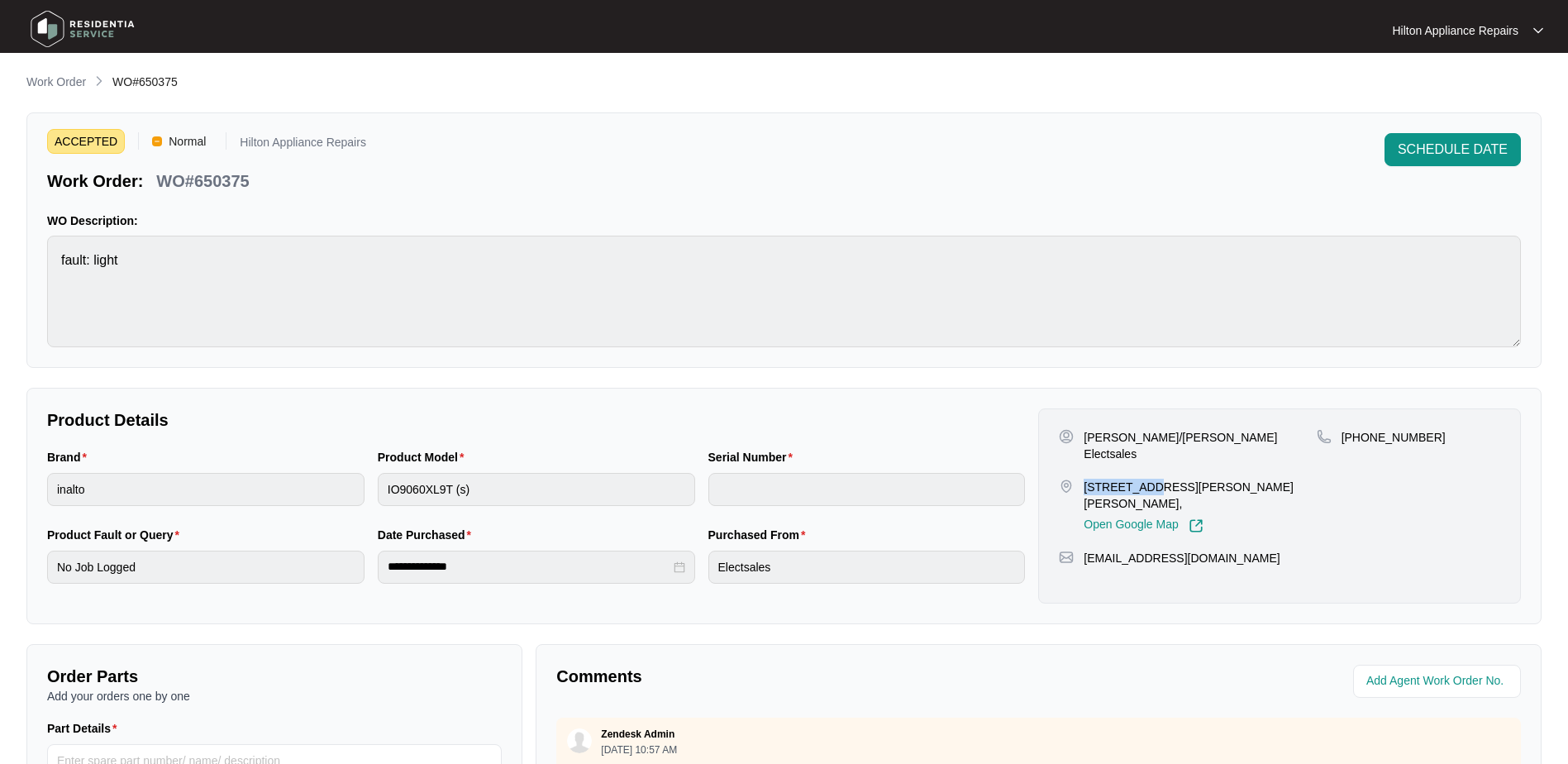
drag, startPoint x: 1143, startPoint y: 468, endPoint x: 1081, endPoint y: 466, distance: 62.0
click at [1081, 479] on div "[STREET_ADDRESS][PERSON_NAME][PERSON_NAME], Open Google Map" at bounding box center [1187, 506] width 257 height 55
drag, startPoint x: 1247, startPoint y: 467, endPoint x: 1080, endPoint y: 469, distance: 167.0
click at [1080, 479] on div "[STREET_ADDRESS][PERSON_NAME][PERSON_NAME], Open Google Map" at bounding box center [1187, 506] width 257 height 55
click at [44, 79] on p "Work Order" at bounding box center [56, 82] width 59 height 16
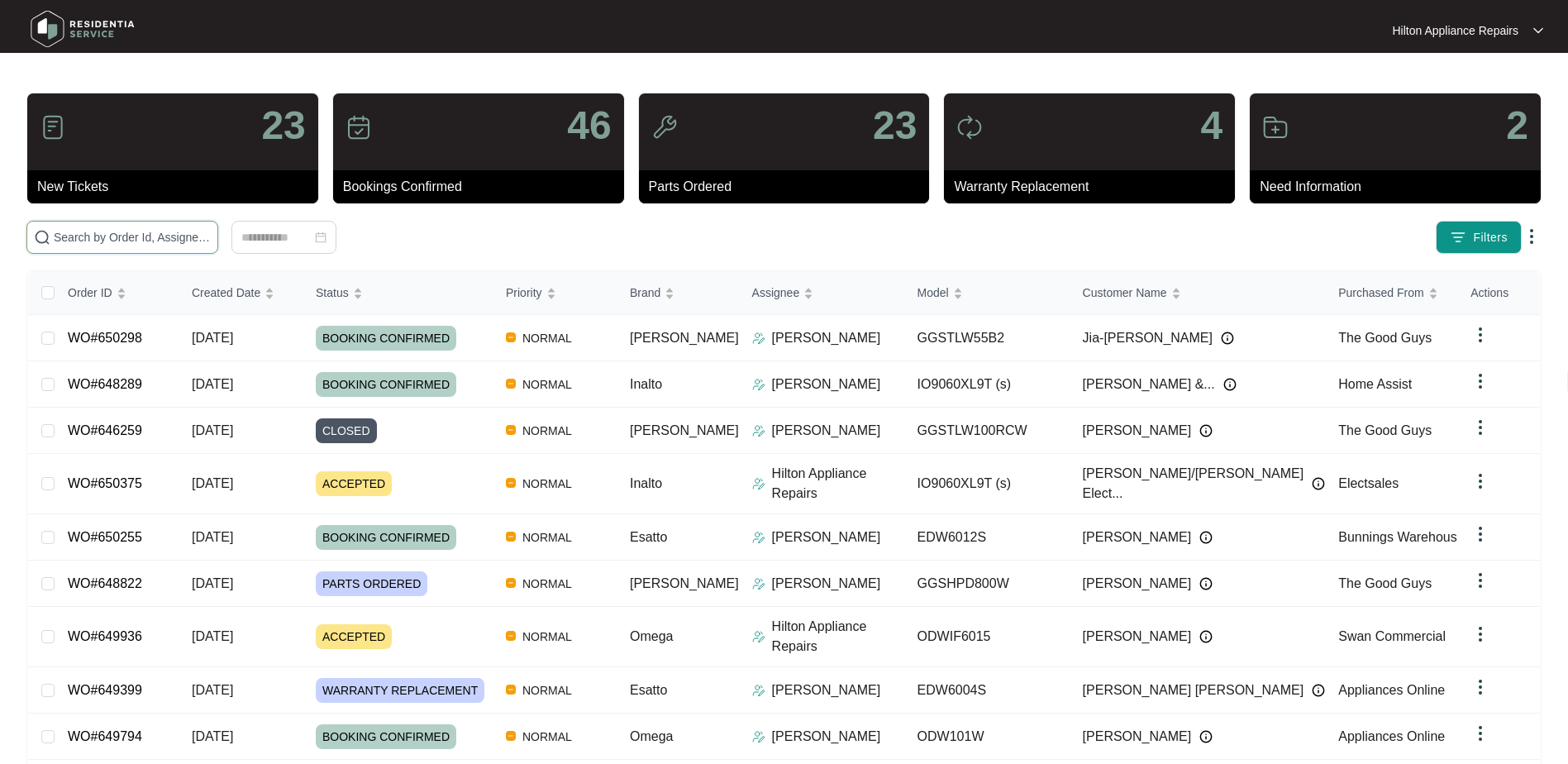
click at [87, 240] on input "text" at bounding box center [132, 237] width 157 height 18
paste input "650375"
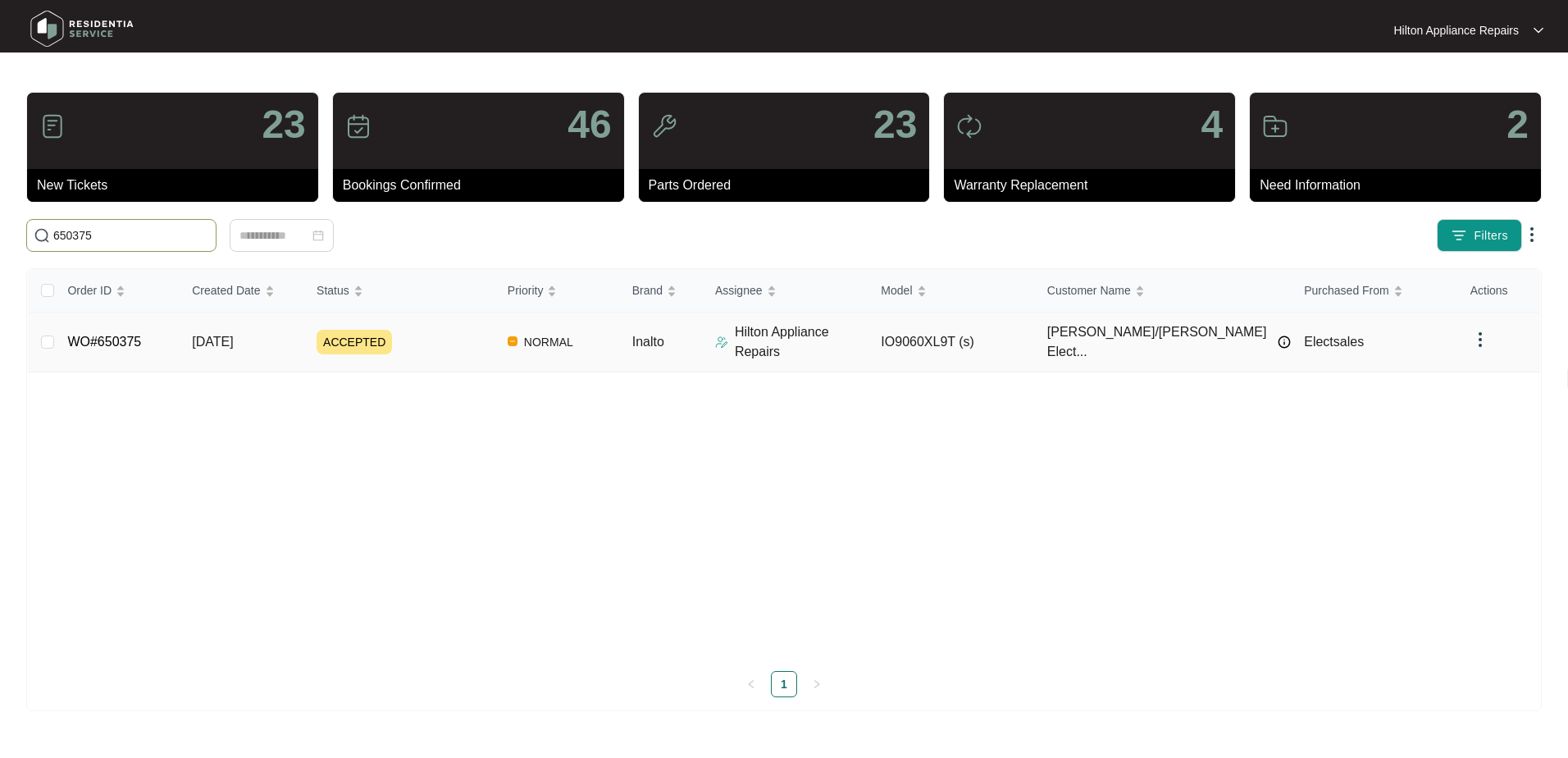
type input "650375"
click at [233, 334] on span "[DATE]" at bounding box center [212, 342] width 41 height 14
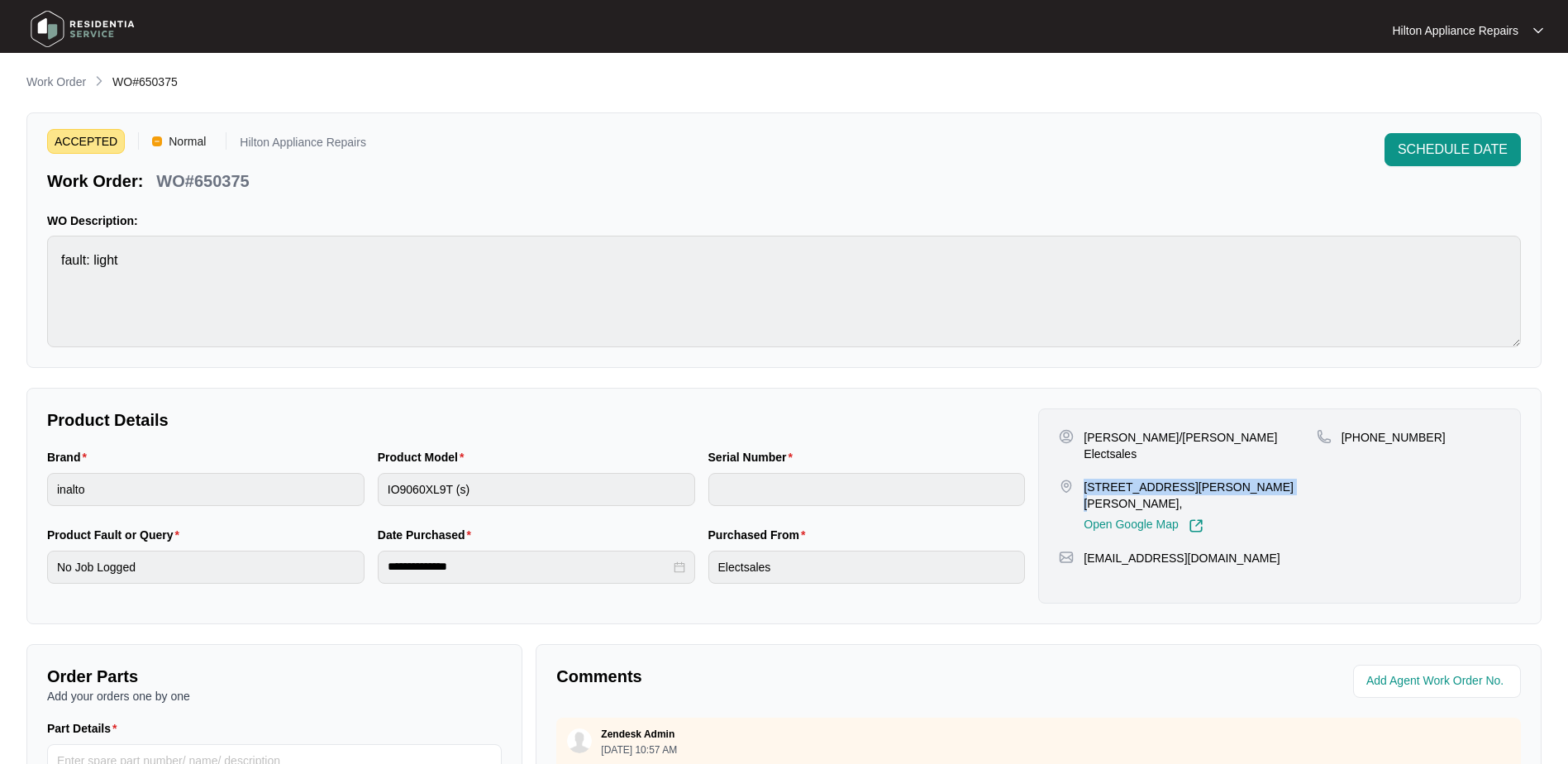
drag, startPoint x: 1245, startPoint y: 470, endPoint x: 1084, endPoint y: 473, distance: 161.0
click at [1084, 479] on p "[STREET_ADDRESS][PERSON_NAME][PERSON_NAME]," at bounding box center [1200, 495] width 232 height 33
drag, startPoint x: 1422, startPoint y: 496, endPoint x: 1386, endPoint y: 487, distance: 37.1
click at [1424, 496] on div "[PHONE_NUMBER]" at bounding box center [1408, 481] width 183 height 104
drag, startPoint x: 1244, startPoint y: 469, endPoint x: 1078, endPoint y: 473, distance: 166.0
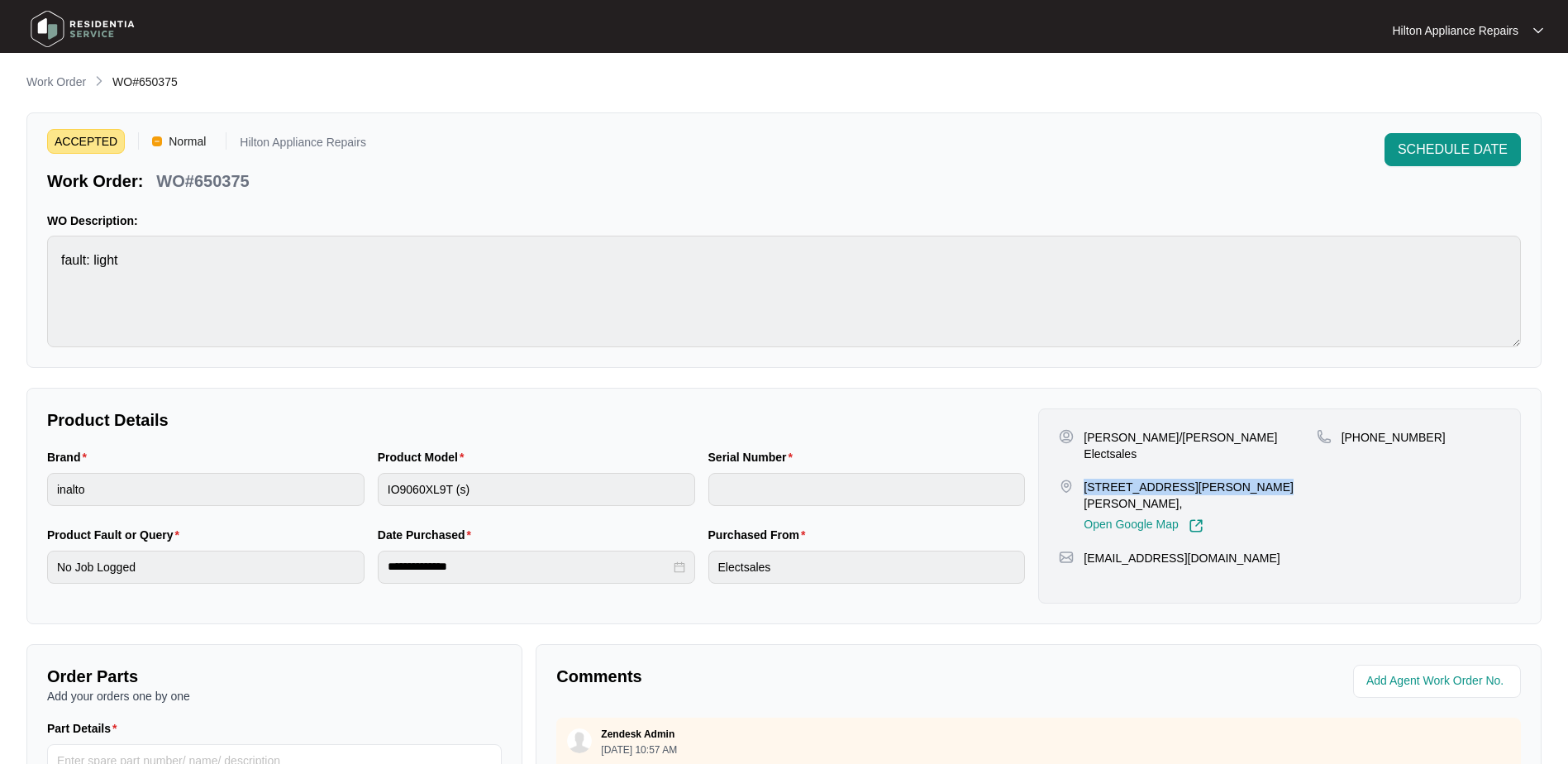
click at [1078, 479] on div "[STREET_ADDRESS][PERSON_NAME][PERSON_NAME], Open Google Map" at bounding box center [1187, 506] width 257 height 55
drag, startPoint x: 1135, startPoint y: 440, endPoint x: 1107, endPoint y: 440, distance: 28.0
click at [1107, 440] on p "[PERSON_NAME]/[PERSON_NAME] Electsales" at bounding box center [1200, 445] width 232 height 33
drag, startPoint x: 1107, startPoint y: 440, endPoint x: 723, endPoint y: 429, distance: 384.2
click at [723, 429] on p "Product Details" at bounding box center [536, 420] width 978 height 23
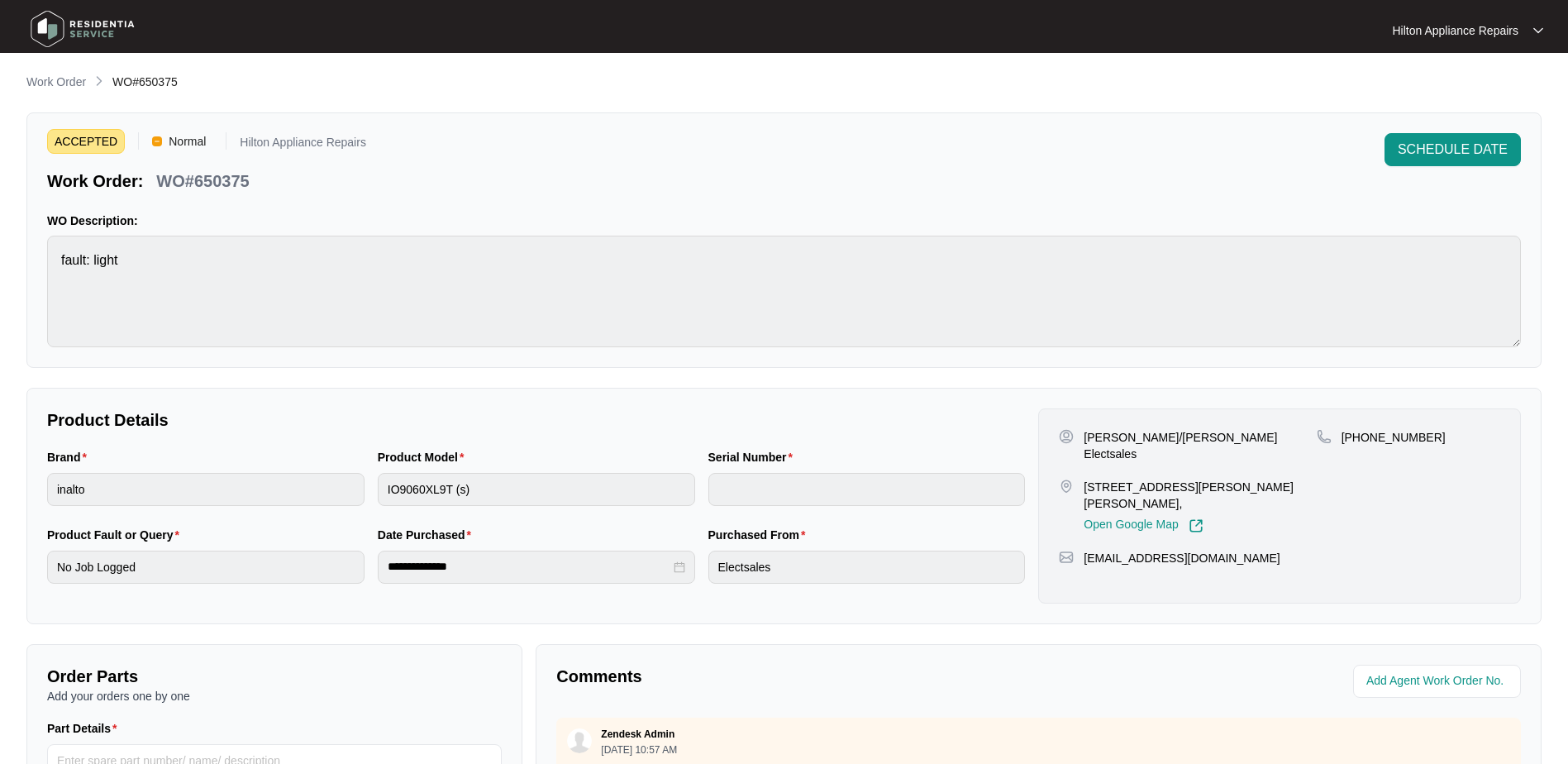
drag, startPoint x: 1220, startPoint y: 709, endPoint x: 1212, endPoint y: 596, distance: 113.3
drag, startPoint x: 1185, startPoint y: 440, endPoint x: 1076, endPoint y: 440, distance: 109.0
click at [1076, 440] on div "[PERSON_NAME]/[PERSON_NAME] Electsales" at bounding box center [1187, 445] width 257 height 33
drag, startPoint x: 1411, startPoint y: 439, endPoint x: 1364, endPoint y: 439, distance: 47.0
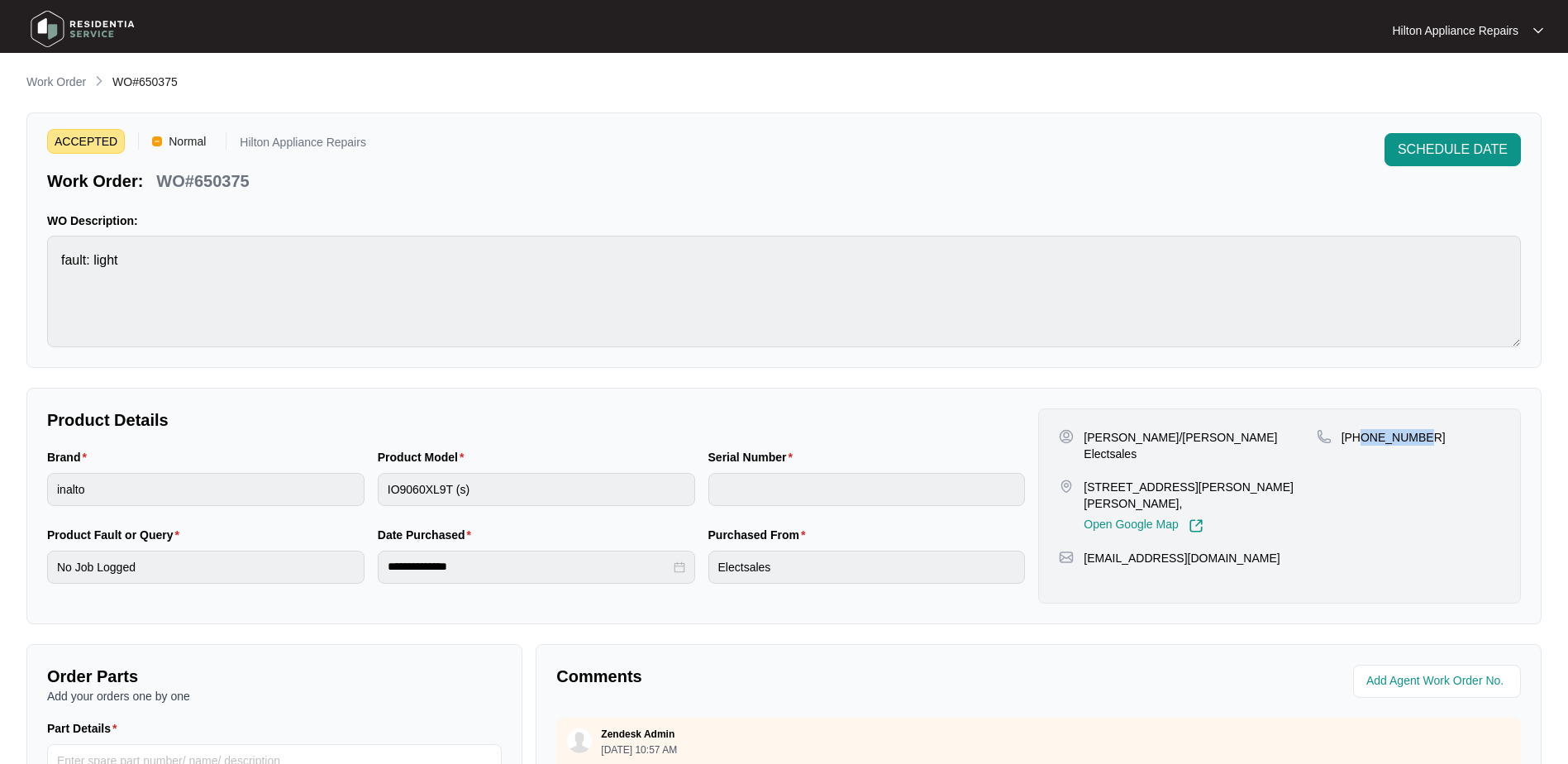
click at [1364, 439] on div "[PHONE_NUMBER]" at bounding box center [1408, 437] width 183 height 16
drag, startPoint x: 1264, startPoint y: 527, endPoint x: 1078, endPoint y: 531, distance: 186.0
click at [1078, 550] on div "[EMAIL_ADDRESS][DOMAIN_NAME]" at bounding box center [1279, 558] width 441 height 16
click at [306, 479] on div "Brand inalto Product Model IO9060XL9T (s) Serial Number" at bounding box center [536, 487] width 991 height 77
drag, startPoint x: 232, startPoint y: 184, endPoint x: 158, endPoint y: 188, distance: 74.1
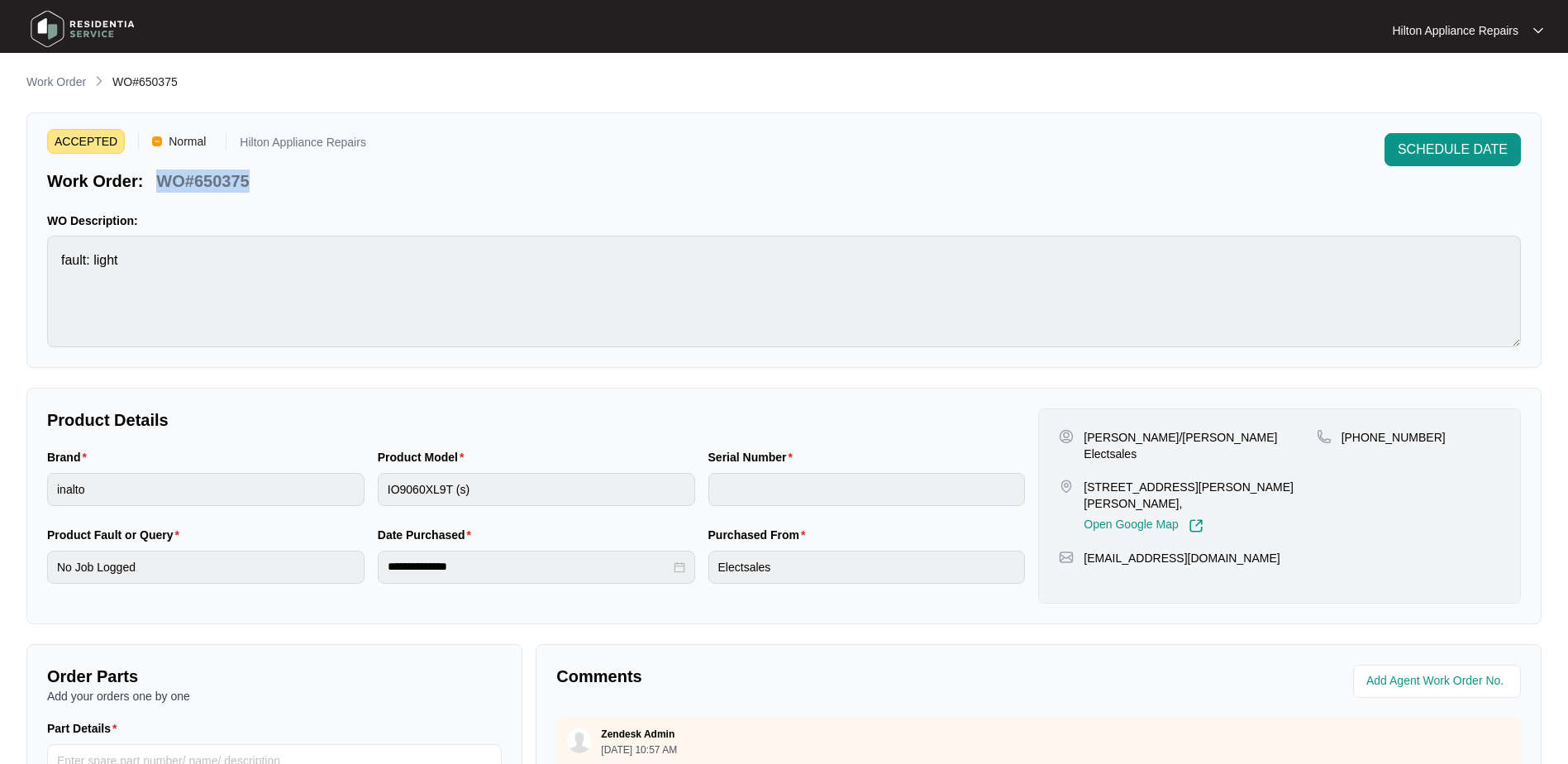
click at [158, 188] on div "Work Order: WO#650375" at bounding box center [206, 178] width 319 height 29
click at [1395, 681] on input "string" at bounding box center [1438, 681] width 145 height 20
type input "42787"
